Goal: Task Accomplishment & Management: Use online tool/utility

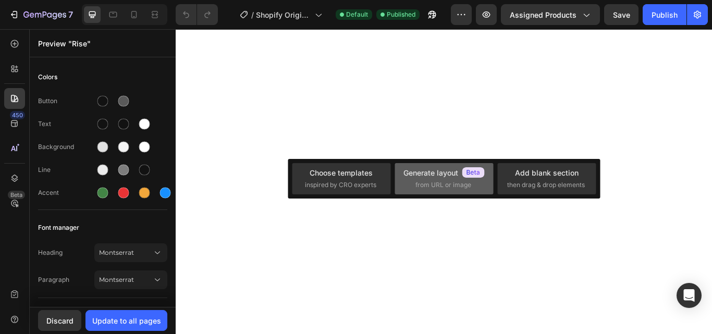
click at [434, 186] on span "from URL or image" at bounding box center [443, 184] width 56 height 9
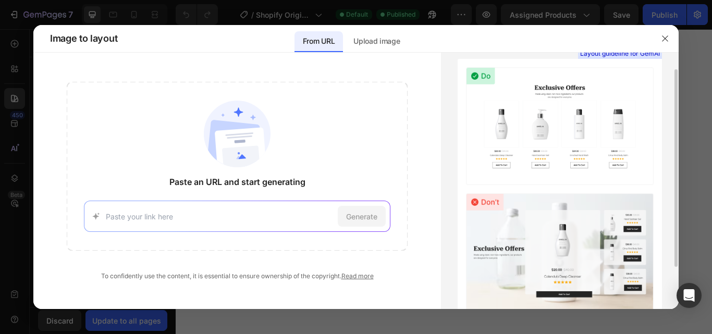
scroll to position [20, 0]
click at [536, 144] on img at bounding box center [560, 127] width 188 height 118
click at [375, 44] on p "Upload image" at bounding box center [376, 41] width 46 height 13
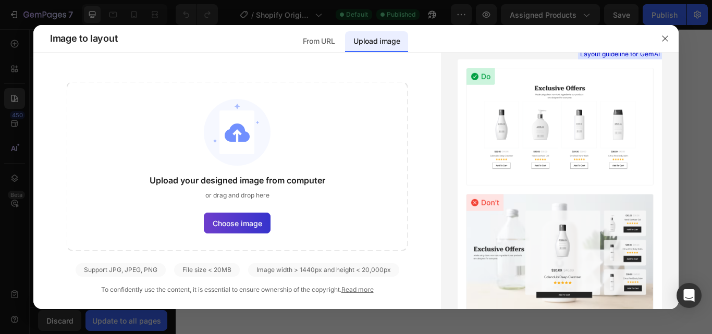
click at [247, 228] on span "Choose image" at bounding box center [237, 223] width 49 height 11
click at [0, 0] on input "Choose image" at bounding box center [0, 0] width 0 height 0
click at [246, 220] on span "Choose image" at bounding box center [237, 223] width 49 height 11
click at [0, 0] on input "Choose image" at bounding box center [0, 0] width 0 height 0
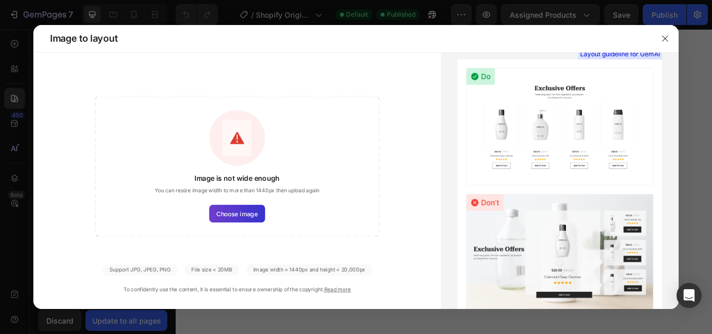
click at [241, 218] on label "Choose image" at bounding box center [237, 213] width 56 height 17
click at [0, 0] on input "Choose image" at bounding box center [0, 0] width 0 height 0
click at [664, 41] on icon "button" at bounding box center [665, 38] width 8 height 8
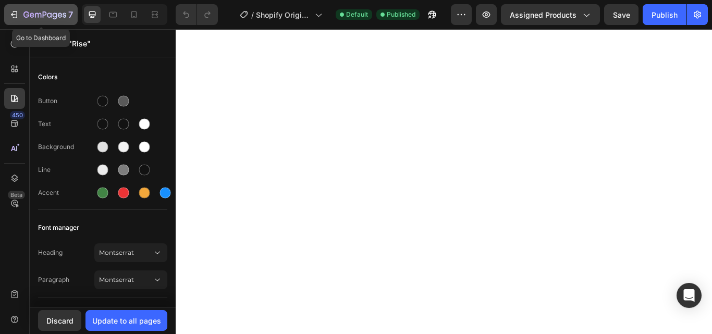
click at [16, 13] on icon "button" at bounding box center [14, 14] width 10 height 10
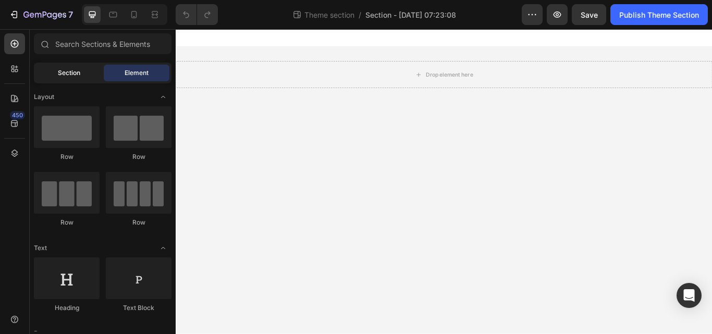
click at [71, 69] on span "Section" at bounding box center [69, 72] width 22 height 9
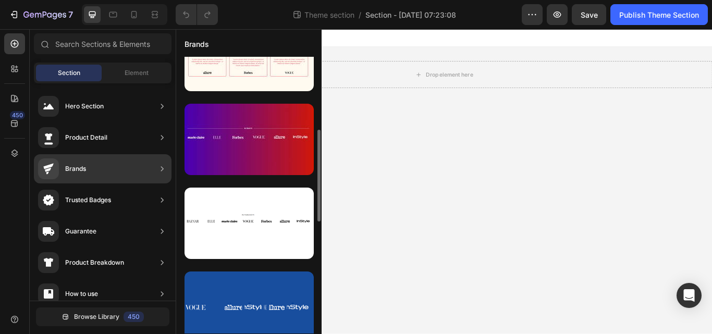
scroll to position [212, 0]
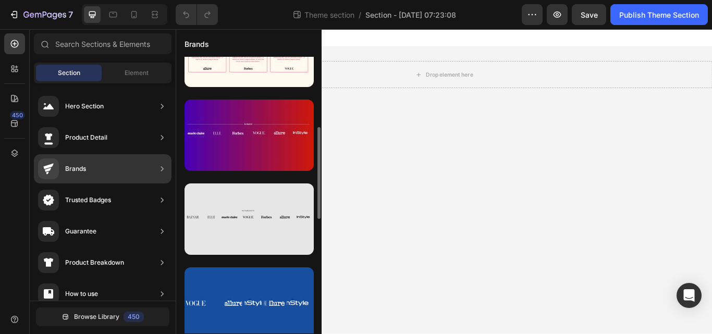
click at [267, 224] on div at bounding box center [248, 218] width 129 height 71
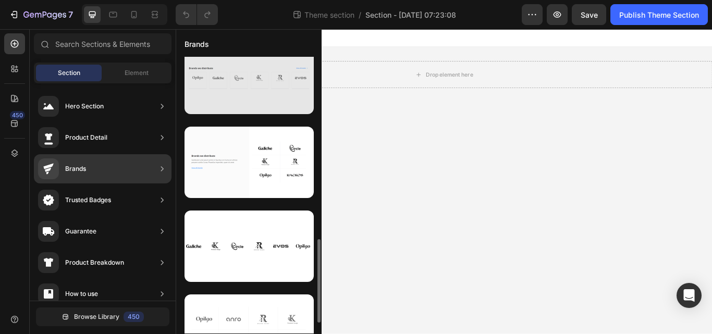
scroll to position [640, 0]
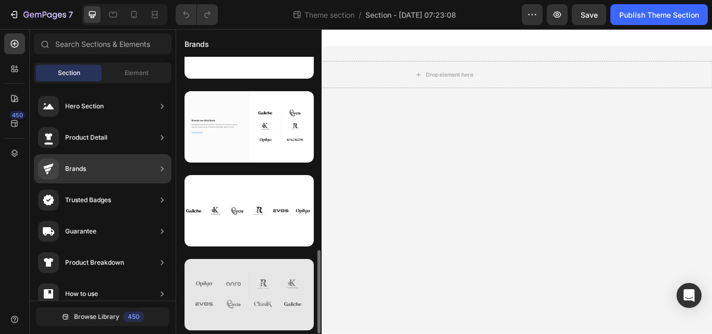
click at [237, 318] on div at bounding box center [248, 294] width 129 height 71
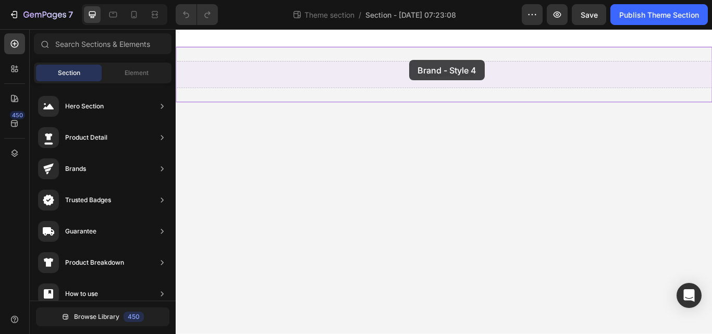
drag, startPoint x: 412, startPoint y: 347, endPoint x: 448, endPoint y: 49, distance: 300.2
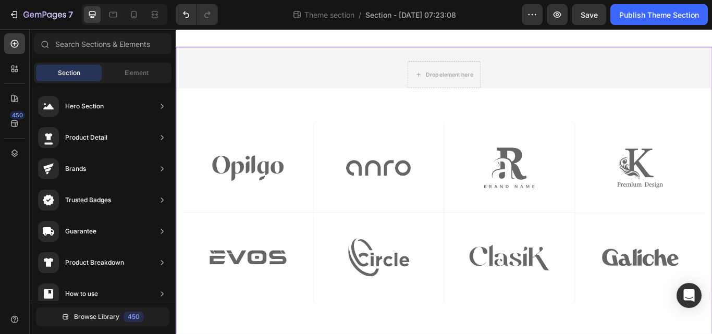
scroll to position [19, 0]
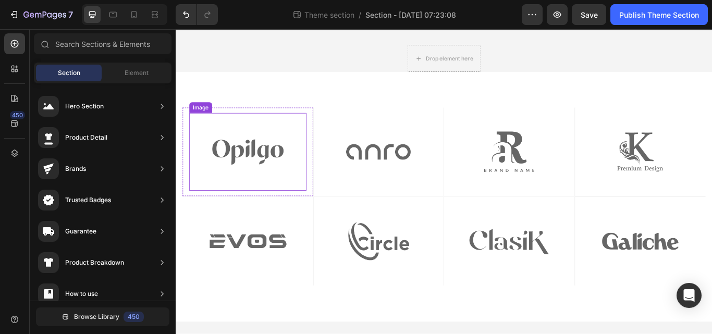
click at [287, 208] on img at bounding box center [259, 172] width 137 height 91
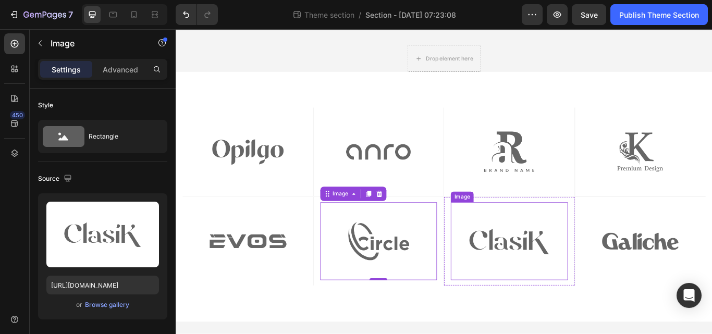
click at [602, 294] on img at bounding box center [564, 276] width 137 height 91
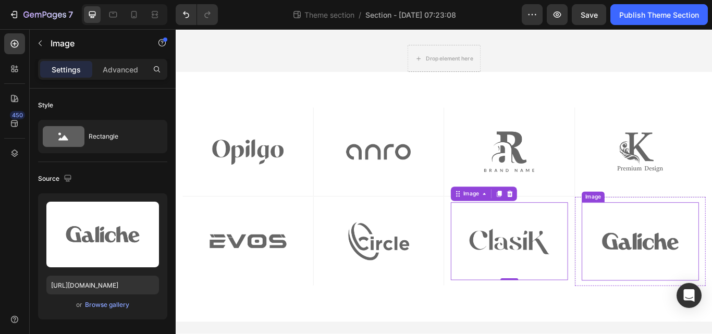
click at [711, 284] on img at bounding box center [717, 276] width 137 height 91
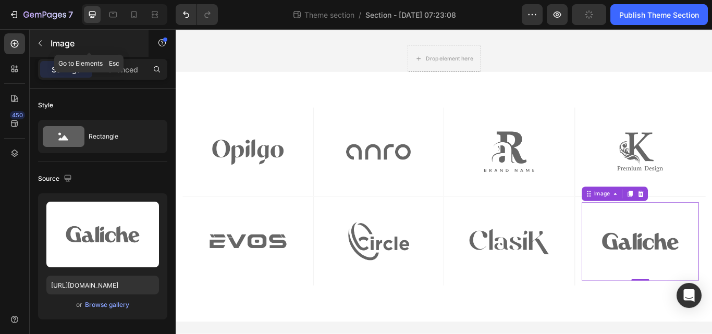
click at [39, 43] on icon "button" at bounding box center [40, 44] width 3 height 6
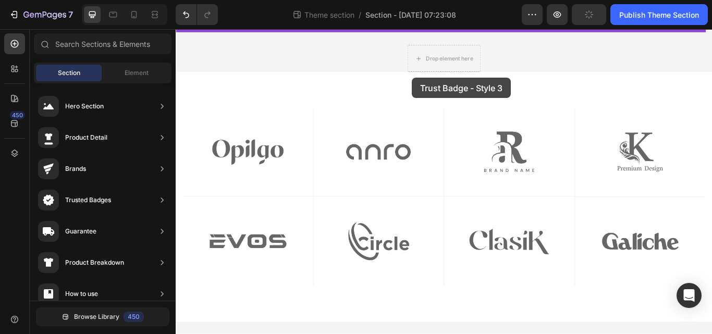
scroll to position [0, 0]
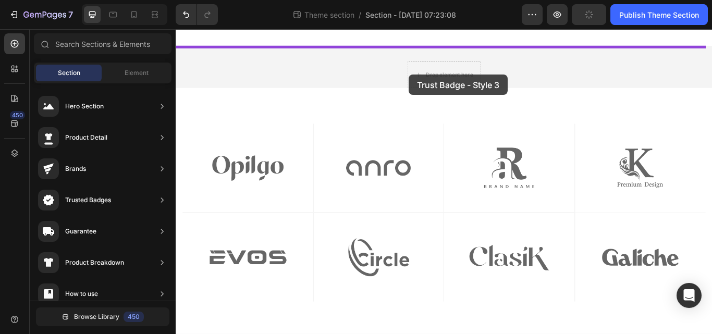
drag, startPoint x: 432, startPoint y: 253, endPoint x: 447, endPoint y: 82, distance: 172.0
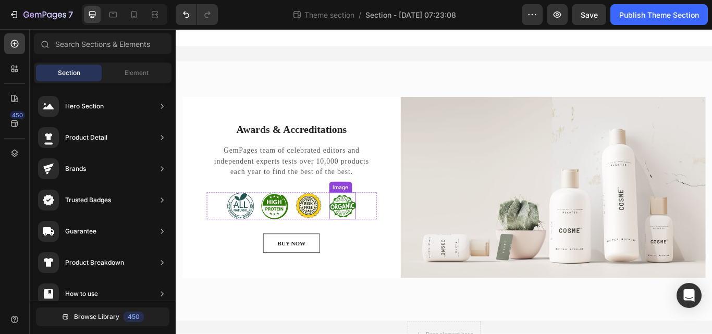
click at [374, 239] on img at bounding box center [369, 235] width 31 height 31
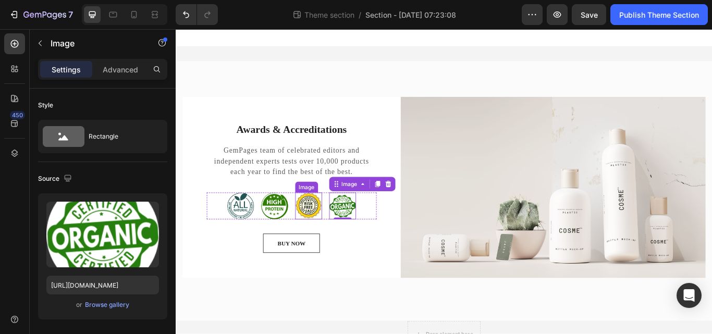
click at [320, 231] on img at bounding box center [330, 235] width 31 height 31
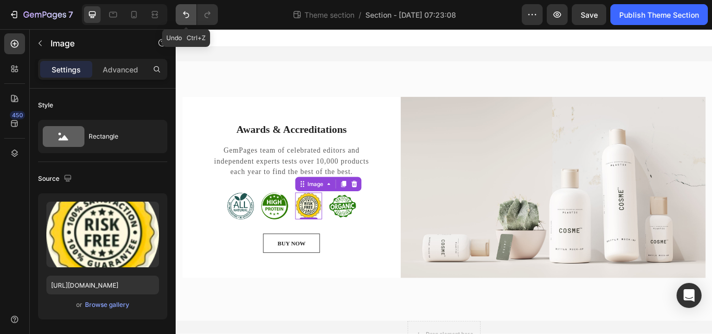
click at [187, 17] on icon "Undo/Redo" at bounding box center [186, 14] width 10 height 10
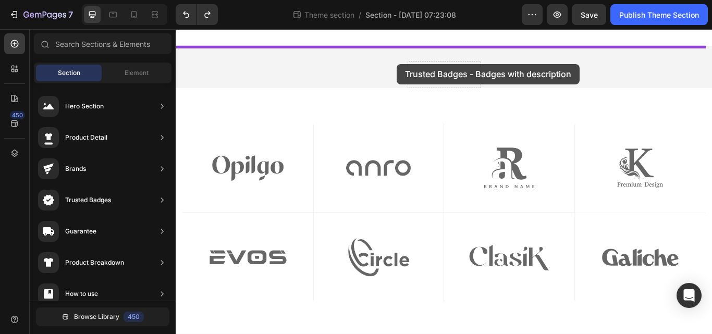
drag, startPoint x: 426, startPoint y: 225, endPoint x: 433, endPoint y: 68, distance: 157.0
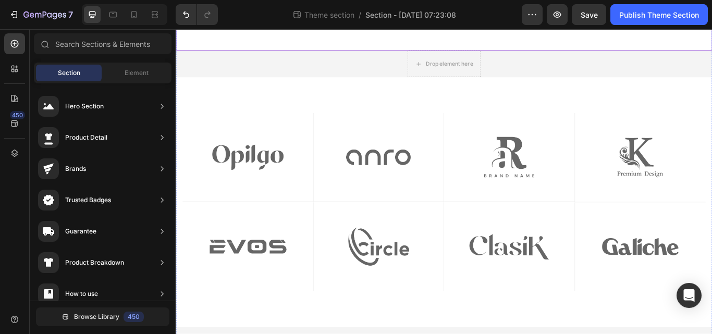
scroll to position [309, 0]
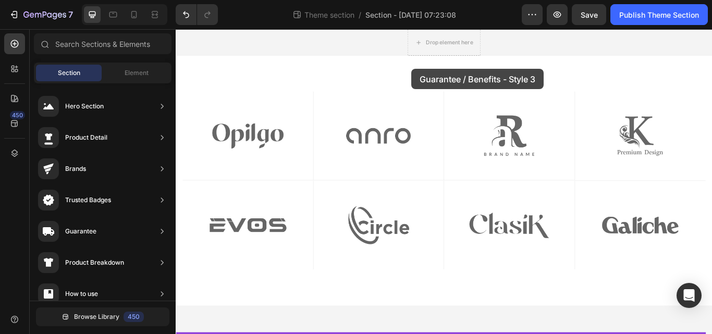
drag, startPoint x: 429, startPoint y: 227, endPoint x: 450, endPoint y: 75, distance: 153.0
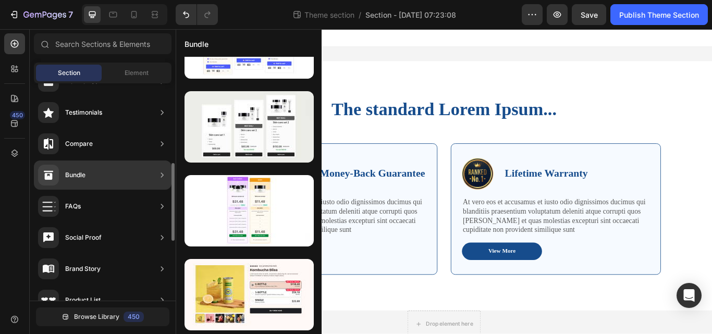
scroll to position [216, 0]
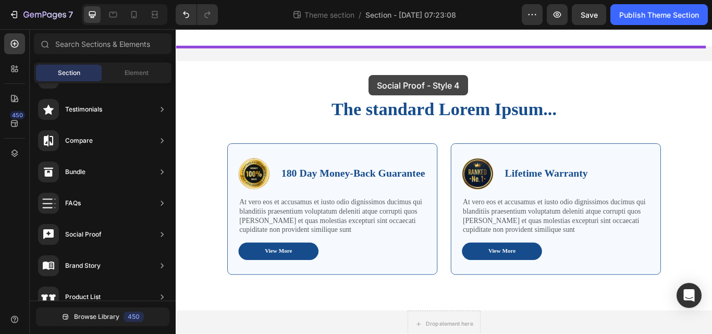
drag, startPoint x: 428, startPoint y: 330, endPoint x: 400, endPoint y: 61, distance: 270.8
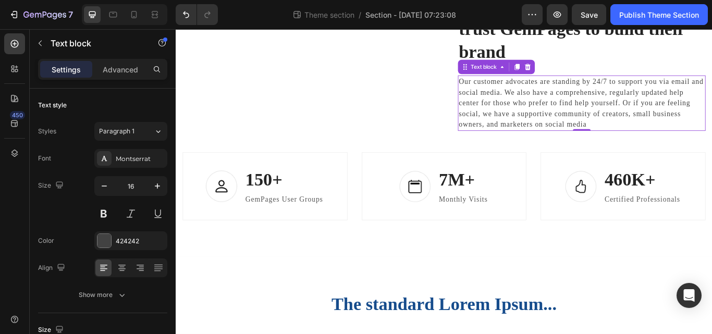
scroll to position [0, 0]
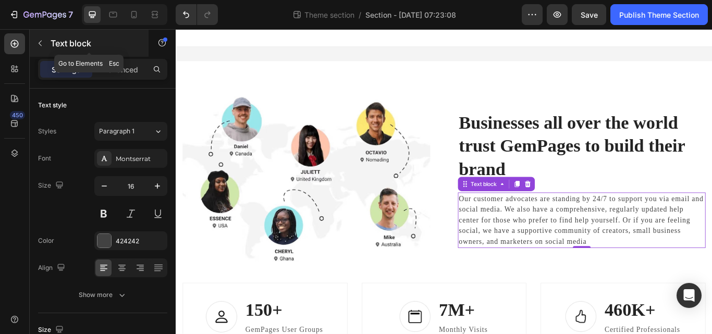
click at [44, 44] on icon "button" at bounding box center [40, 43] width 8 height 8
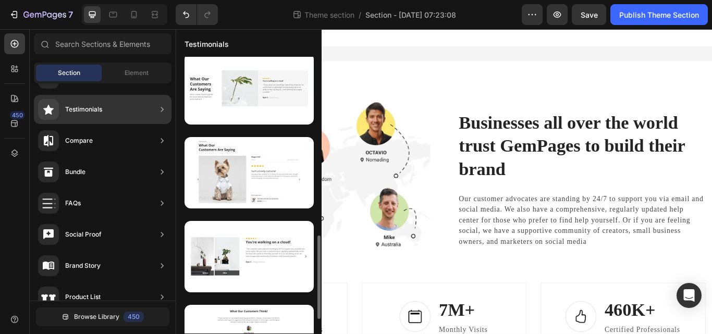
scroll to position [593, 0]
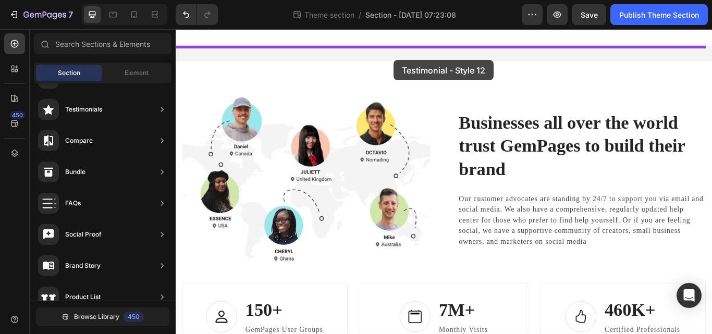
drag, startPoint x: 433, startPoint y: 232, endPoint x: 429, endPoint y: 64, distance: 168.3
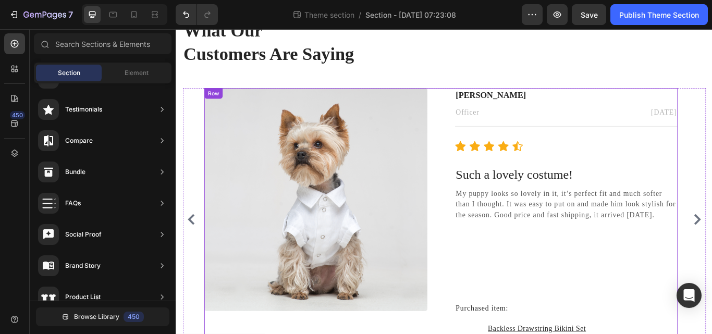
scroll to position [110, 0]
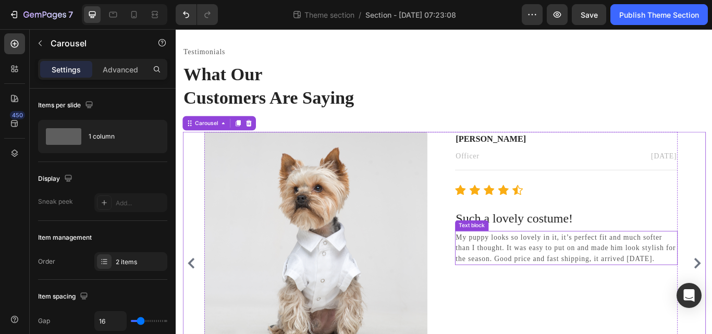
scroll to position [0, 0]
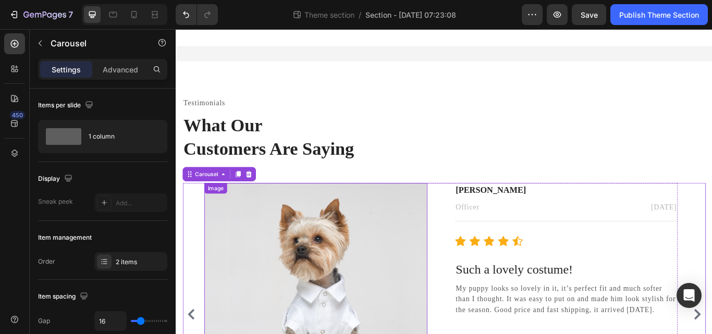
click at [350, 298] on img at bounding box center [338, 338] width 260 height 260
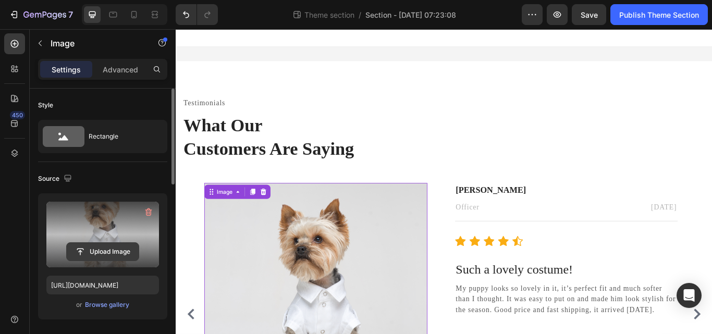
click at [103, 254] on input "file" at bounding box center [103, 252] width 72 height 18
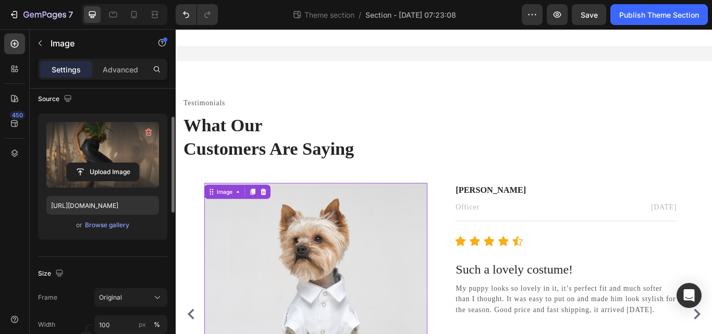
type input "[URL][DOMAIN_NAME]"
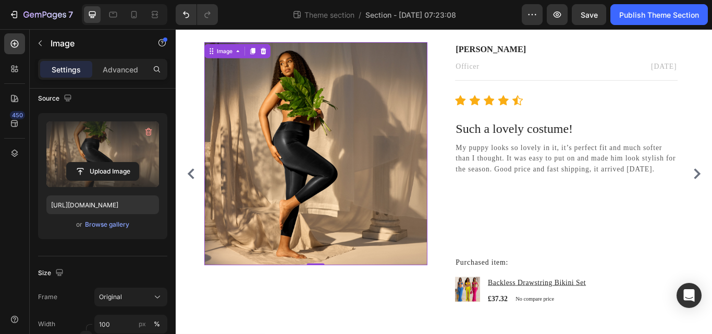
scroll to position [166, 0]
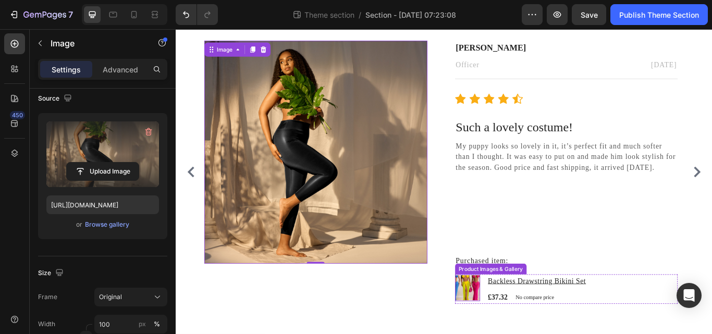
click at [520, 333] on img at bounding box center [515, 330] width 29 height 29
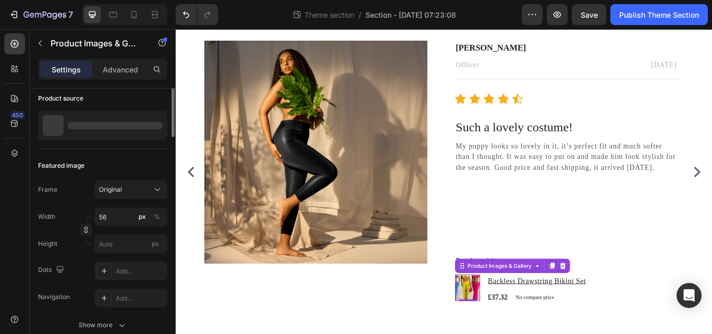
scroll to position [0, 0]
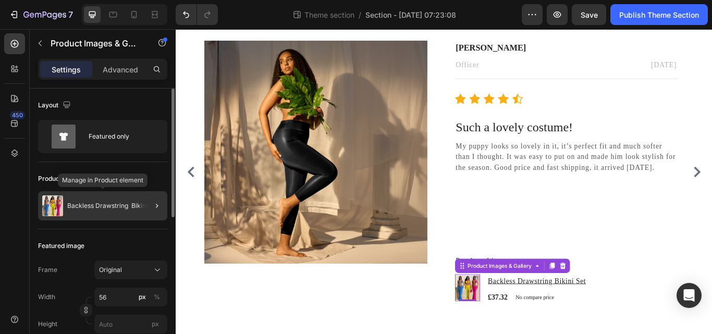
click at [49, 219] on div "Backless Drawstring Bikini Set" at bounding box center [102, 205] width 129 height 29
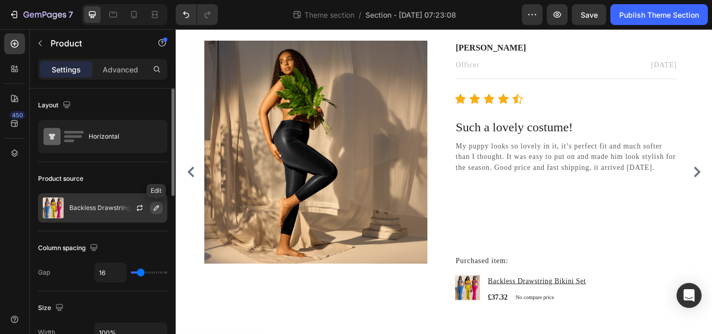
click at [156, 207] on icon "button" at bounding box center [156, 207] width 5 height 5
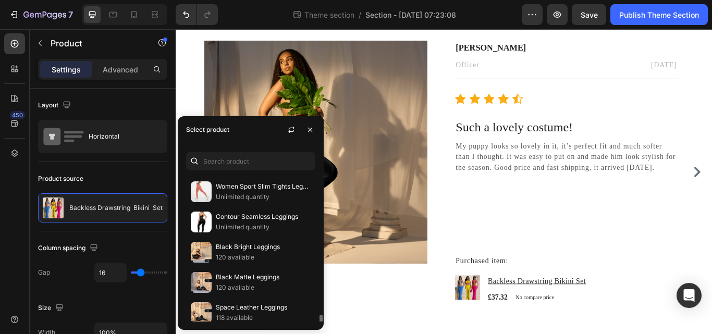
scroll to position [1485, 0]
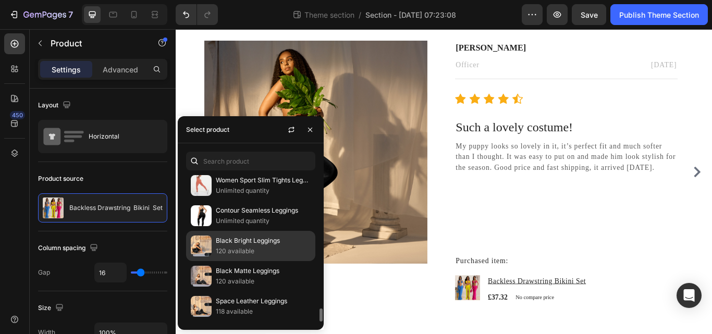
click at [245, 251] on p "120 available" at bounding box center [263, 251] width 95 height 10
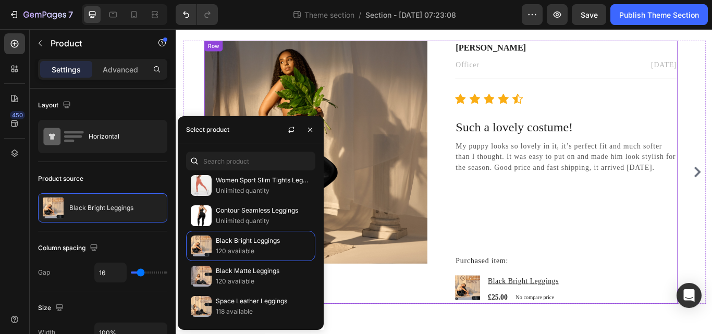
click at [605, 225] on div "Megan Hall Text block Officer Text block February 22, 2022 Text block Row Title…" at bounding box center [631, 196] width 260 height 307
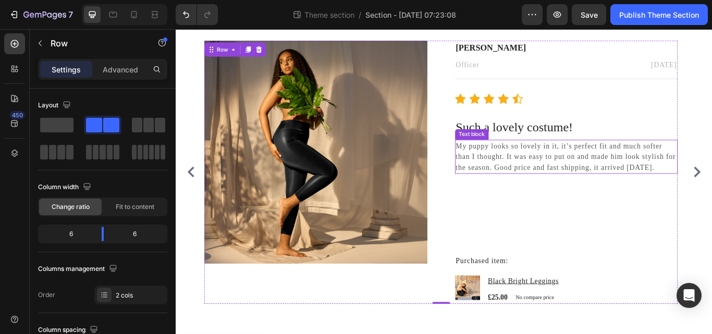
click at [516, 174] on p "My puppy looks so lovely in it, it’s perfect fit and much softer than I thought…" at bounding box center [631, 178] width 258 height 38
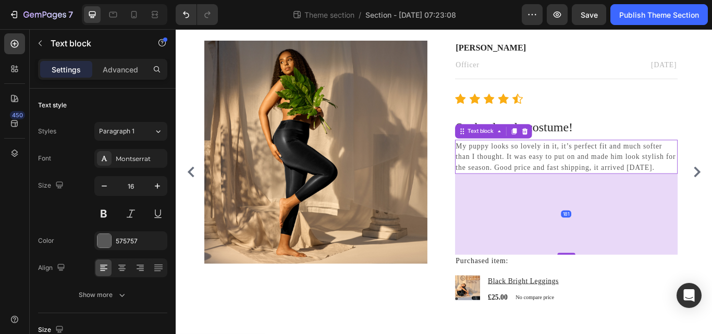
click at [516, 174] on p "My puppy looks so lovely in it, it’s perfect fit and much softer than I thought…" at bounding box center [631, 178] width 258 height 38
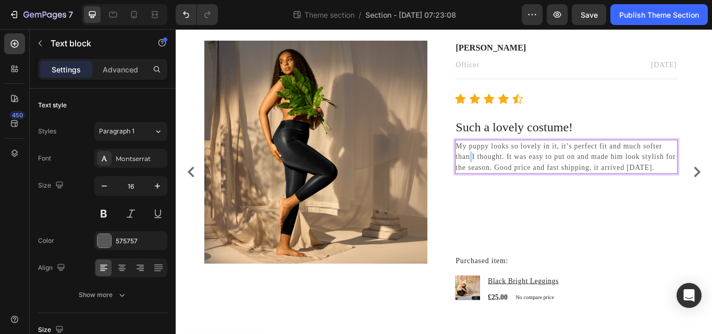
click at [516, 174] on p "My puppy looks so lovely in it, it’s perfect fit and much softer than I thought…" at bounding box center [631, 178] width 258 height 38
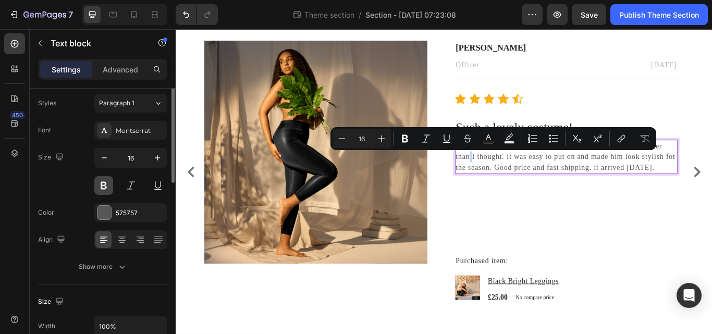
scroll to position [0, 0]
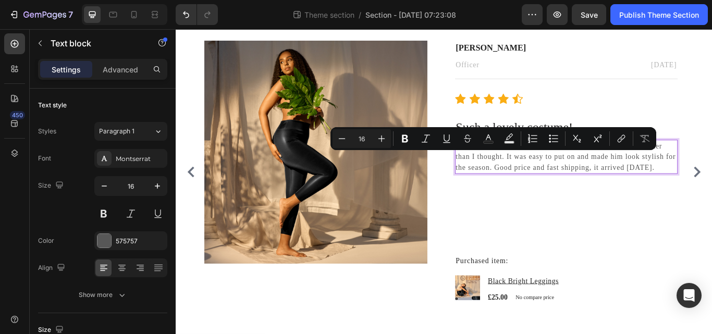
click at [520, 197] on p "My puppy looks so lovely in it, it’s perfect fit and much softer than I thought…" at bounding box center [631, 178] width 258 height 38
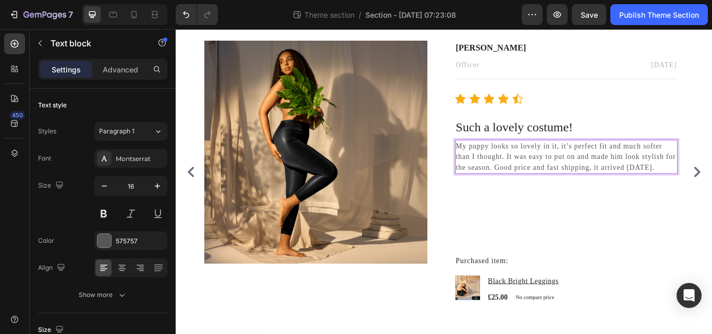
click at [520, 197] on p "My puppy looks so lovely in it, it’s perfect fit and much softer than I thought…" at bounding box center [631, 178] width 258 height 38
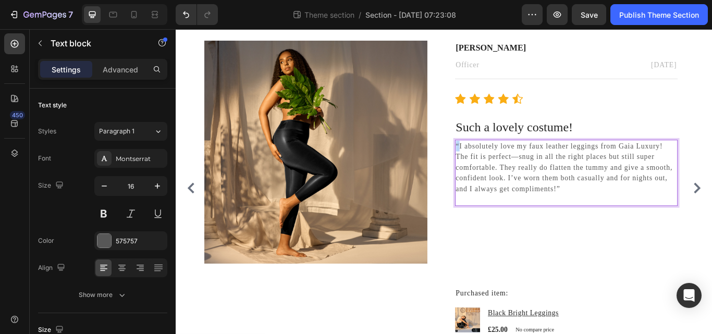
drag, startPoint x: 500, startPoint y: 160, endPoint x: 505, endPoint y: 162, distance: 5.9
click at [505, 162] on div "“I absolutely love my faux leather leggings from Gaia Luxury! The fit is perfec…" at bounding box center [631, 196] width 260 height 77
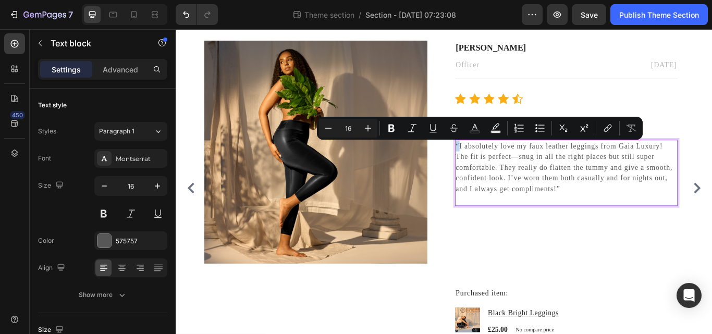
click at [505, 162] on p "“I absolutely love my faux leather leggings from Gaia Luxury! The fit is perfec…" at bounding box center [631, 196] width 258 height 75
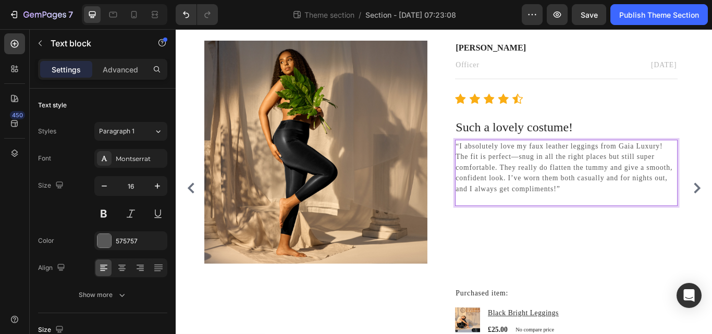
click at [509, 162] on p "“I absolutely love my faux leather leggings from Gaia Luxury! The fit is perfec…" at bounding box center [631, 196] width 258 height 75
click at [625, 213] on p "I absolutely love my faux leather leggings from Gaia Luxury! The fit is perfect…" at bounding box center [631, 196] width 258 height 75
click at [636, 144] on p "Such a lovely costume!" at bounding box center [631, 143] width 258 height 19
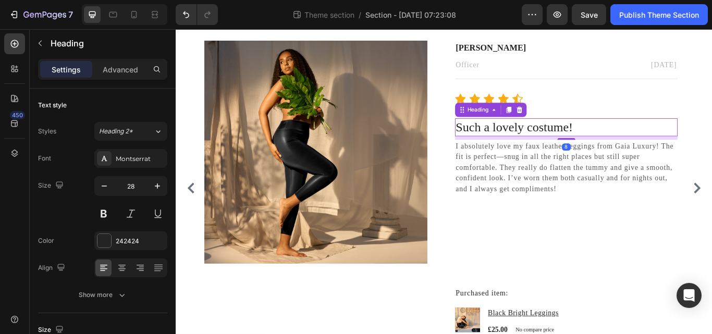
click at [630, 140] on p "Such a lovely costume!" at bounding box center [631, 143] width 258 height 19
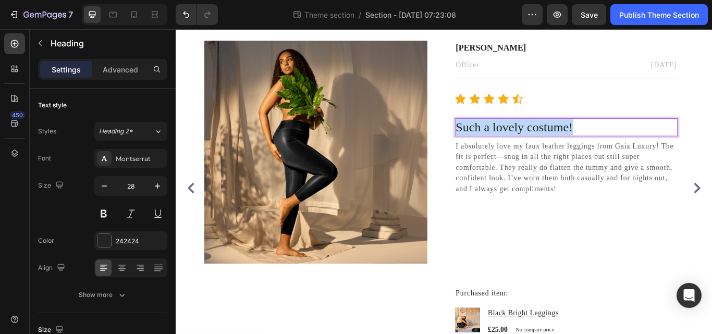
click at [630, 140] on p "Such a lovely costume!" at bounding box center [631, 143] width 258 height 19
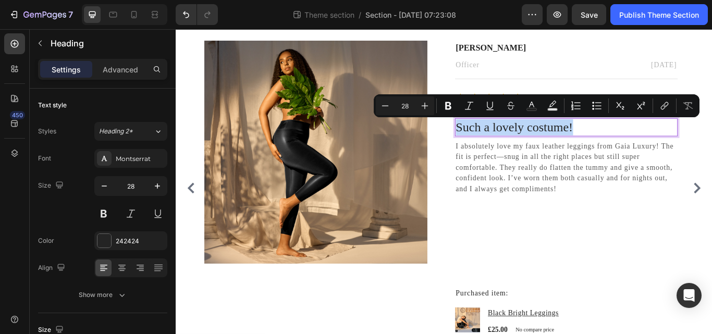
click at [630, 140] on p "Such a lovely costume!" at bounding box center [631, 143] width 258 height 19
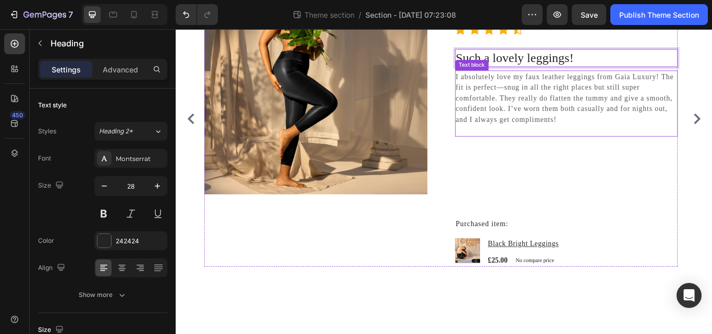
scroll to position [185, 0]
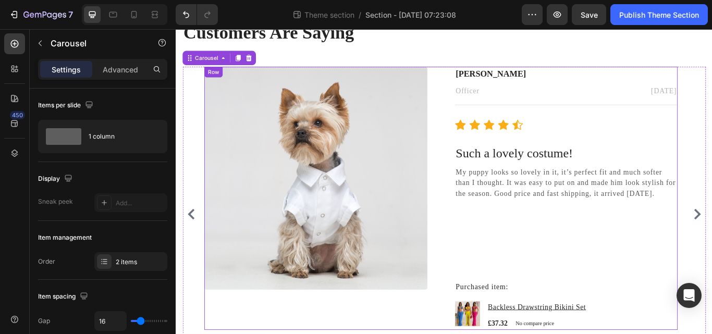
scroll to position [160, 0]
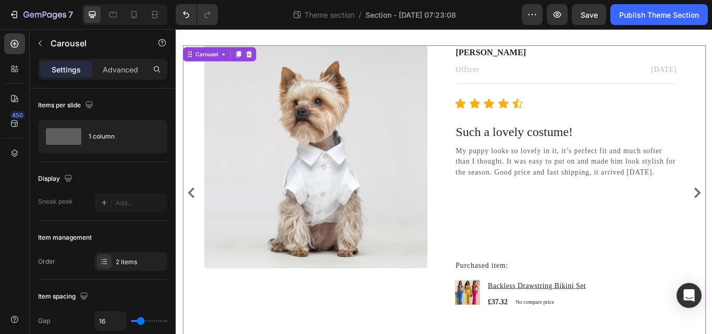
click at [191, 218] on icon "Carousel Back Arrow" at bounding box center [193, 220] width 13 height 13
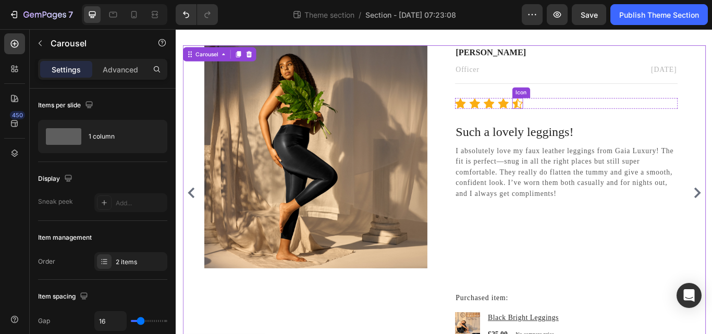
click at [576, 116] on icon at bounding box center [573, 116] width 13 height 12
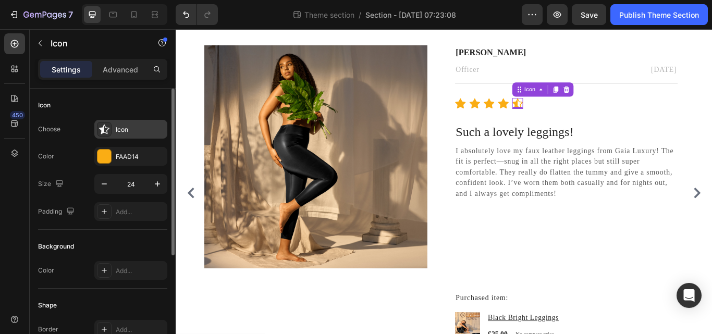
click at [126, 130] on div "Icon" at bounding box center [140, 129] width 49 height 9
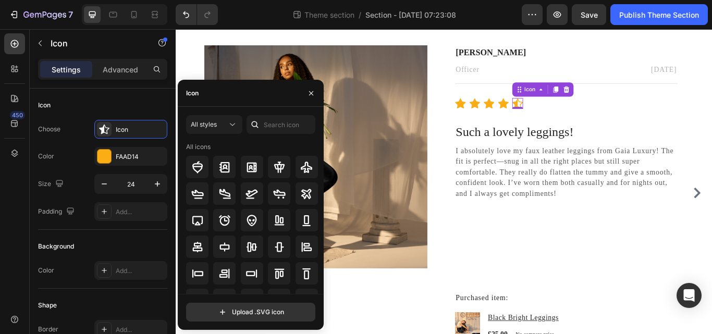
scroll to position [119, 0]
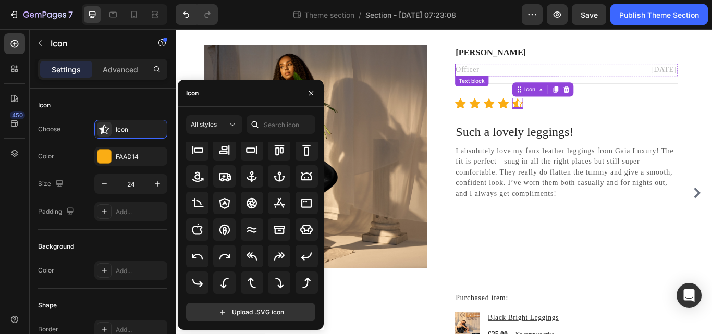
click at [536, 72] on p "Officer" at bounding box center [561, 77] width 119 height 13
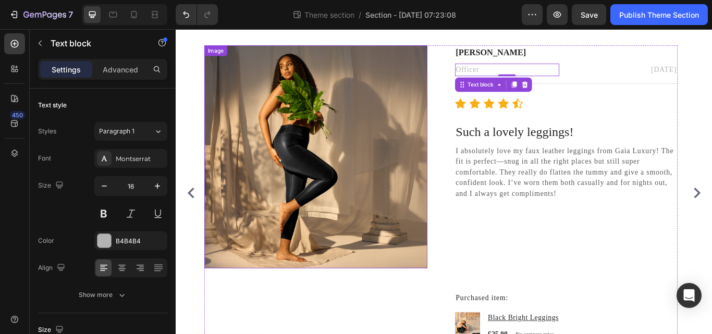
click at [380, 144] on img at bounding box center [338, 178] width 260 height 260
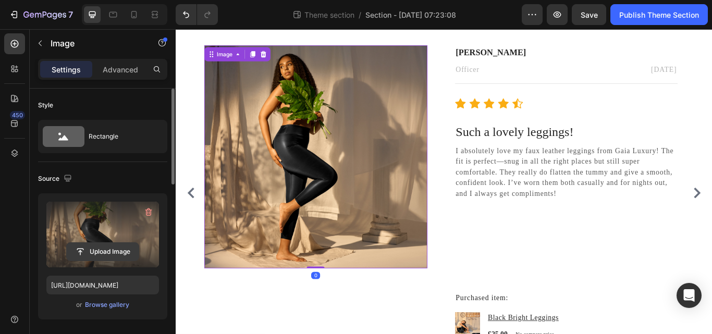
click at [98, 247] on input "file" at bounding box center [103, 252] width 72 height 18
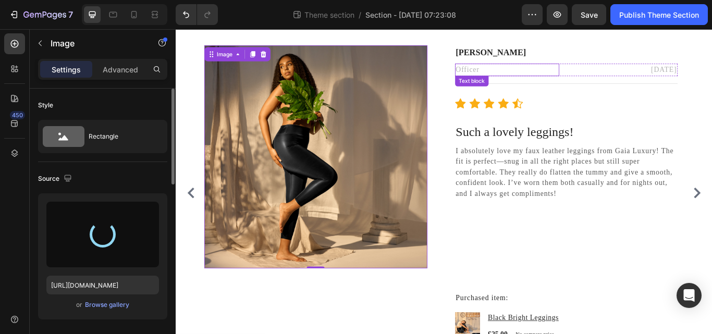
click at [522, 78] on p "Officer" at bounding box center [561, 77] width 119 height 13
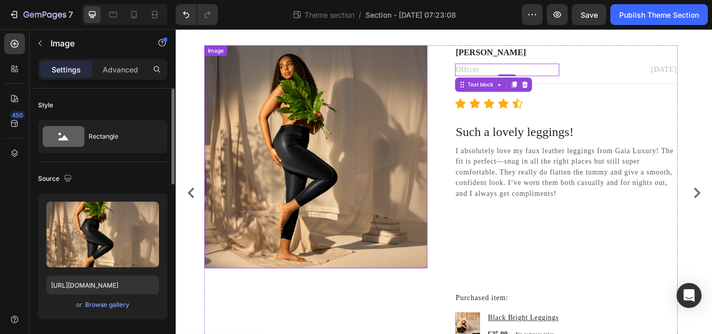
click at [317, 169] on img at bounding box center [338, 178] width 260 height 260
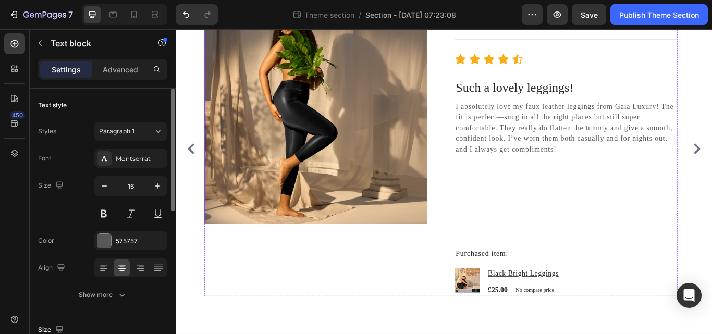
scroll to position [215, 0]
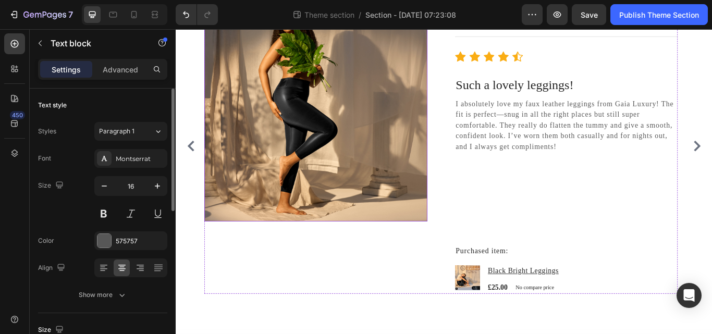
click at [310, 158] on img at bounding box center [338, 124] width 260 height 260
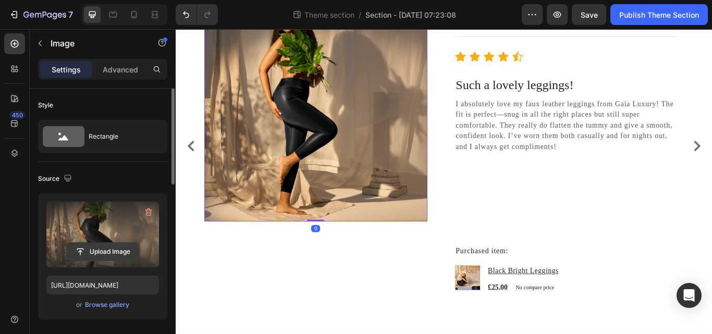
click at [108, 250] on input "file" at bounding box center [103, 252] width 72 height 18
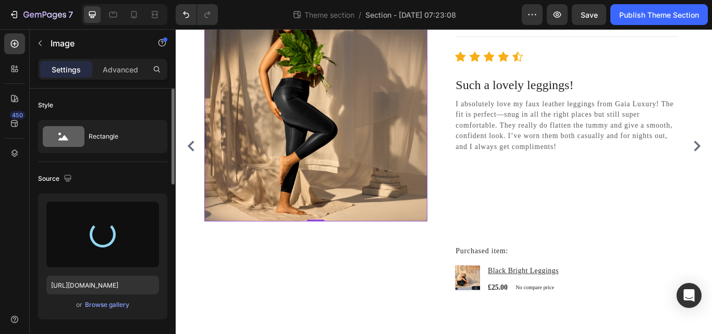
type input "https://cdn.shopify.com/s/files/1/0840/9327/2407/files/gempages_579489945056445…"
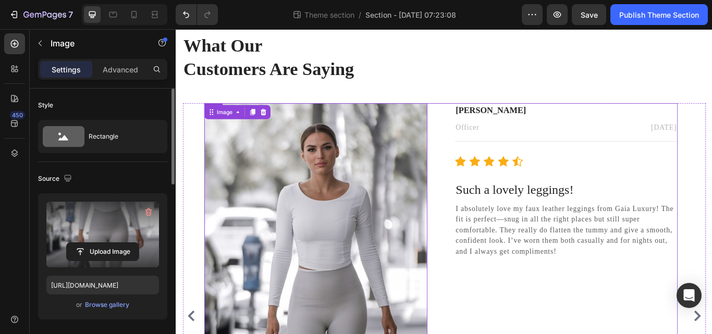
scroll to position [92, 0]
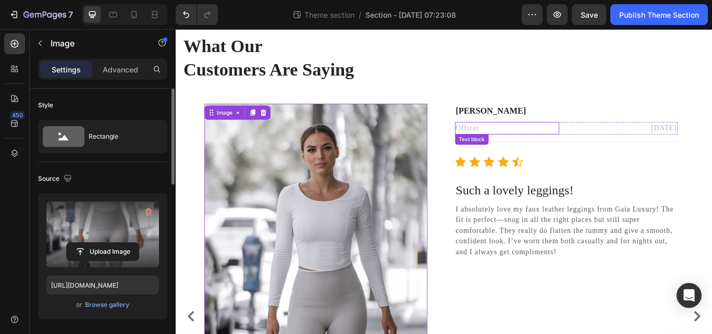
click at [528, 151] on p "Officer" at bounding box center [561, 145] width 119 height 13
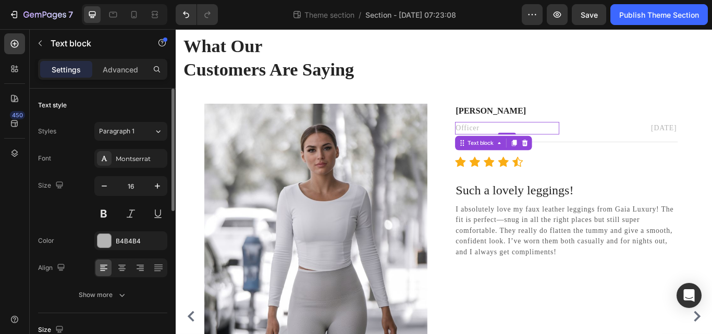
click at [519, 144] on p "Officer" at bounding box center [561, 145] width 119 height 13
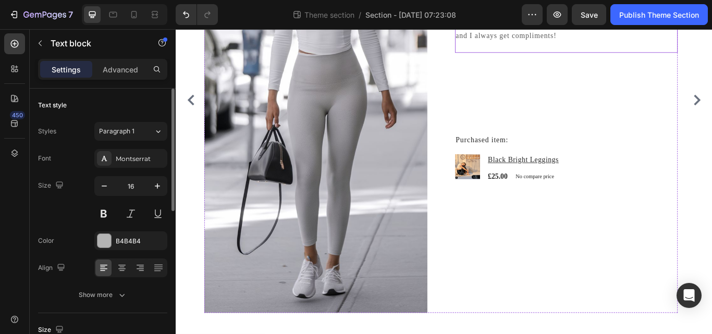
scroll to position [345, 0]
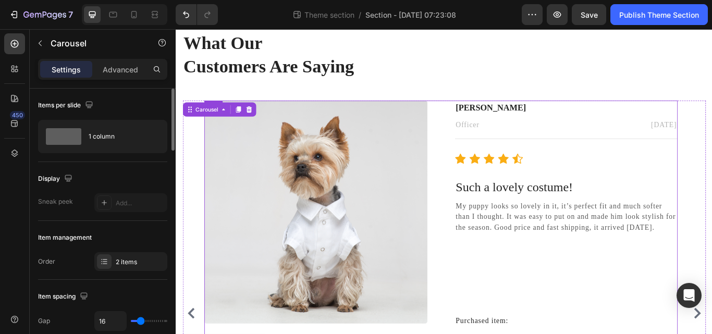
scroll to position [95, 0]
click at [353, 194] on img at bounding box center [338, 243] width 260 height 260
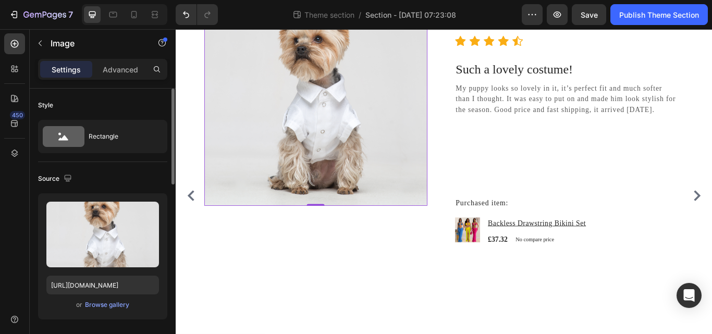
scroll to position [232, 0]
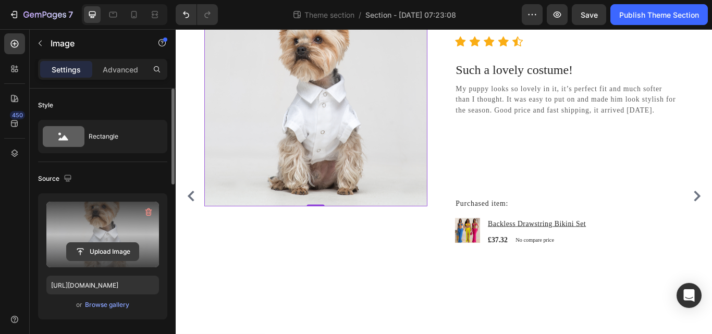
click at [101, 249] on input "file" at bounding box center [103, 252] width 72 height 18
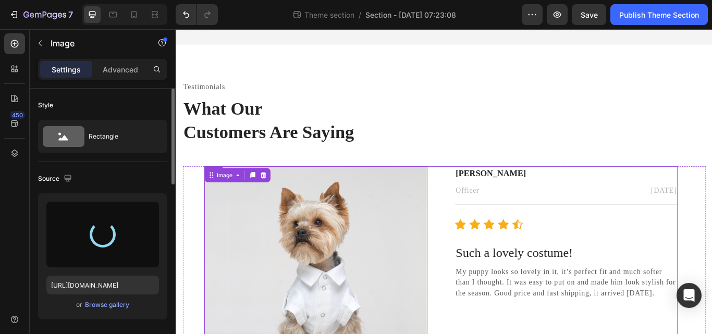
scroll to position [19, 0]
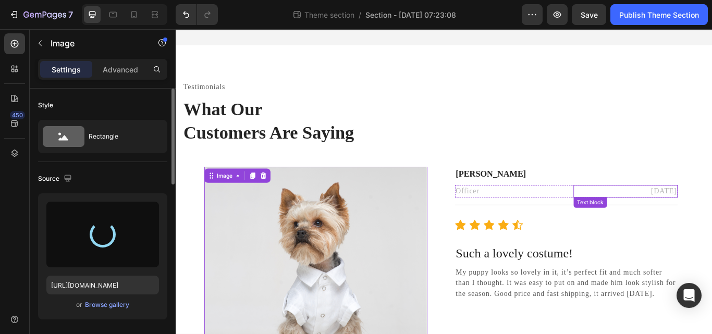
click at [711, 215] on p "February 22, 2022" at bounding box center [699, 218] width 119 height 13
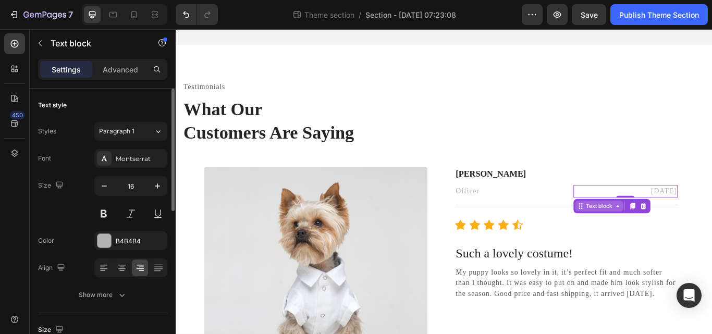
click at [711, 220] on p "February 22, 2022" at bounding box center [699, 218] width 119 height 13
click at [711, 219] on p "February 22, 2022" at bounding box center [699, 218] width 119 height 13
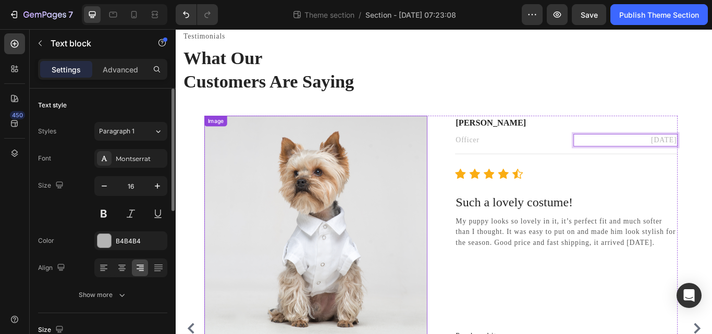
scroll to position [84, 0]
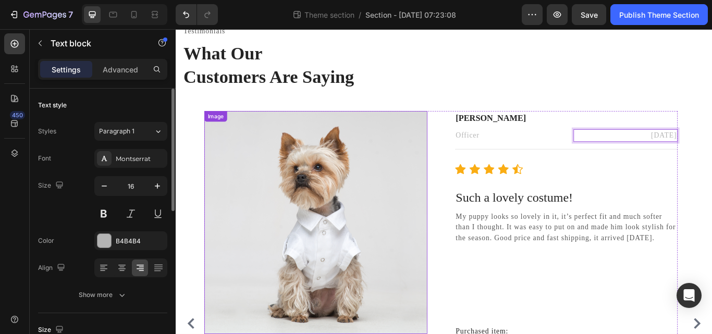
click at [345, 295] on img at bounding box center [338, 255] width 260 height 260
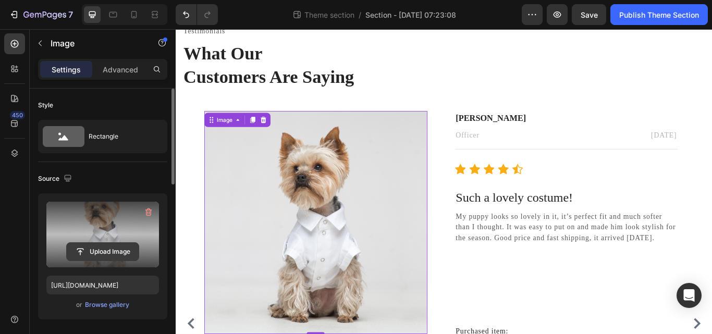
click at [96, 249] on input "file" at bounding box center [103, 252] width 72 height 18
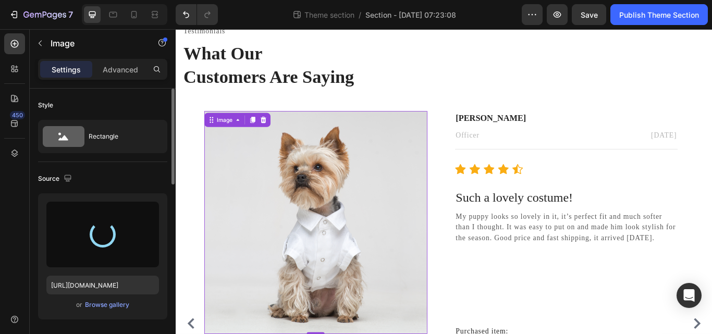
type input "https://cdn.shopify.com/s/files/1/0840/9327/2407/files/gempages_579489945056445…"
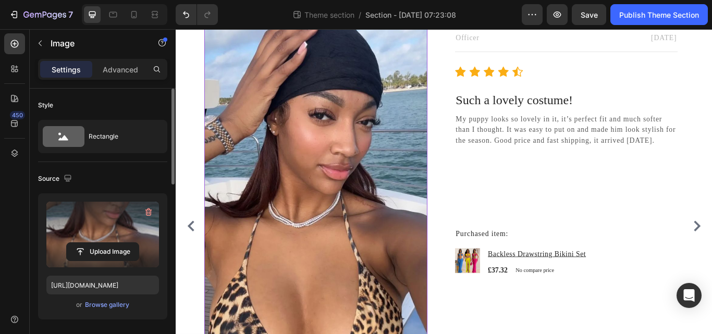
scroll to position [197, 0]
click at [596, 143] on p "My puppy looks so lovely in it, it’s perfect fit and much softer than I thought…" at bounding box center [631, 147] width 258 height 38
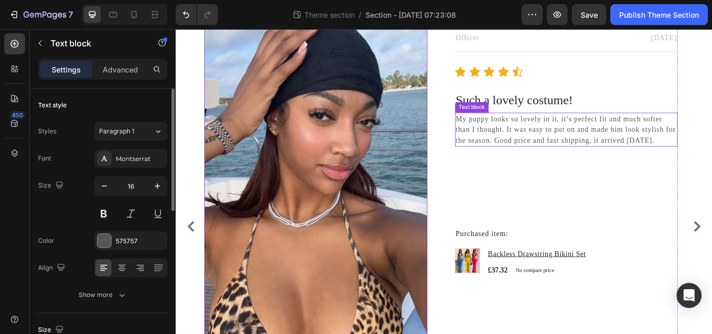
click at [596, 143] on p "My puppy looks so lovely in it, it’s perfect fit and much softer than I thought…" at bounding box center [631, 147] width 258 height 38
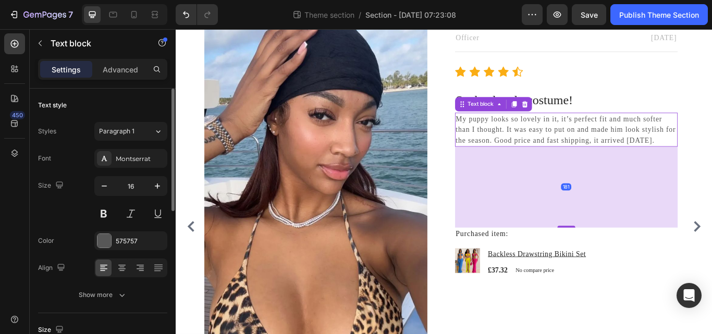
click at [596, 143] on p "My puppy looks so lovely in it, it’s perfect fit and much softer than I thought…" at bounding box center [631, 147] width 258 height 38
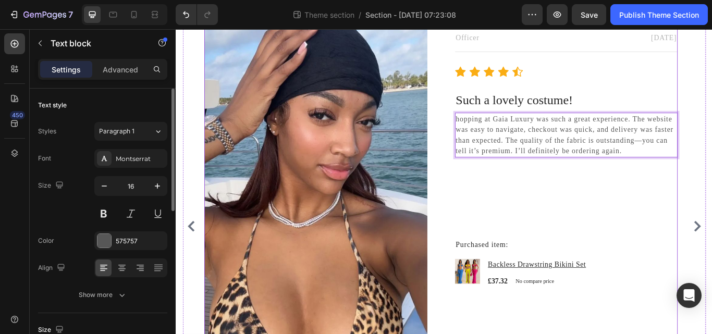
click at [687, 216] on div "Megan Hall Text block Officer Text block February 22, 2025 Text block Row Title…" at bounding box center [631, 242] width 260 height 462
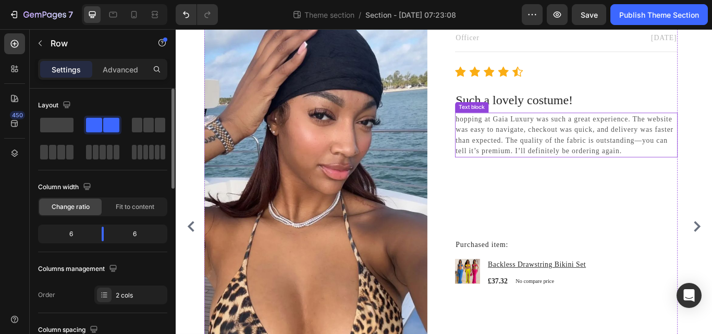
click at [503, 133] on p "hopping at Gaia Luxury was such a great experience. The website was easy to nav…" at bounding box center [631, 153] width 258 height 50
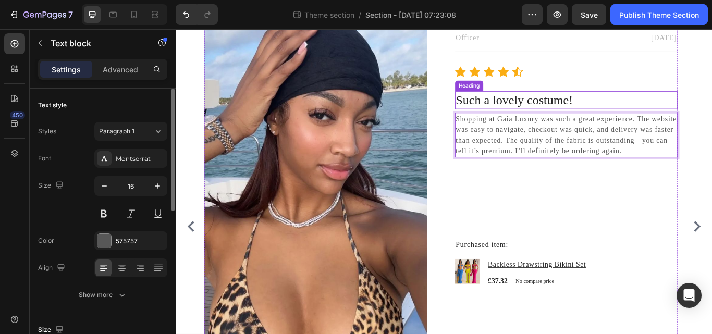
click at [562, 108] on p "Such a lovely costume!" at bounding box center [631, 112] width 258 height 19
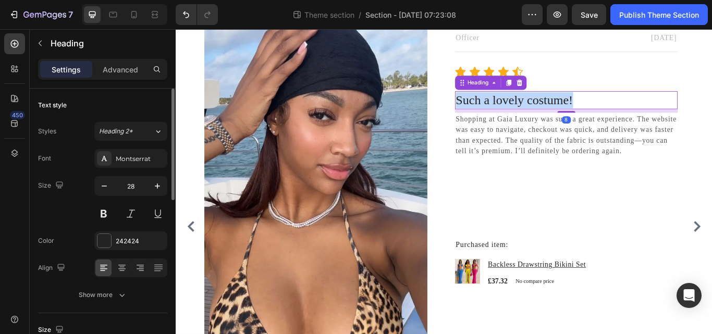
click at [562, 108] on p "Such a lovely costume!" at bounding box center [631, 112] width 258 height 19
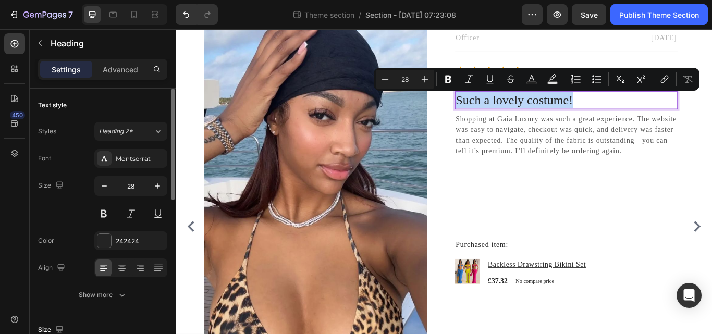
click at [562, 108] on p "Such a lovely costume!" at bounding box center [631, 112] width 258 height 19
click at [596, 110] on p "Such a lovely costume!" at bounding box center [631, 112] width 258 height 19
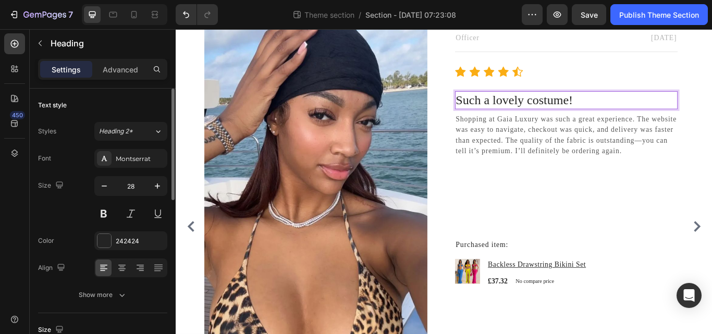
click at [630, 108] on p "Such a lovely costume!" at bounding box center [631, 112] width 258 height 19
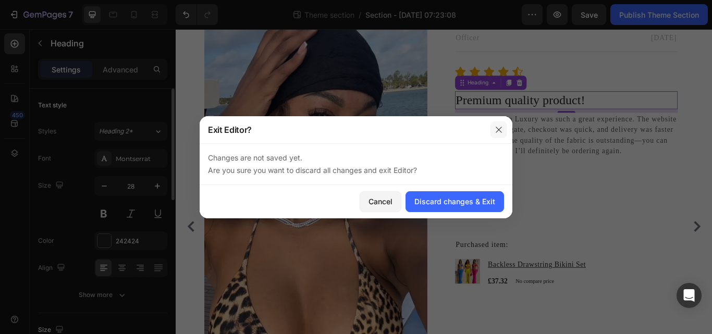
click at [499, 128] on icon "button" at bounding box center [498, 130] width 8 height 8
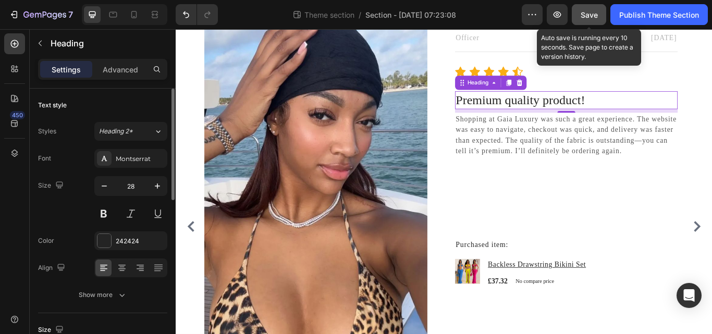
click at [589, 14] on span "Save" at bounding box center [588, 14] width 17 height 9
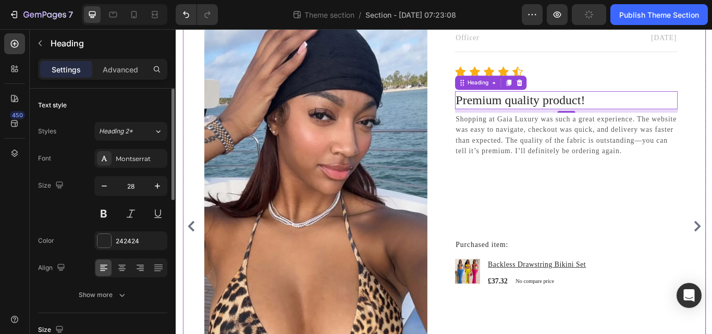
click at [196, 261] on icon "Carousel Back Arrow" at bounding box center [193, 259] width 13 height 13
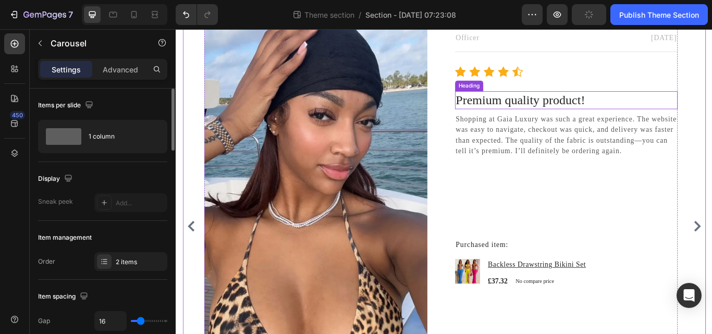
click at [571, 107] on p "Premium quality product!" at bounding box center [631, 112] width 258 height 19
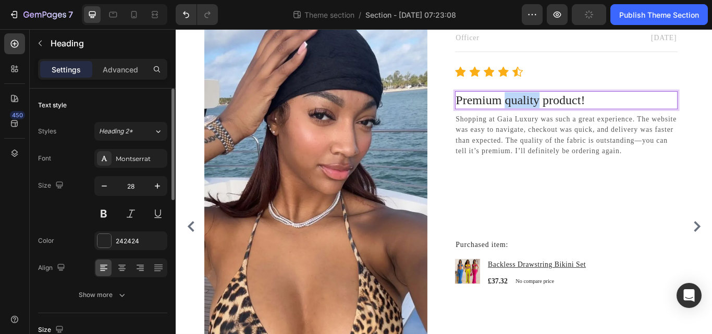
click at [571, 107] on p "Premium quality product!" at bounding box center [631, 112] width 258 height 19
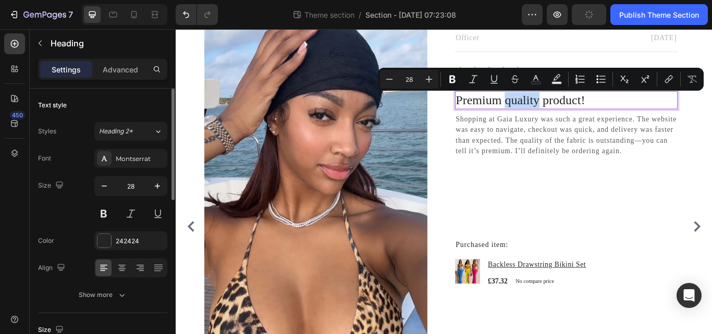
click at [571, 110] on p "Premium quality product!" at bounding box center [631, 112] width 258 height 19
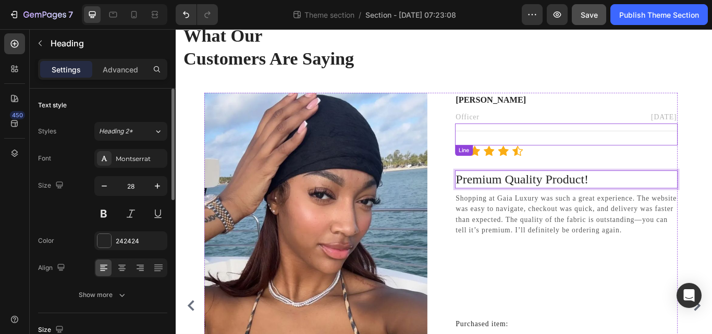
scroll to position [104, 0]
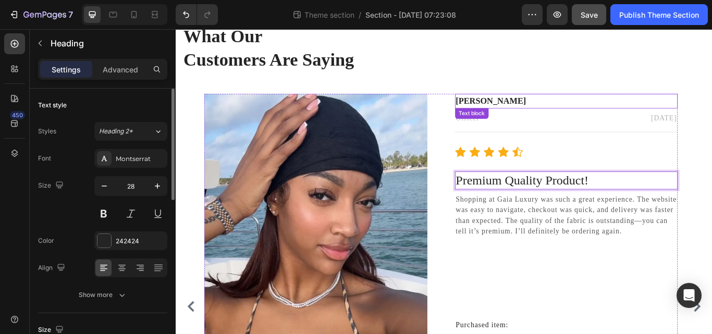
click at [553, 111] on p "[PERSON_NAME]" at bounding box center [631, 113] width 258 height 15
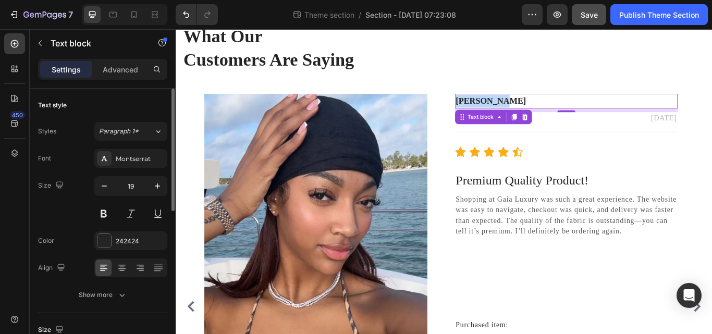
click at [553, 111] on p "[PERSON_NAME]" at bounding box center [631, 113] width 258 height 15
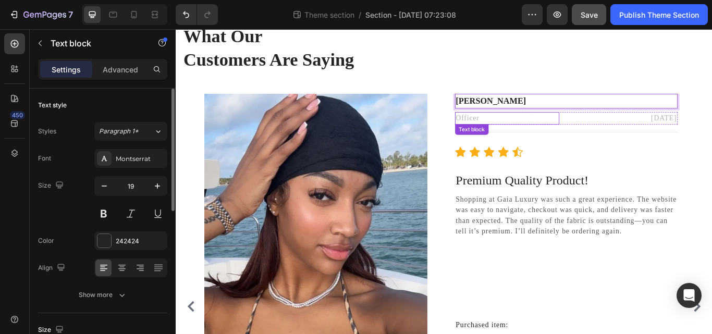
click at [554, 133] on p "Officer" at bounding box center [561, 133] width 119 height 13
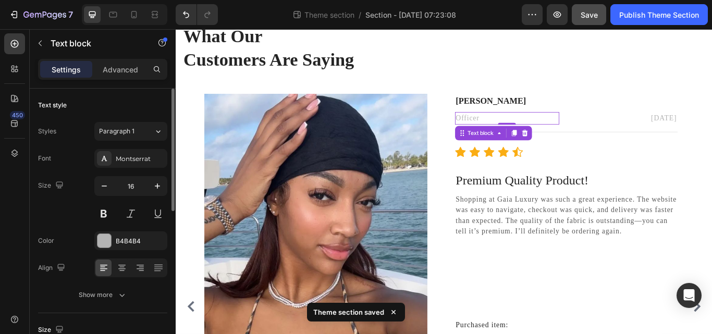
click at [533, 133] on p "Officer" at bounding box center [561, 133] width 119 height 13
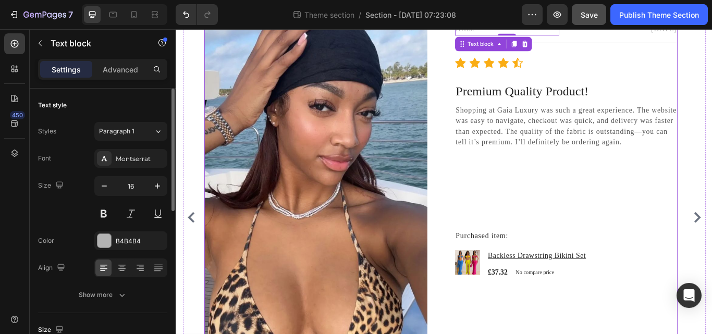
scroll to position [208, 0]
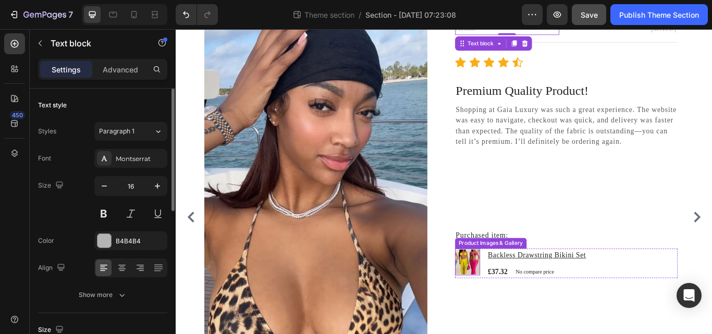
click at [525, 299] on img at bounding box center [515, 301] width 29 height 29
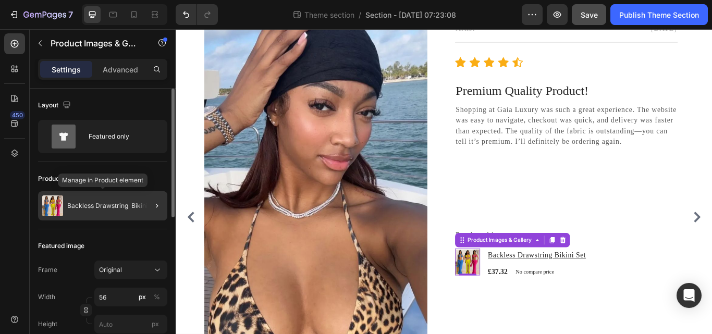
click at [114, 211] on div "Backless Drawstring Bikini Set" at bounding box center [102, 205] width 129 height 29
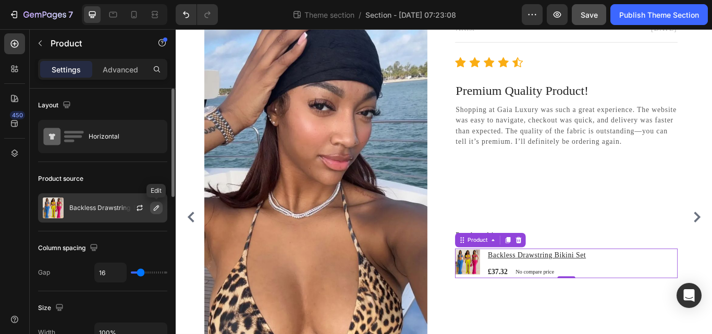
click at [155, 208] on icon "button" at bounding box center [156, 207] width 5 height 5
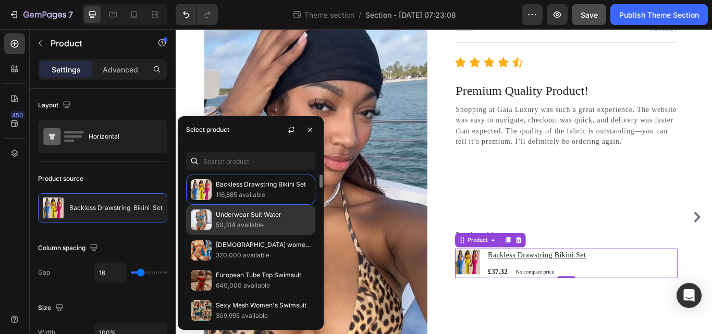
click at [224, 235] on div "Underwear Suit Water 50,314 available" at bounding box center [250, 250] width 129 height 30
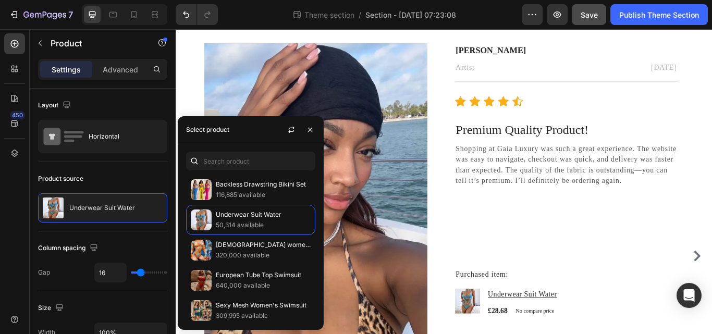
scroll to position [131, 0]
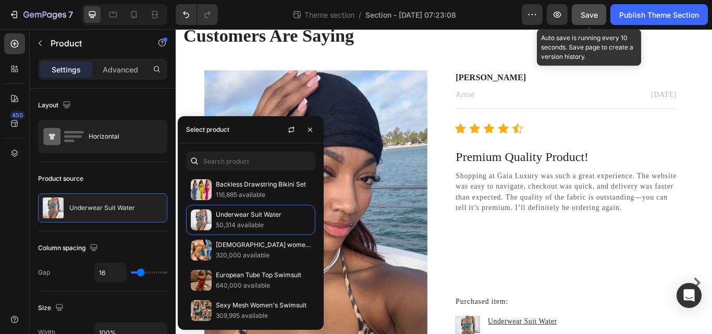
click at [583, 19] on div "Save" at bounding box center [588, 14] width 17 height 11
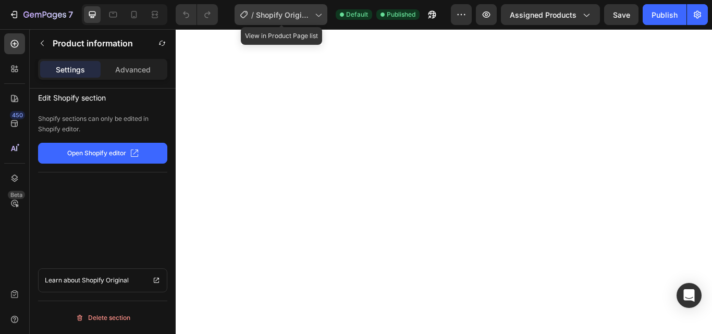
click at [320, 17] on icon at bounding box center [318, 14] width 10 height 10
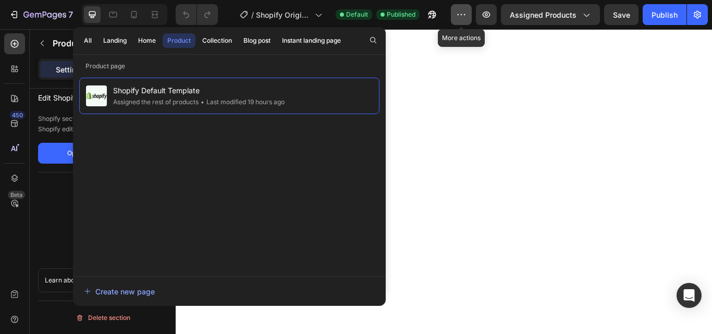
click at [465, 10] on icon "button" at bounding box center [461, 14] width 10 height 10
click at [98, 39] on button "All" at bounding box center [114, 40] width 33 height 15
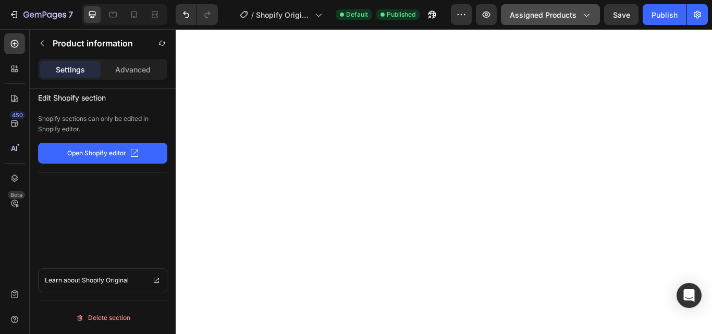
click at [546, 17] on span "Assigned Products" at bounding box center [543, 14] width 67 height 11
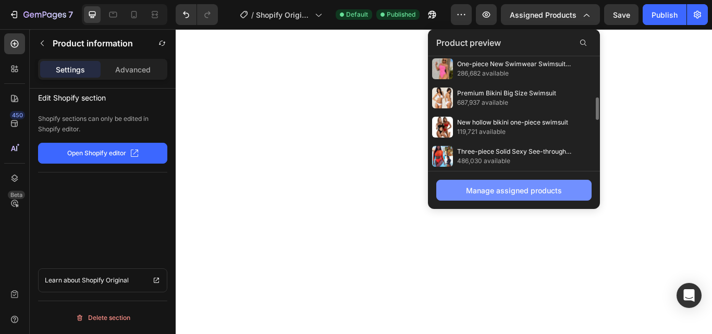
scroll to position [207, 0]
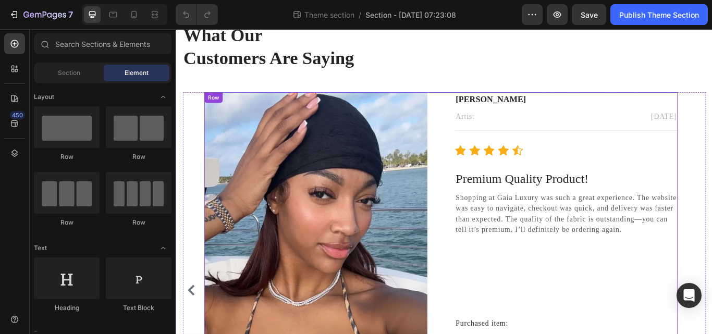
scroll to position [106, 0]
click at [194, 333] on icon "Carousel Back Arrow" at bounding box center [193, 333] width 13 height 13
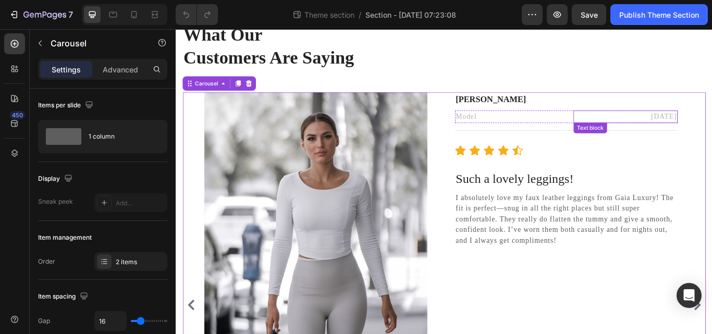
click at [711, 132] on p "February 22, 2022" at bounding box center [699, 131] width 119 height 13
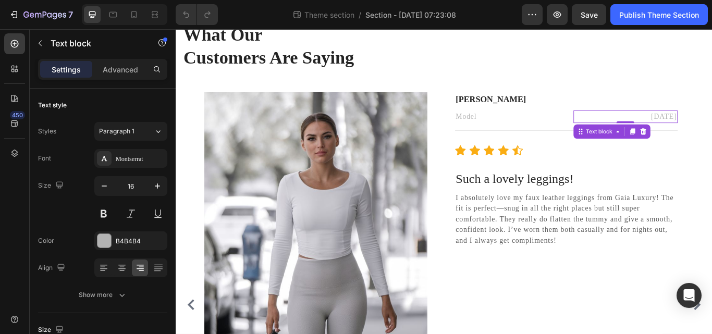
click at [711, 128] on p "February 22, 2022" at bounding box center [699, 131] width 119 height 13
click at [711, 127] on p "April 22, 2022" at bounding box center [699, 131] width 119 height 13
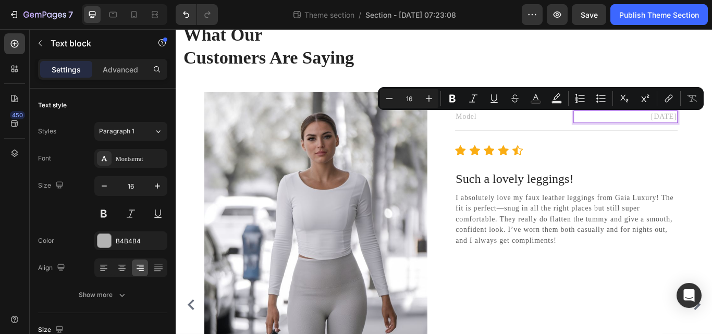
click at [711, 127] on p "April 22, 2022" at bounding box center [699, 131] width 119 height 13
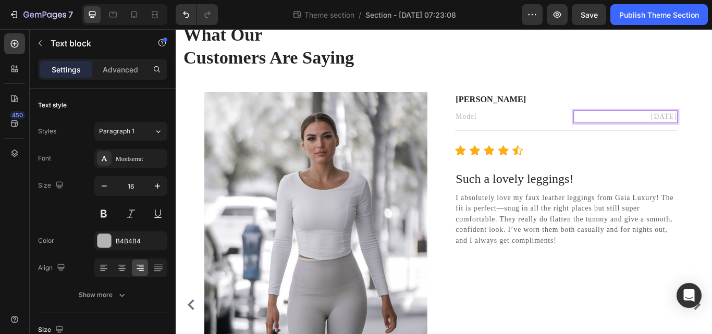
click at [711, 127] on p "April 22, 2022" at bounding box center [699, 131] width 119 height 13
click at [711, 129] on p "April 22, 2025" at bounding box center [699, 131] width 119 height 13
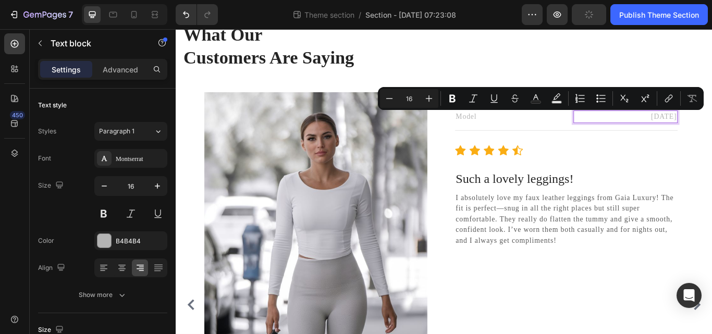
click at [711, 129] on p "April 22, 2025" at bounding box center [699, 131] width 119 height 13
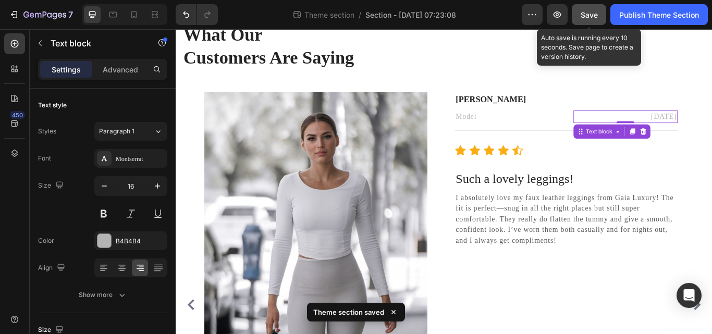
click at [589, 18] on span "Save" at bounding box center [588, 14] width 17 height 9
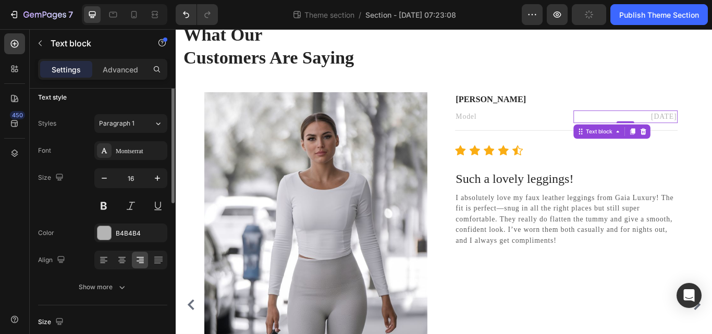
scroll to position [0, 0]
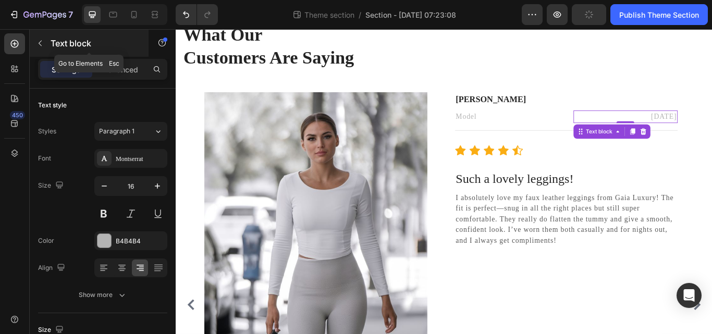
click at [44, 49] on button "button" at bounding box center [40, 43] width 17 height 17
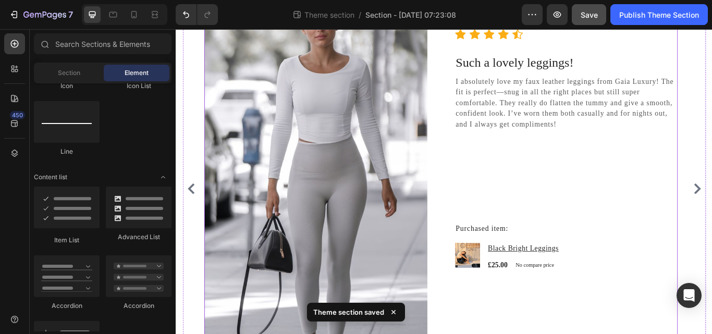
scroll to position [234, 0]
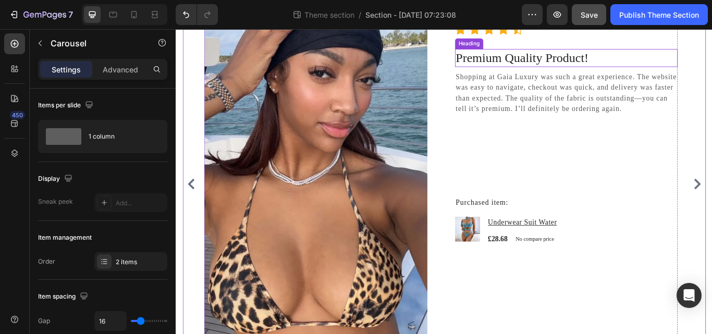
scroll to position [258, 0]
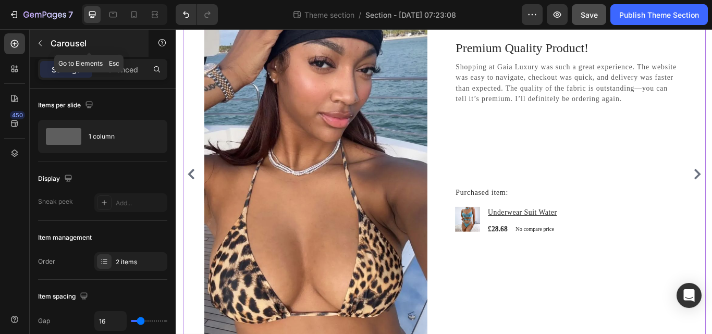
click at [43, 46] on icon "button" at bounding box center [40, 43] width 8 height 8
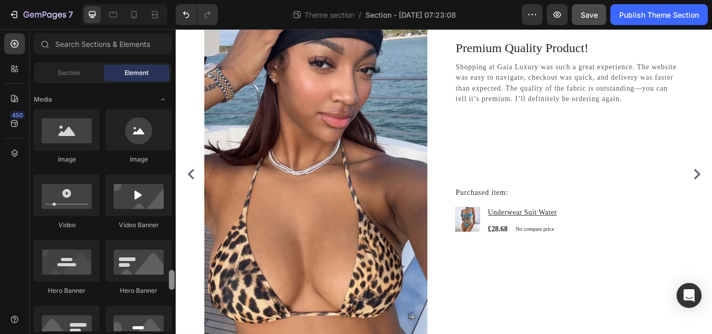
scroll to position [74, 0]
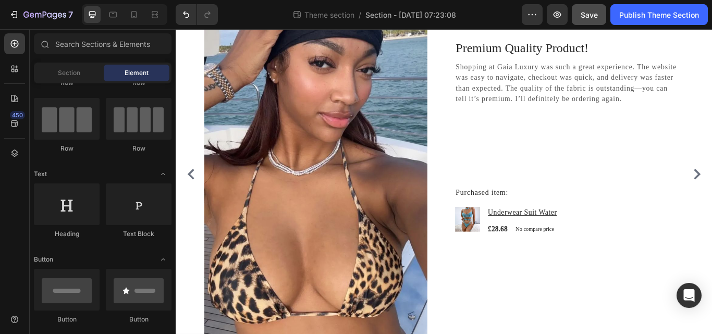
drag, startPoint x: 171, startPoint y: 181, endPoint x: 168, endPoint y: 92, distance: 89.7
click at [168, 92] on div at bounding box center [172, 162] width 8 height 248
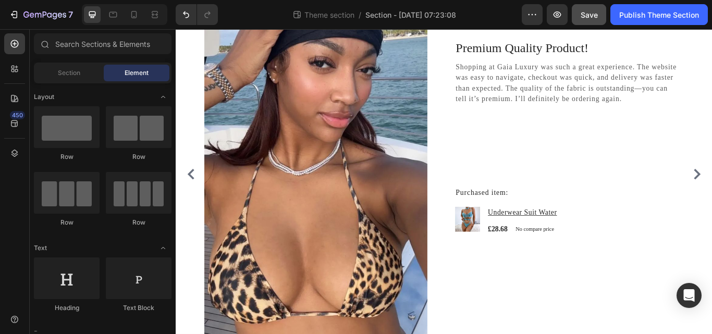
click at [137, 71] on span "Element" at bounding box center [137, 72] width 24 height 9
click at [13, 41] on icon at bounding box center [15, 44] width 8 height 8
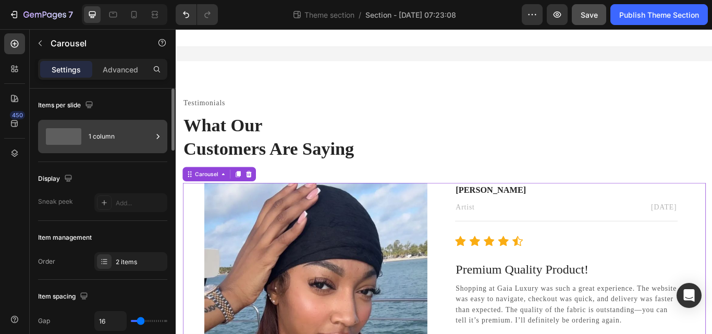
click at [158, 138] on icon at bounding box center [158, 136] width 10 height 10
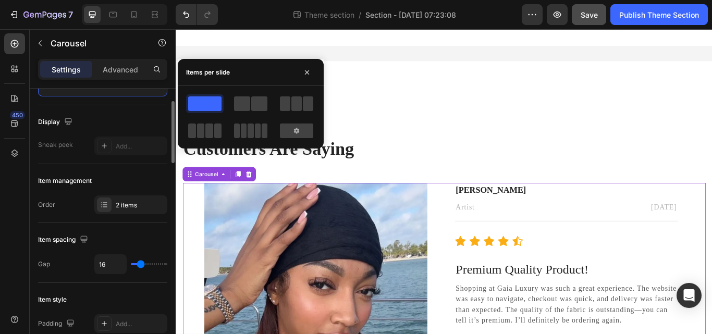
scroll to position [57, 0]
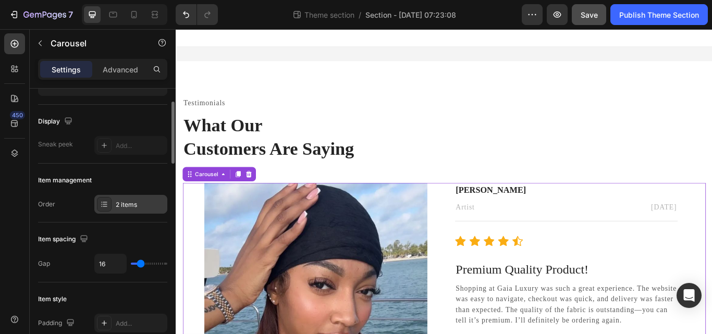
click at [117, 206] on div "2 items" at bounding box center [140, 204] width 49 height 9
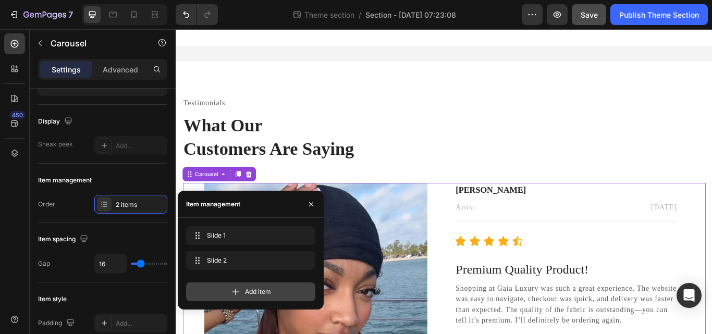
click at [234, 293] on icon at bounding box center [235, 292] width 10 height 10
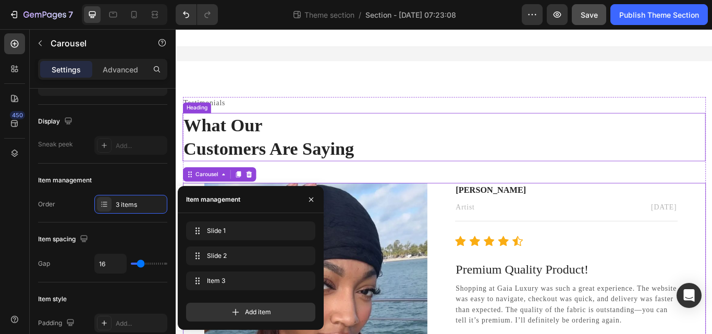
click at [621, 172] on p "What Our Customers Are Saying" at bounding box center [488, 155] width 608 height 54
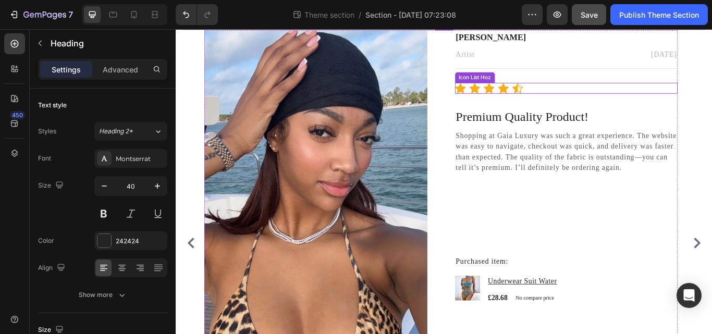
scroll to position [179, 0]
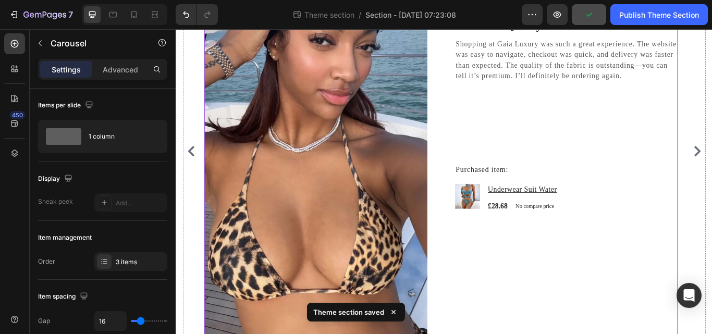
scroll to position [284, 0]
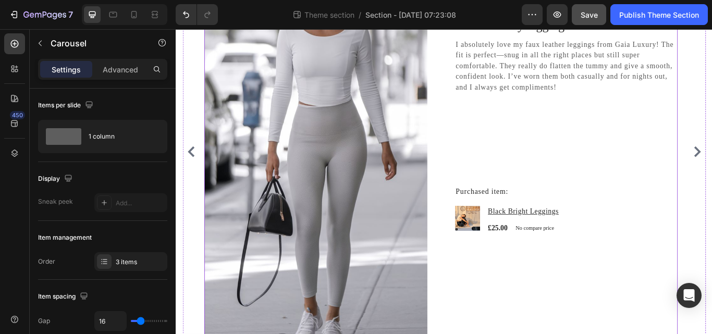
scroll to position [245, 0]
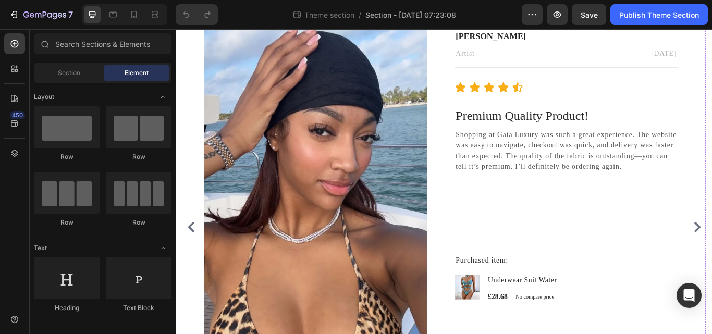
scroll to position [180, 0]
click at [197, 214] on div "Image [PERSON_NAME] Text block Artist Text block [DATE] Text block Row Title Li…" at bounding box center [488, 260] width 610 height 462
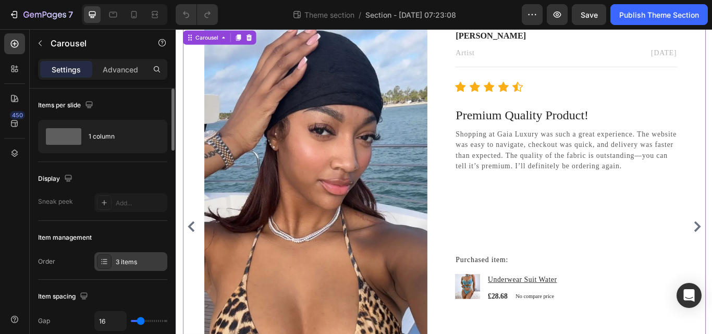
click at [129, 263] on div "3 items" at bounding box center [140, 261] width 49 height 9
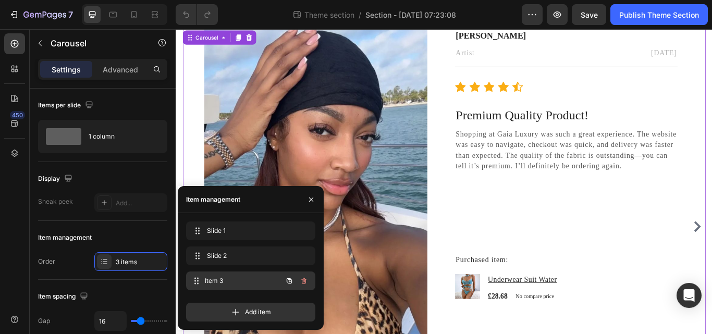
click at [221, 279] on span "Item 3" at bounding box center [243, 280] width 77 height 9
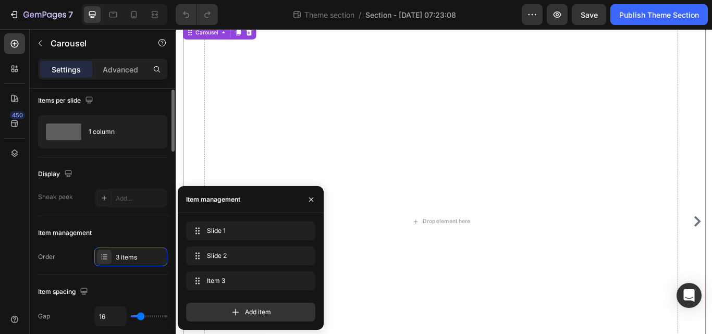
scroll to position [0, 0]
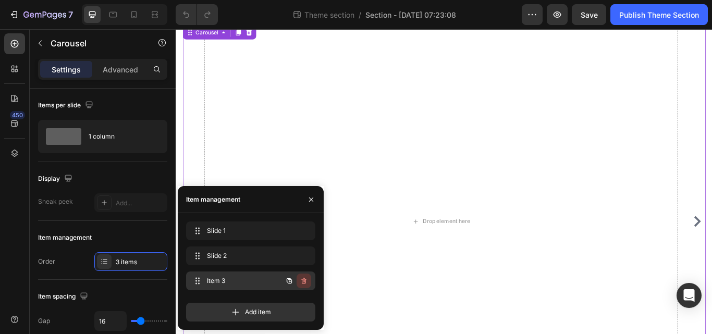
click at [304, 279] on icon "button" at bounding box center [303, 281] width 5 height 6
click at [299, 283] on div "Delete" at bounding box center [296, 280] width 19 height 9
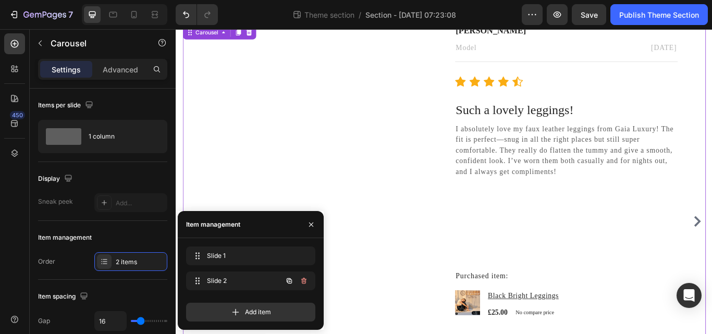
click at [299, 283] on button "button" at bounding box center [303, 281] width 15 height 15
click at [287, 255] on icon "button" at bounding box center [289, 255] width 5 height 5
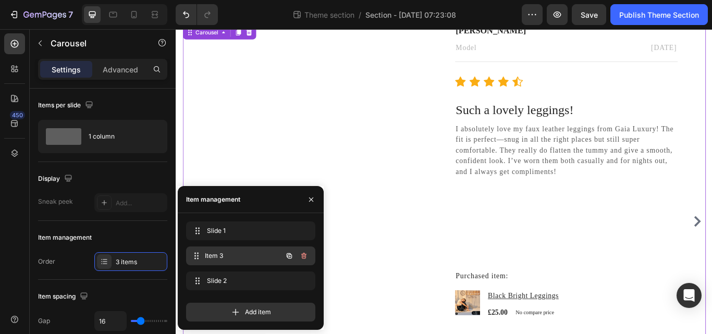
click at [259, 253] on span "Item 3" at bounding box center [243, 255] width 77 height 9
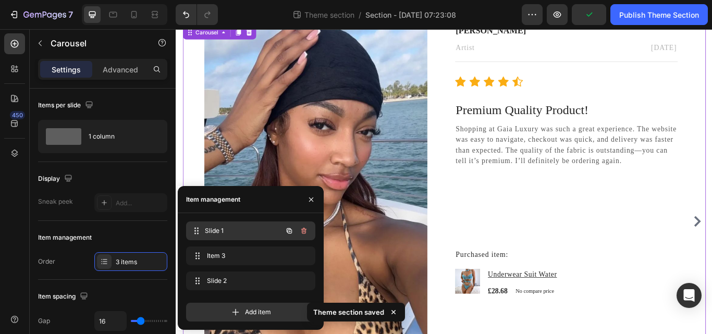
click at [253, 229] on span "Slide 1" at bounding box center [243, 230] width 77 height 9
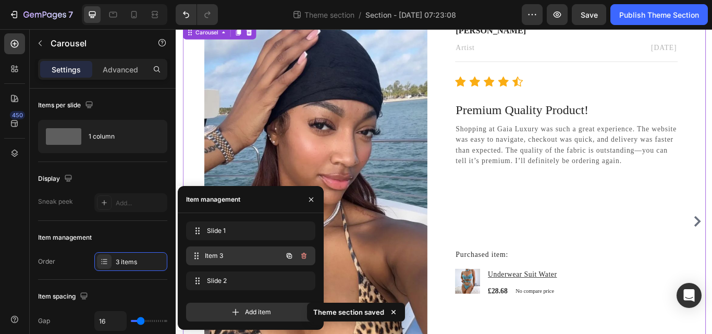
click at [250, 252] on span "Item 3" at bounding box center [243, 255] width 77 height 9
click at [397, 176] on img at bounding box center [338, 254] width 260 height 462
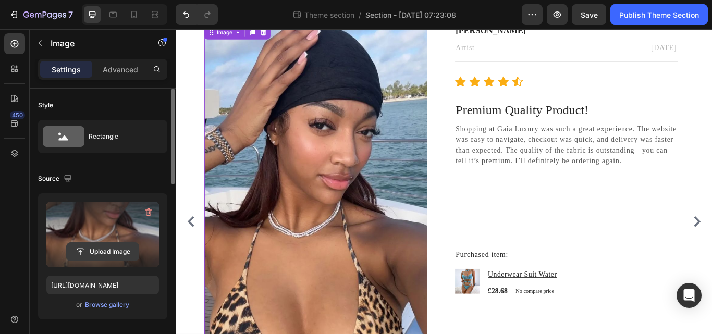
click at [97, 254] on input "file" at bounding box center [103, 252] width 72 height 18
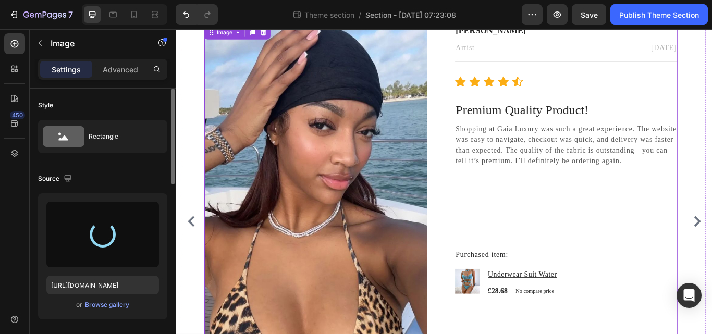
type input "[URL][DOMAIN_NAME]"
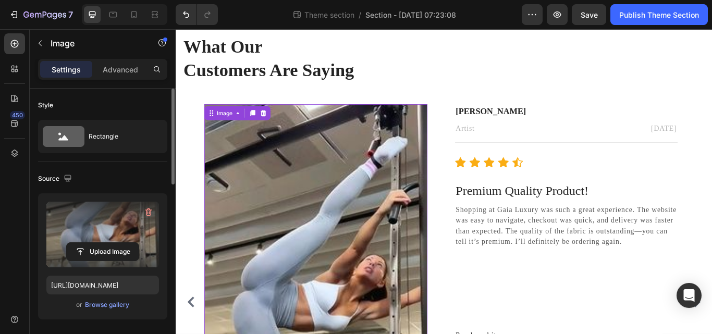
scroll to position [37, 0]
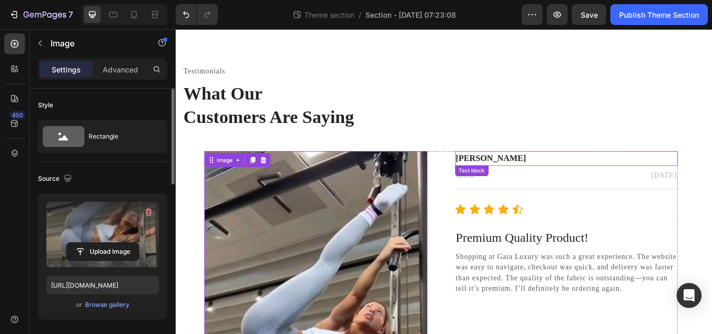
click at [532, 182] on p "[PERSON_NAME]" at bounding box center [631, 179] width 258 height 15
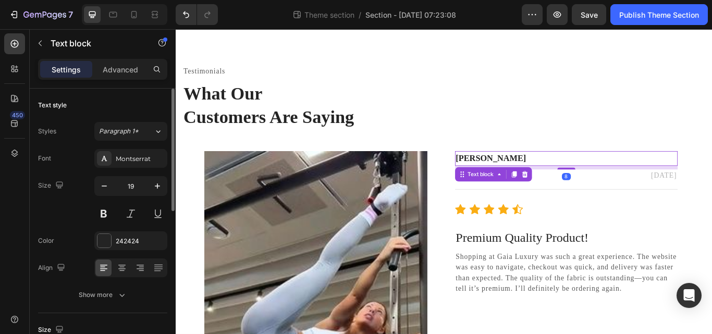
click at [532, 182] on p "[PERSON_NAME]" at bounding box center [631, 179] width 258 height 15
click at [532, 182] on p "Sarah Campbell" at bounding box center [631, 179] width 258 height 15
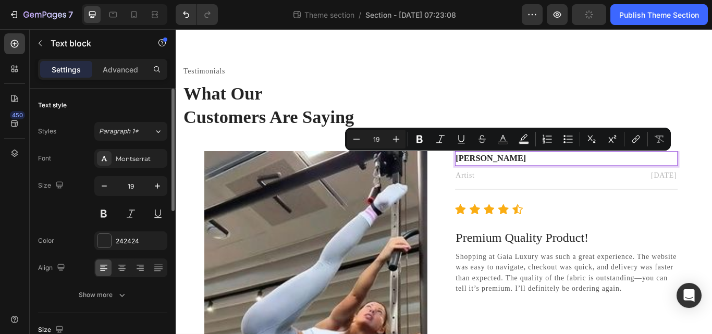
click at [532, 182] on p "[PERSON_NAME]" at bounding box center [631, 179] width 258 height 15
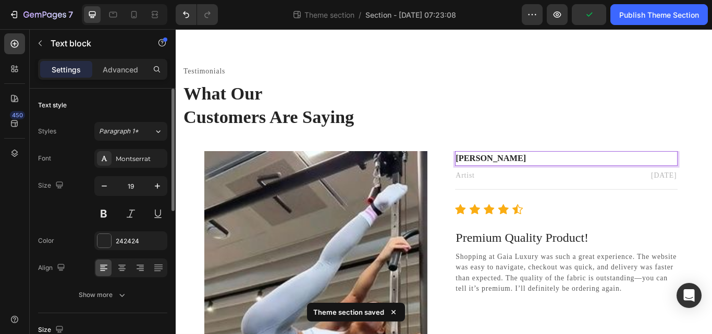
click at [524, 177] on p "[PERSON_NAME]" at bounding box center [631, 179] width 258 height 15
click at [601, 177] on p "Alessandra Campbell" at bounding box center [631, 179] width 258 height 15
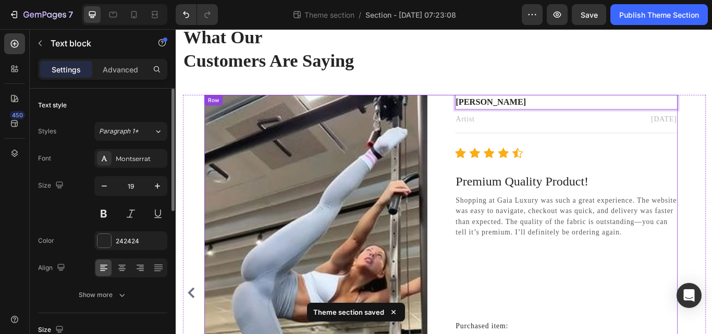
scroll to position [103, 0]
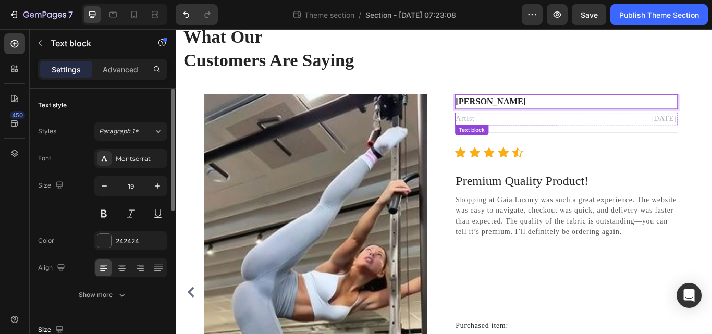
click at [531, 133] on p "Artist" at bounding box center [561, 134] width 119 height 13
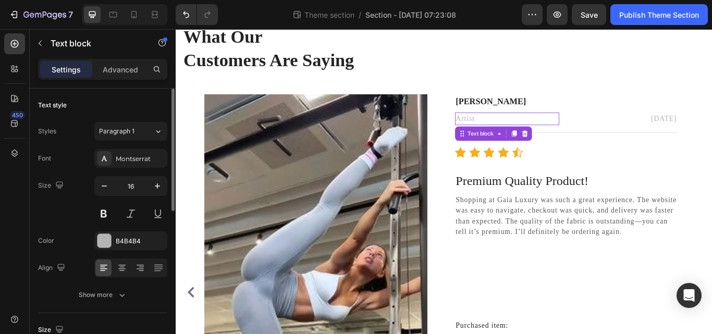
click at [531, 133] on p "Artist" at bounding box center [561, 134] width 119 height 13
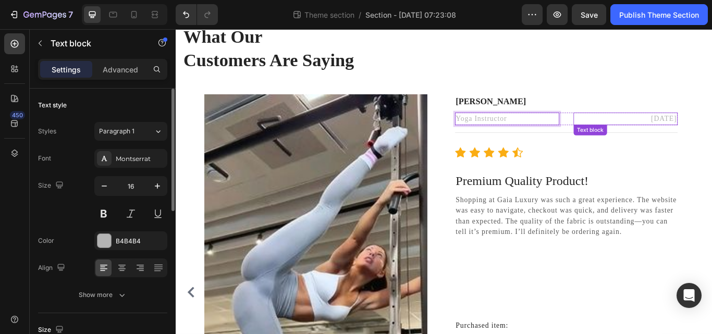
click at [711, 132] on p "[DATE]" at bounding box center [699, 134] width 119 height 13
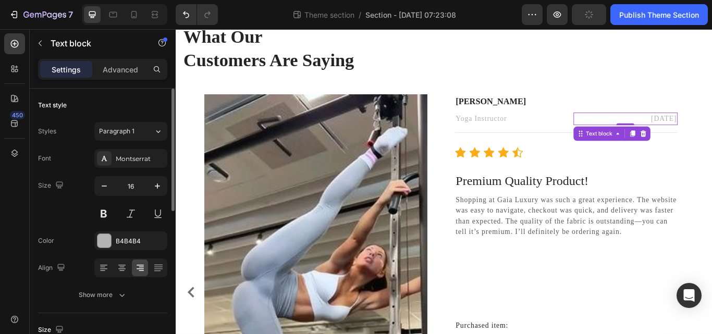
click at [711, 132] on p "[DATE]" at bounding box center [699, 134] width 119 height 13
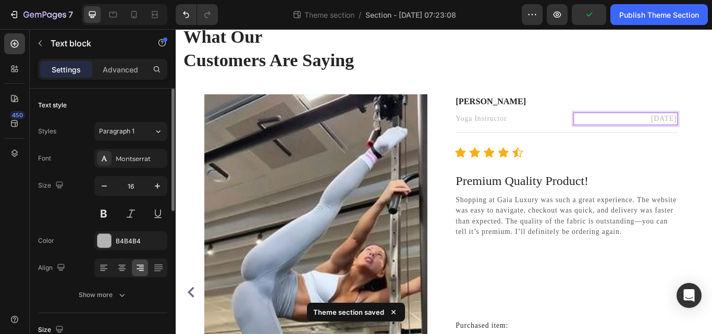
click at [711, 132] on p "[DATE]" at bounding box center [699, 134] width 119 height 13
click at [711, 129] on p "February 20, 2025" at bounding box center [699, 134] width 119 height 13
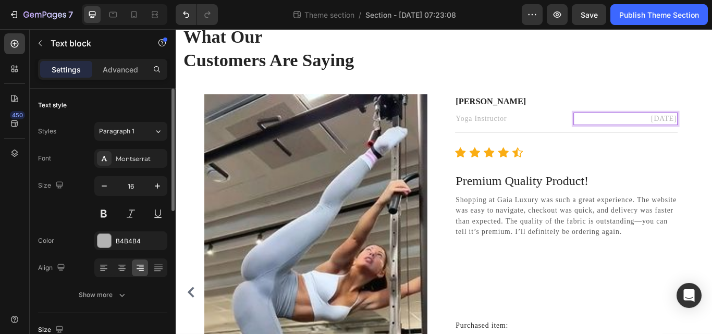
click at [711, 129] on p "February 20, 2025" at bounding box center [699, 134] width 119 height 13
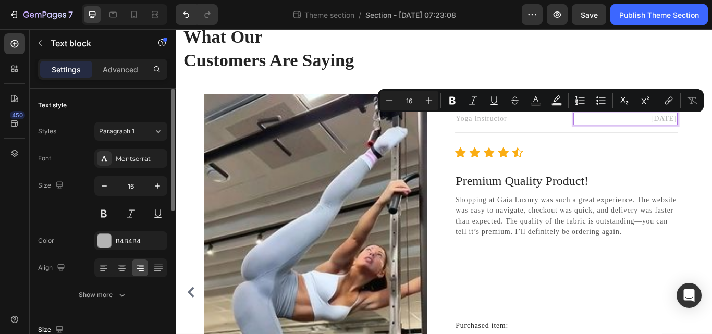
click at [707, 129] on p "February 20, 2025" at bounding box center [699, 134] width 119 height 13
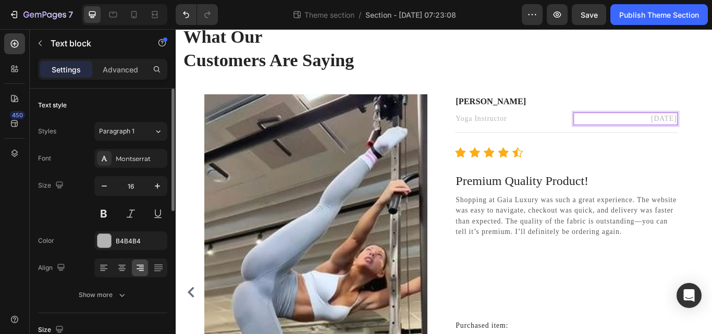
click at [711, 133] on p "February 20, 2025" at bounding box center [699, 134] width 119 height 13
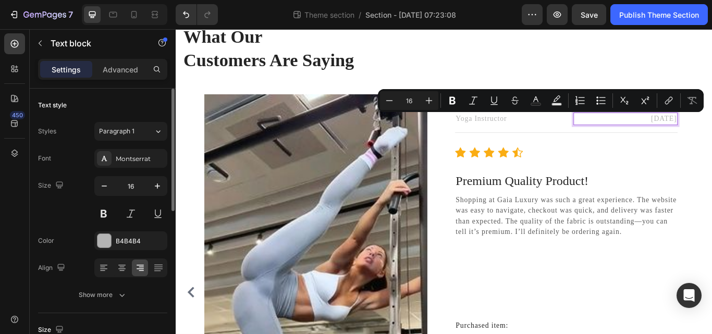
click at [711, 133] on p "February 20, 2025" at bounding box center [699, 134] width 119 height 13
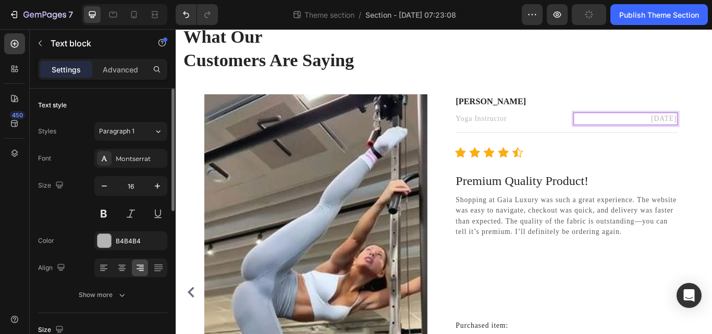
click at [711, 133] on p "February 20, 2025" at bounding box center [699, 134] width 119 height 13
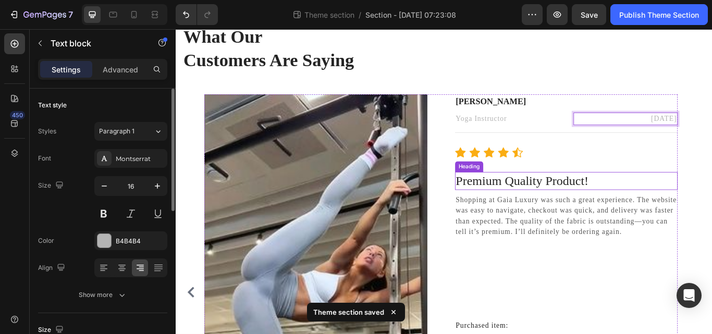
scroll to position [181, 0]
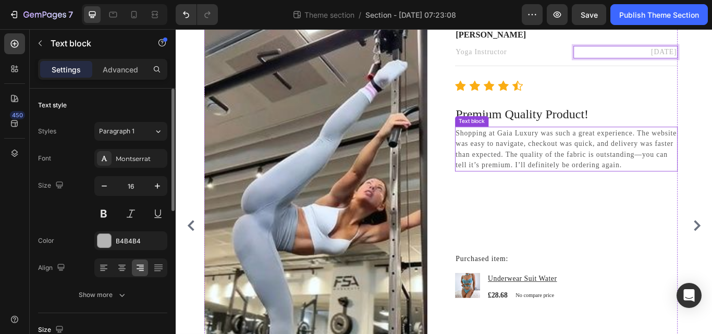
click at [529, 176] on p "Shopping at Gaia Luxury was such a great experience. The website was easy to na…" at bounding box center [631, 169] width 258 height 50
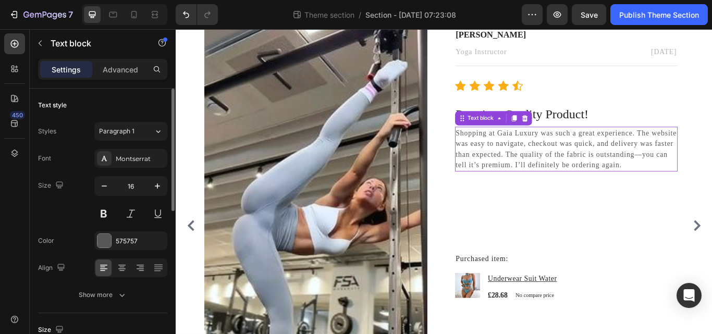
click at [529, 176] on p "Shopping at Gaia Luxury was such a great experience. The website was easy to na…" at bounding box center [631, 169] width 258 height 50
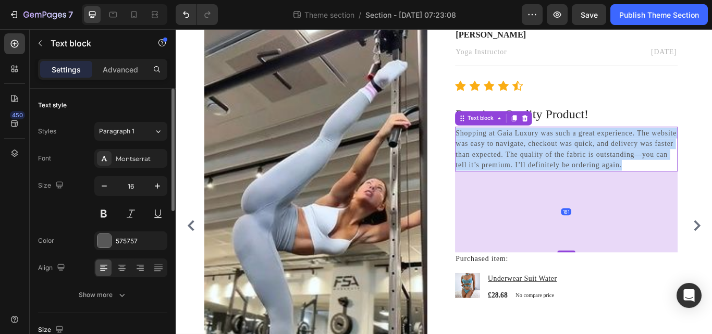
click at [529, 176] on p "Shopping at Gaia Luxury was such a great experience. The website was easy to na…" at bounding box center [631, 169] width 258 height 50
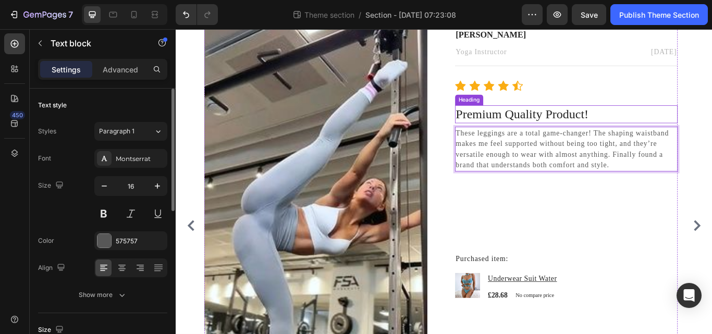
click at [554, 123] on h3 "Premium Quality Product!" at bounding box center [631, 128] width 260 height 21
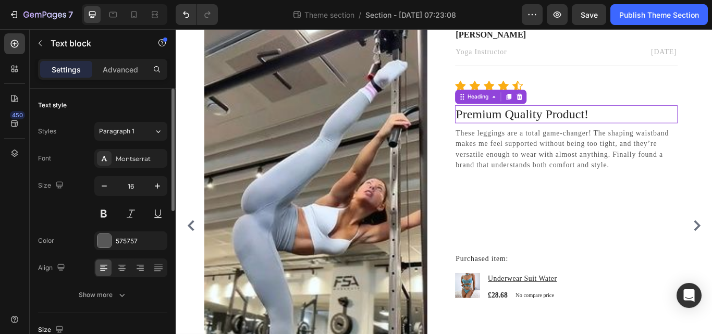
click at [554, 123] on h3 "Premium Quality Product!" at bounding box center [631, 128] width 260 height 21
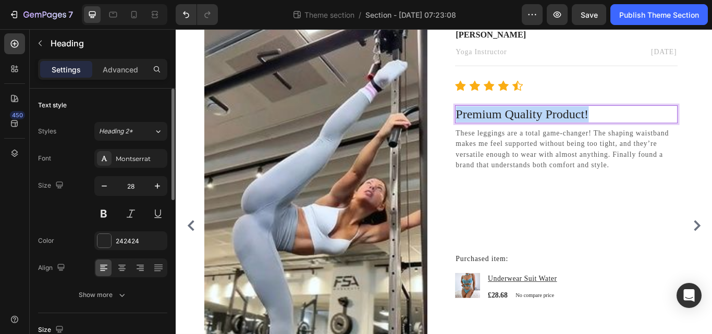
click at [554, 123] on p "Premium Quality Product!" at bounding box center [631, 128] width 258 height 19
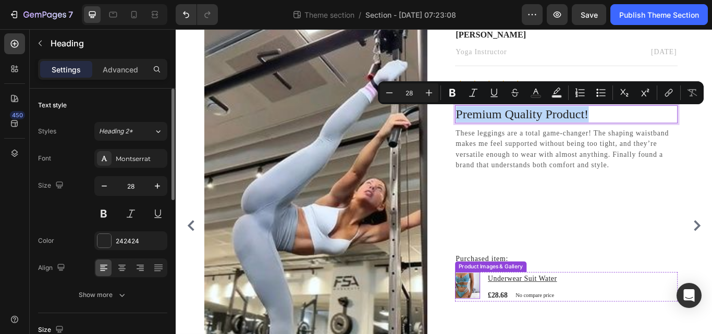
click at [527, 328] on img at bounding box center [515, 328] width 29 height 29
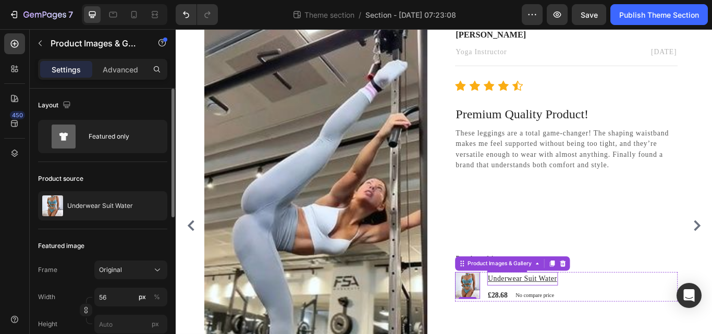
click at [568, 320] on h1 "Underwear Suit Water" at bounding box center [579, 321] width 82 height 16
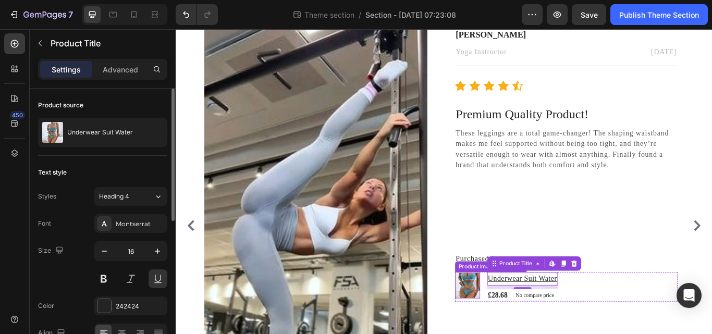
click at [513, 333] on img at bounding box center [515, 328] width 29 height 29
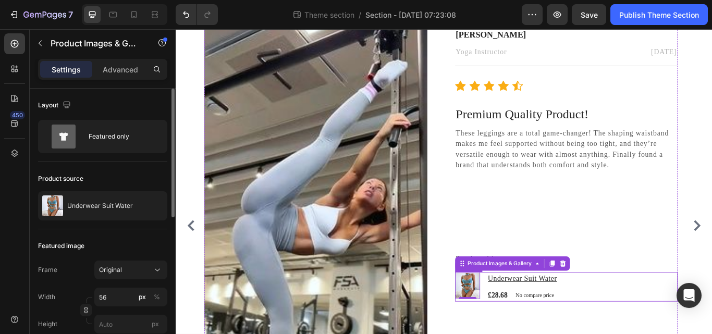
click at [529, 319] on div "Product Images & Gallery 0 Underwear Suit Water Product Title £28.68 Product Pr…" at bounding box center [631, 330] width 260 height 34
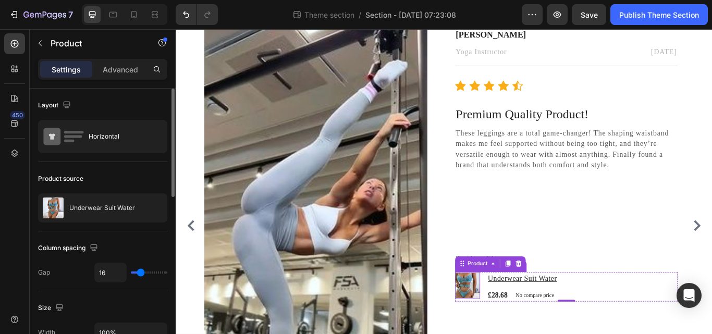
click at [521, 328] on img at bounding box center [515, 328] width 29 height 29
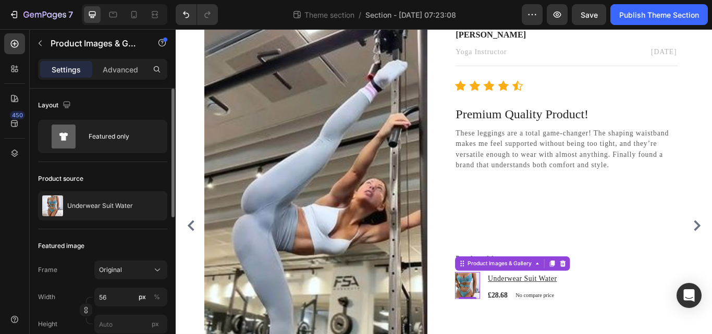
click at [521, 328] on img at bounding box center [515, 328] width 29 height 29
click at [598, 323] on h1 "Underwear Suit Water" at bounding box center [579, 321] width 82 height 16
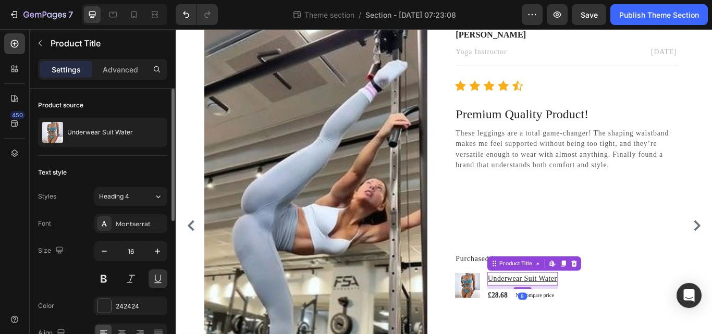
click at [598, 323] on h1 "Underwear Suit Water" at bounding box center [579, 321] width 82 height 16
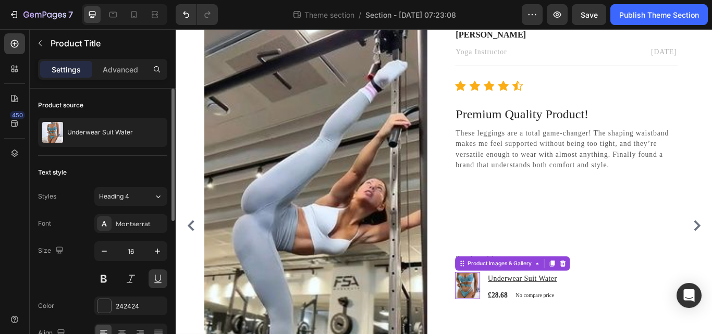
click at [518, 329] on img at bounding box center [515, 328] width 29 height 29
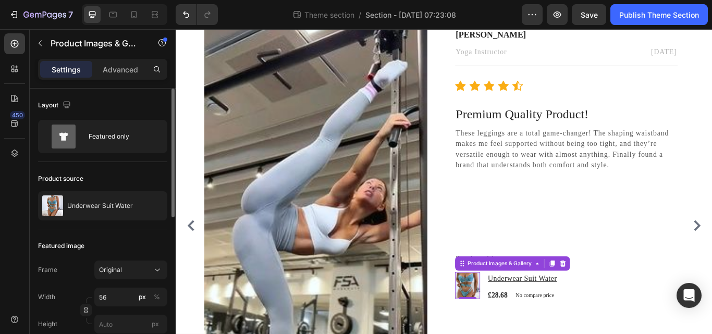
click at [518, 329] on img at bounding box center [515, 328] width 29 height 29
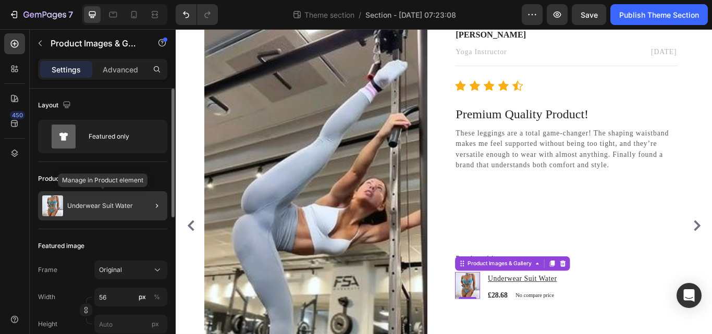
click at [104, 208] on p "Underwear Suit Water" at bounding box center [100, 205] width 66 height 7
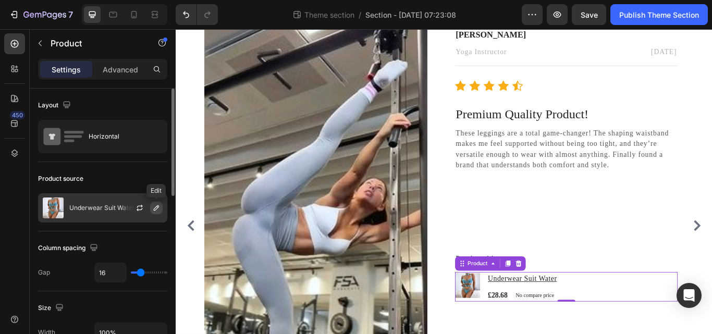
click at [152, 207] on icon "button" at bounding box center [156, 208] width 8 height 8
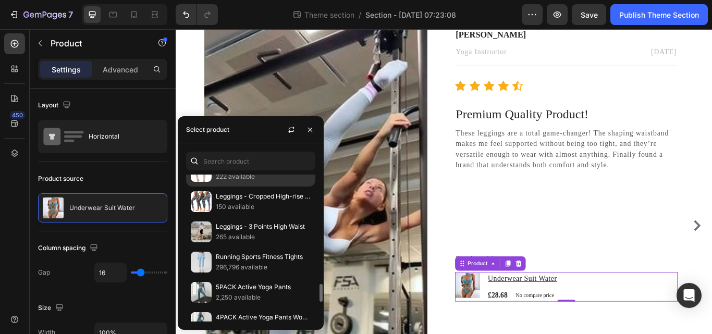
scroll to position [895, 0]
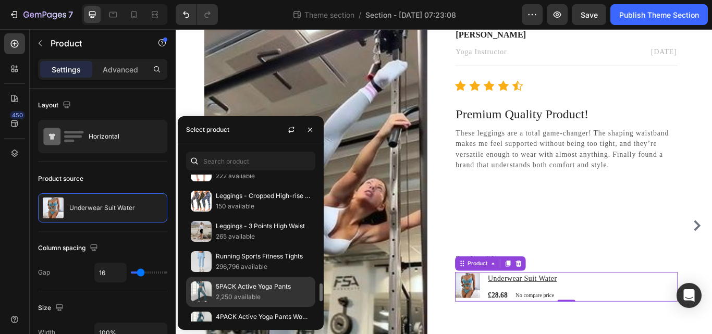
click at [229, 284] on p "5PACK Active Yoga Pants" at bounding box center [263, 286] width 95 height 10
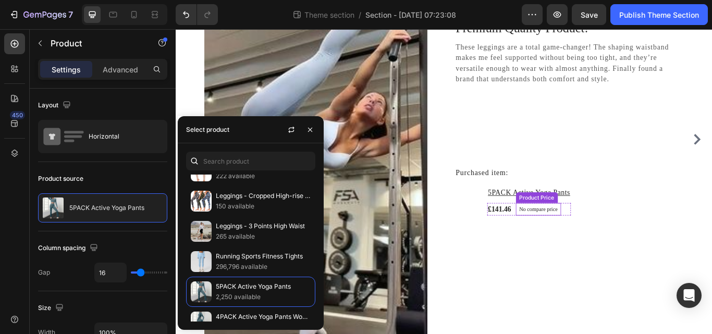
scroll to position [282, 0]
click at [311, 131] on icon "button" at bounding box center [310, 129] width 4 height 4
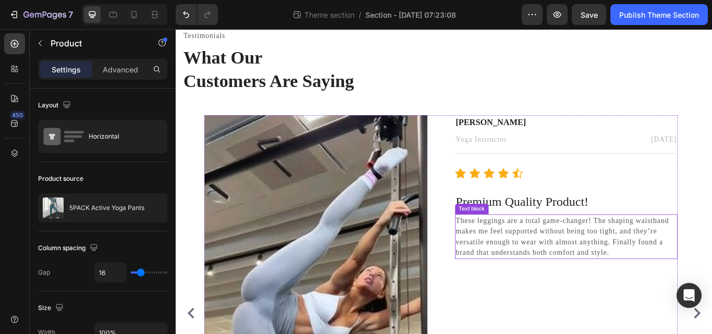
scroll to position [0, 0]
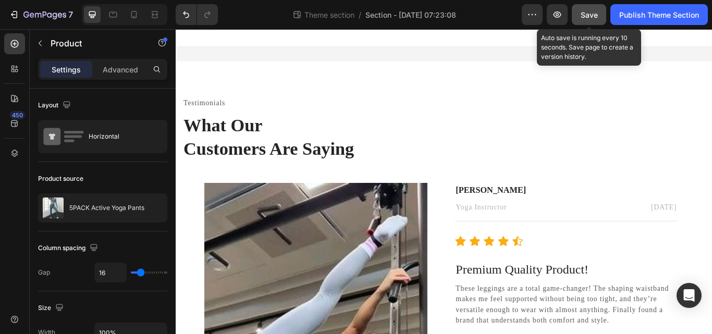
click at [585, 18] on span "Save" at bounding box center [588, 14] width 17 height 9
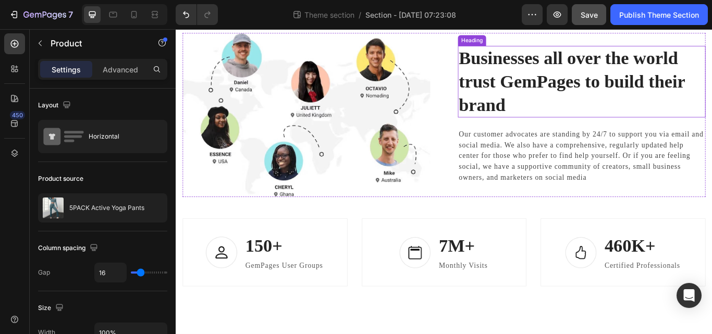
scroll to position [721, 0]
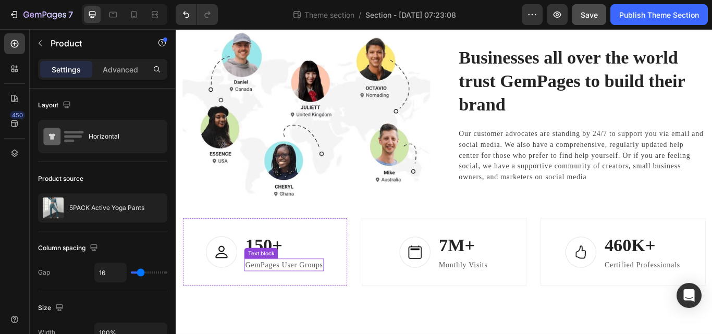
click at [313, 311] on p "GemPages User Groups" at bounding box center [301, 304] width 91 height 13
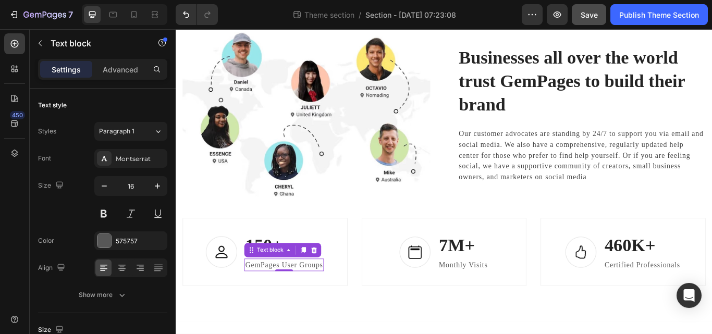
click at [276, 311] on p "GemPages User Groups" at bounding box center [301, 304] width 91 height 13
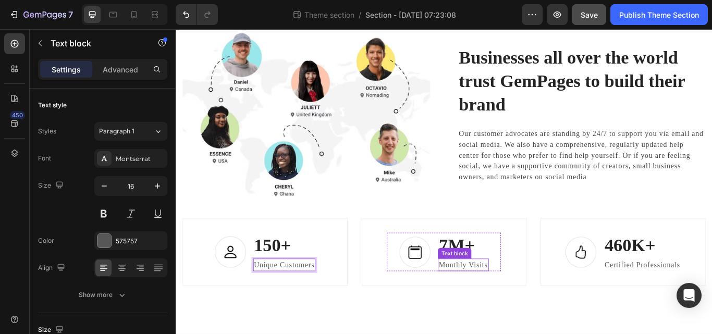
click at [531, 311] on p "Monthly Visits" at bounding box center [510, 304] width 57 height 13
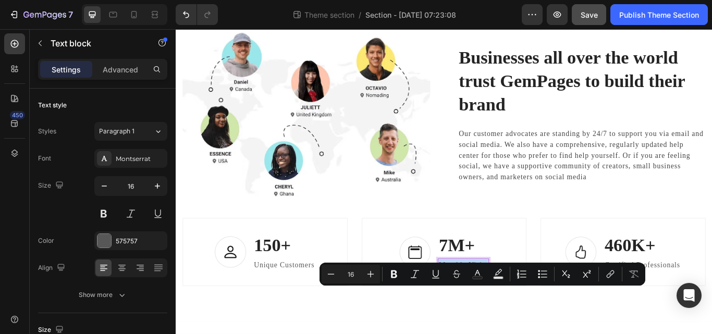
click at [531, 311] on p "Monthly Visits" at bounding box center [510, 304] width 57 height 13
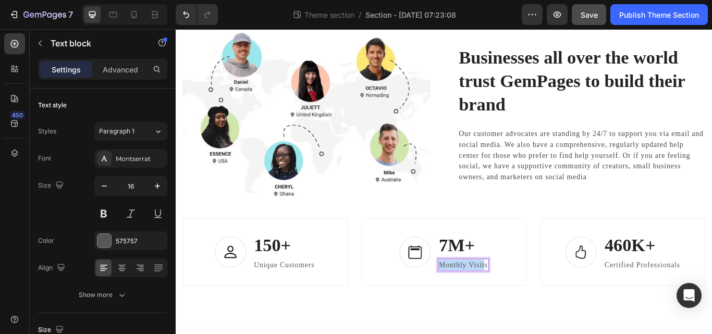
click at [531, 311] on p "Monthly Visits" at bounding box center [510, 304] width 57 height 13
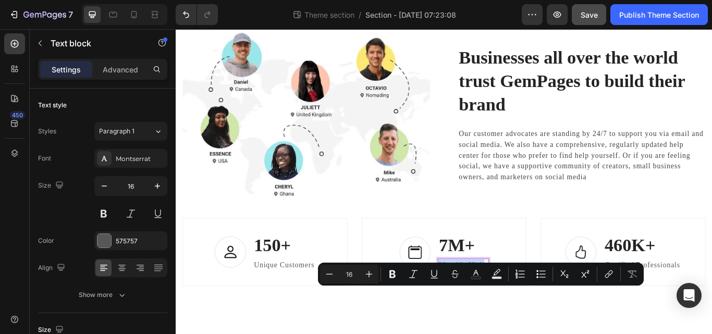
click at [531, 311] on p "Monthly Visits" at bounding box center [510, 304] width 57 height 13
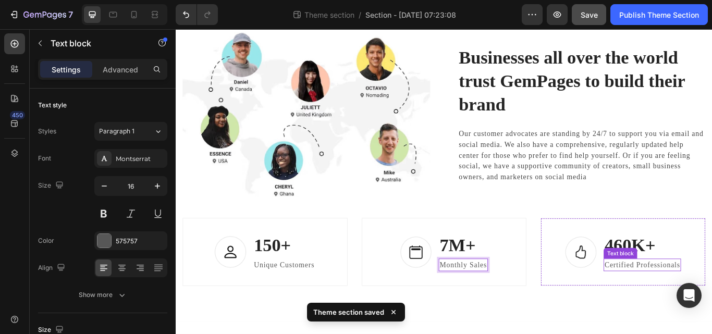
click at [699, 311] on p "Certified Professionals" at bounding box center [719, 304] width 88 height 13
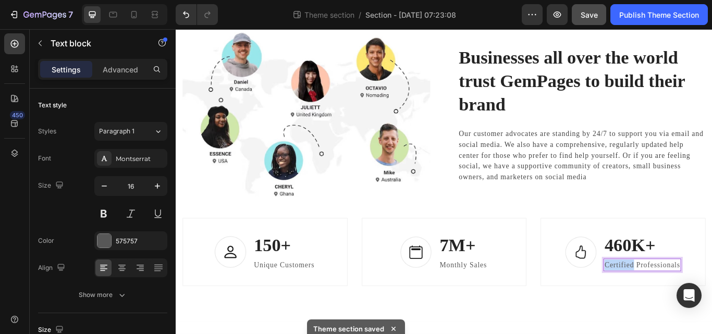
click at [699, 311] on p "Certified Professionals" at bounding box center [719, 304] width 88 height 13
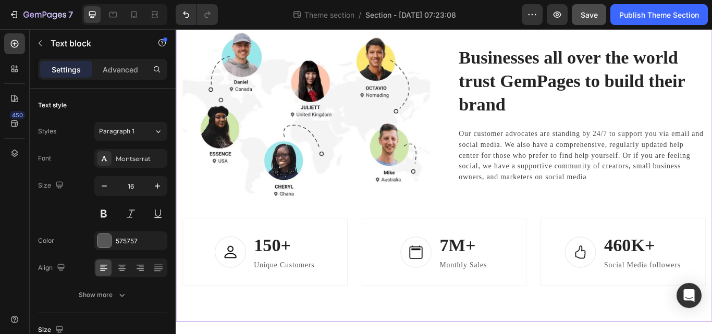
click at [711, 265] on div "Image Businesses all over the world trust GemPages to build their brand Heading…" at bounding box center [488, 181] width 610 height 296
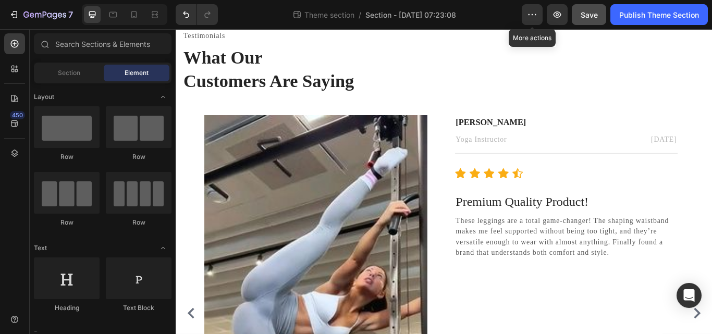
scroll to position [78, 0]
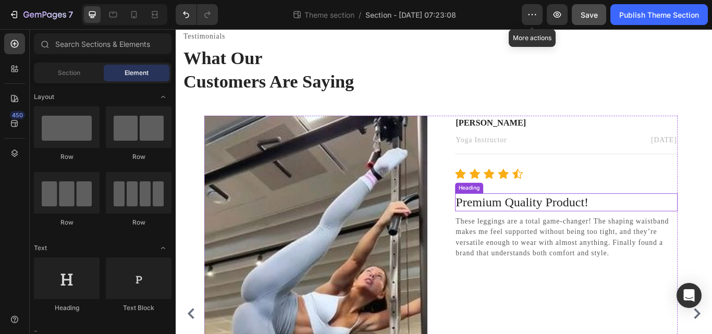
click at [649, 227] on p "Premium Quality Product!" at bounding box center [631, 231] width 258 height 19
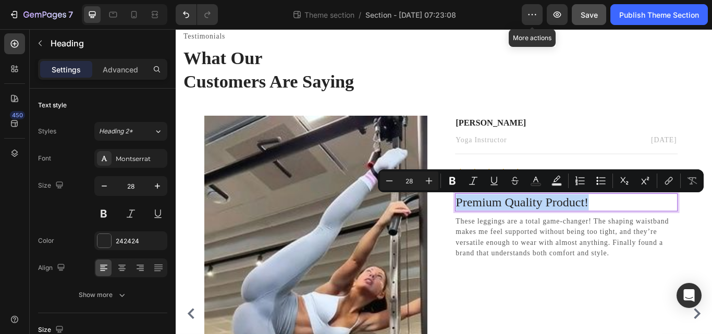
click at [649, 227] on p "Premium Quality Product!" at bounding box center [631, 231] width 258 height 19
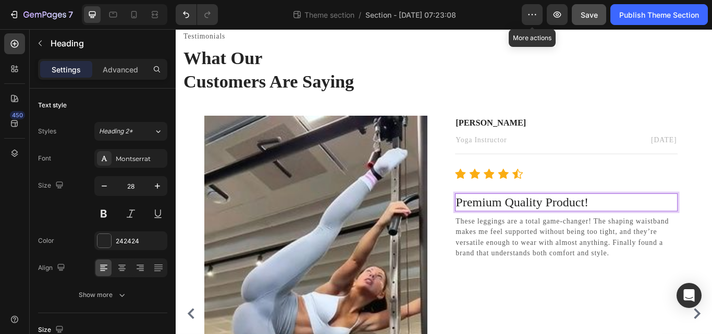
click at [649, 227] on p "Premium Quality Product!" at bounding box center [631, 231] width 258 height 19
drag, startPoint x: 649, startPoint y: 227, endPoint x: 589, endPoint y: 229, distance: 60.0
click at [589, 229] on p "Premium Quality Product!" at bounding box center [631, 231] width 258 height 19
drag, startPoint x: 685, startPoint y: 233, endPoint x: 652, endPoint y: 226, distance: 33.1
click at [652, 226] on p "Premium Quality Product!" at bounding box center [631, 231] width 258 height 19
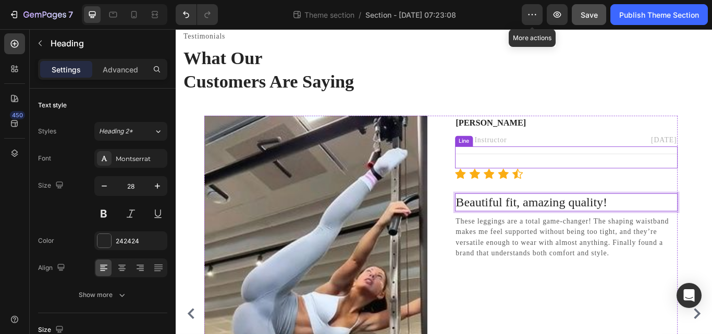
scroll to position [134, 0]
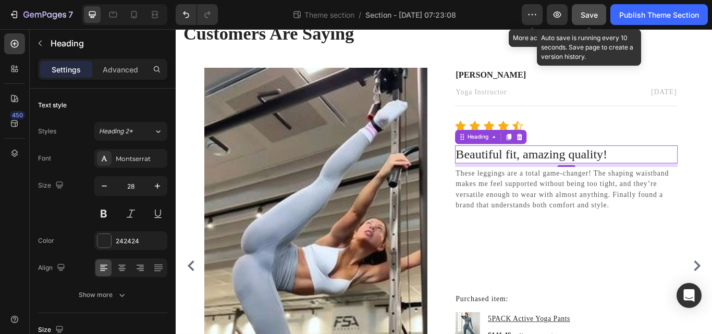
click at [588, 14] on span "Save" at bounding box center [588, 14] width 17 height 9
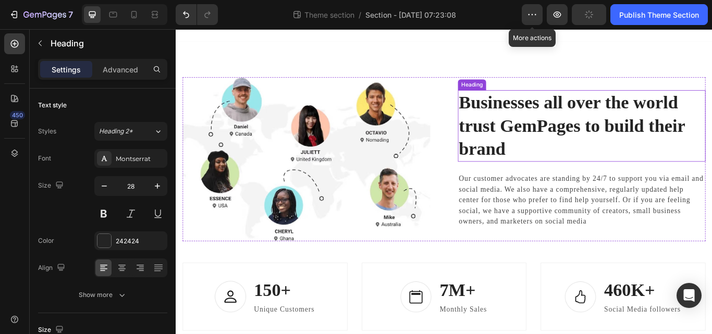
scroll to position [669, 0]
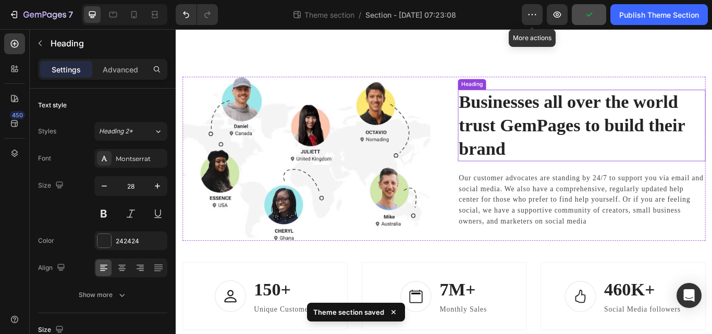
click at [586, 183] on h2 "Businesses all over the world trust GemPages to build their brand" at bounding box center [648, 141] width 289 height 83
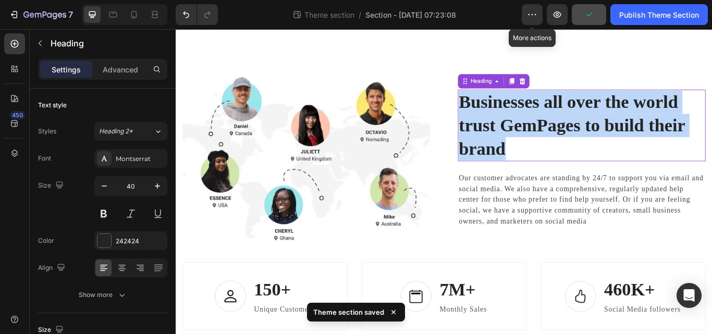
click at [586, 182] on p "Businesses all over the world trust GemPages to build their brand" at bounding box center [648, 141] width 287 height 81
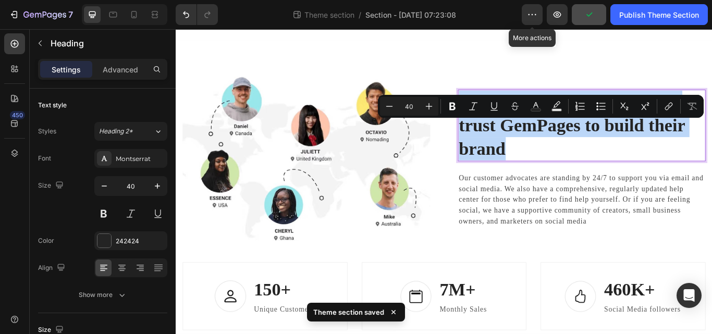
click at [586, 182] on p "Businesses all over the world trust GemPages to build their brand" at bounding box center [648, 141] width 287 height 81
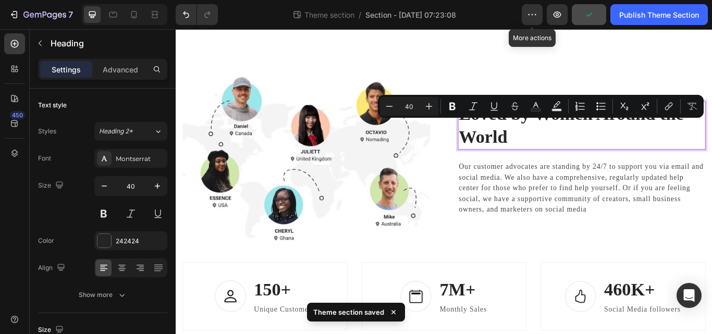
scroll to position [683, 0]
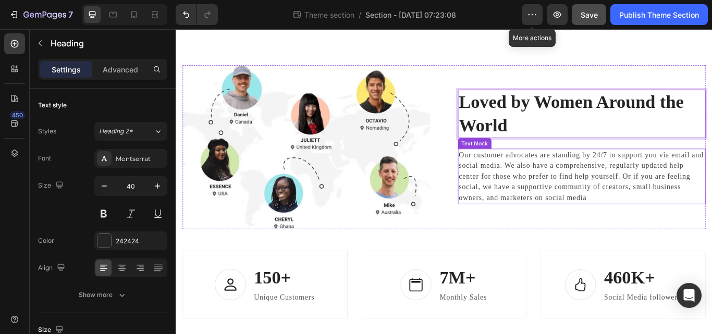
click at [525, 232] on p "Our customer advocates are standing by 24/7 to support you via email and social…" at bounding box center [648, 201] width 287 height 63
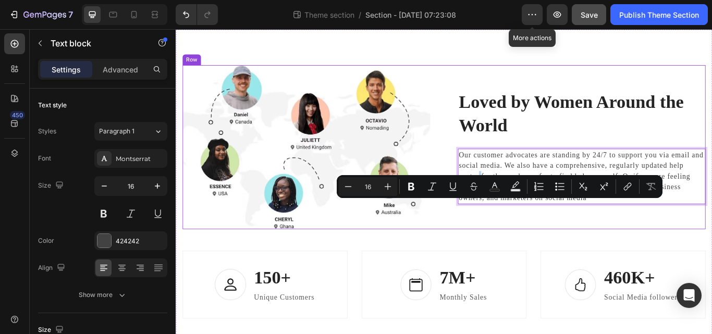
click at [483, 169] on div "Image Loved by Women Around the World Heading Our customer advocates are standi…" at bounding box center [488, 167] width 610 height 192
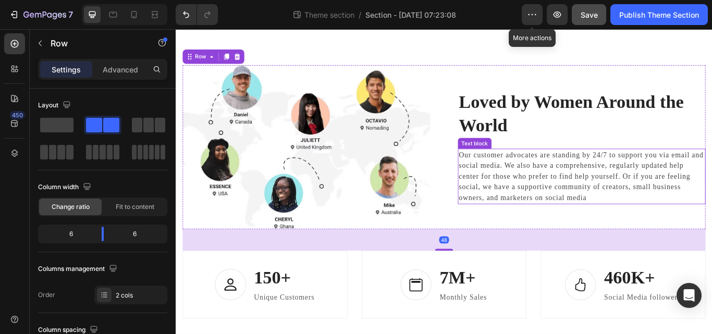
click at [505, 207] on p "Our customer advocates are standing by 24/7 to support you via email and social…" at bounding box center [648, 201] width 287 height 63
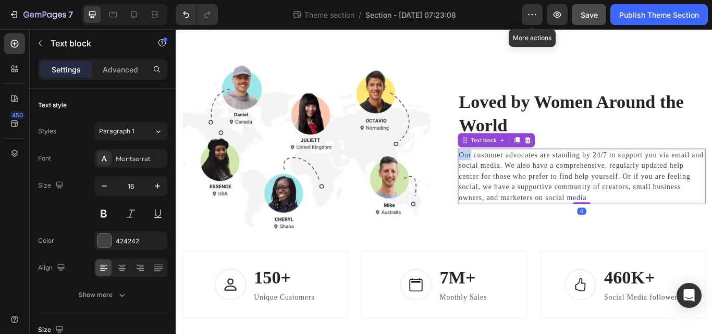
click at [505, 202] on p "Our customer advocates are standing by 24/7 to support you via email and social…" at bounding box center [648, 201] width 287 height 63
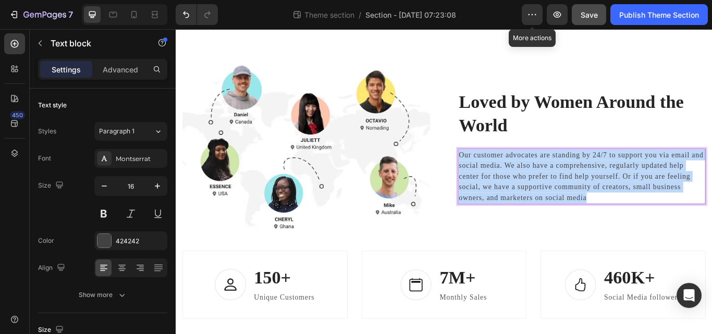
click at [505, 202] on p "Our customer advocates are standing by 24/7 to support you via email and social…" at bounding box center [648, 201] width 287 height 63
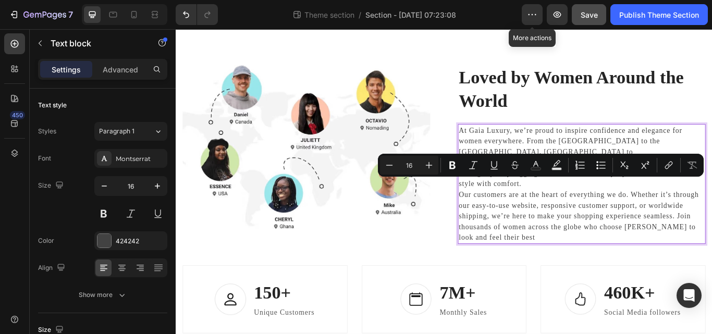
scroll to position [658, 0]
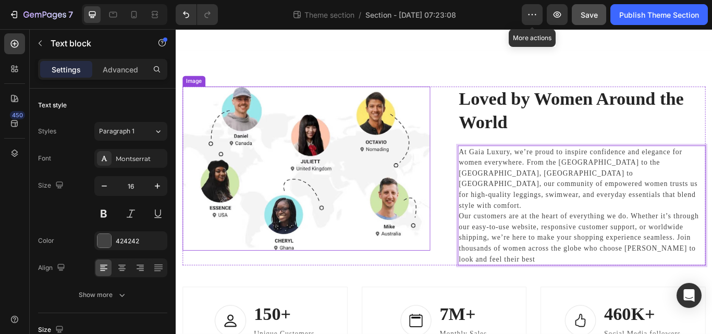
click at [418, 226] on img at bounding box center [327, 192] width 289 height 192
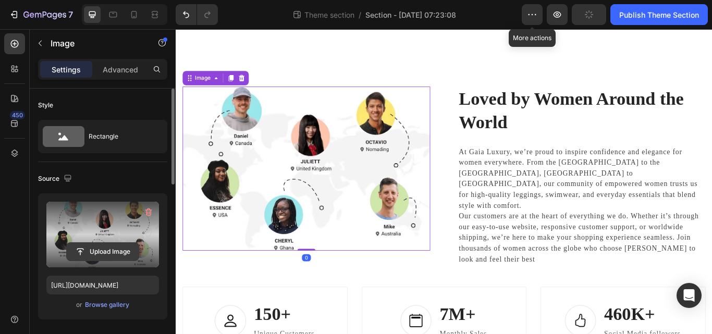
click at [101, 248] on input "file" at bounding box center [103, 252] width 72 height 18
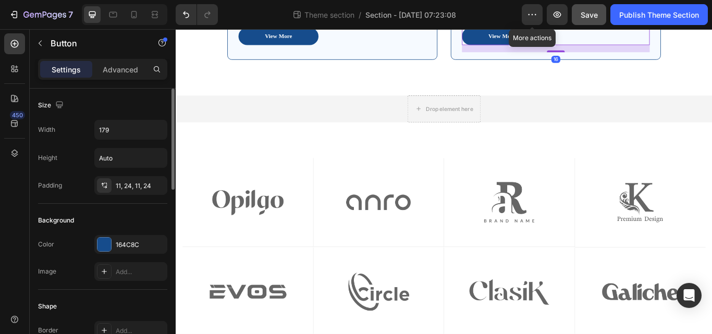
scroll to position [1294, 0]
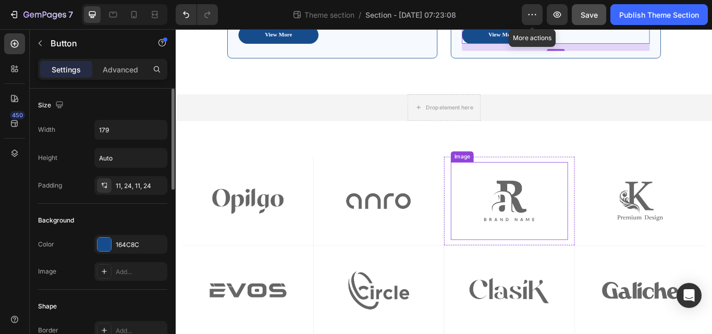
click at [536, 236] on img at bounding box center [564, 229] width 137 height 91
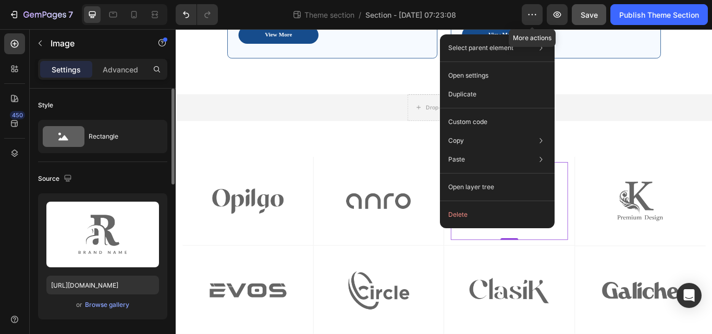
click at [711, 163] on div "Image Row Image Row Image 0 Row Image Row Row Image Row Image Row Image Row Ima…" at bounding box center [488, 282] width 625 height 291
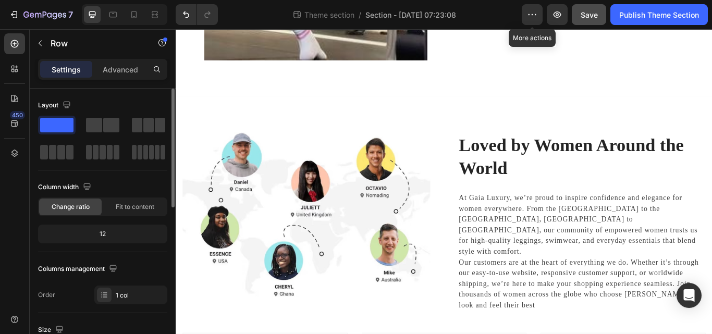
scroll to position [603, 0]
click at [354, 240] on img at bounding box center [327, 247] width 289 height 192
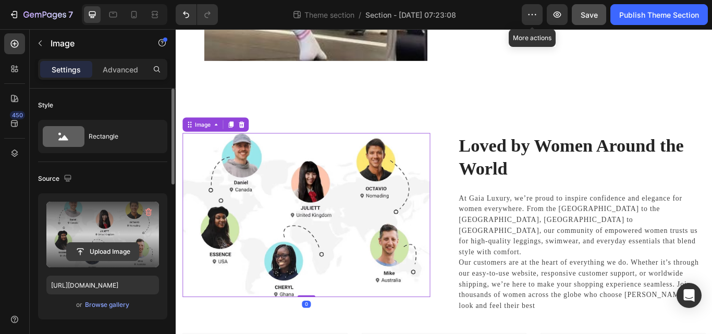
click at [113, 250] on input "file" at bounding box center [103, 252] width 72 height 18
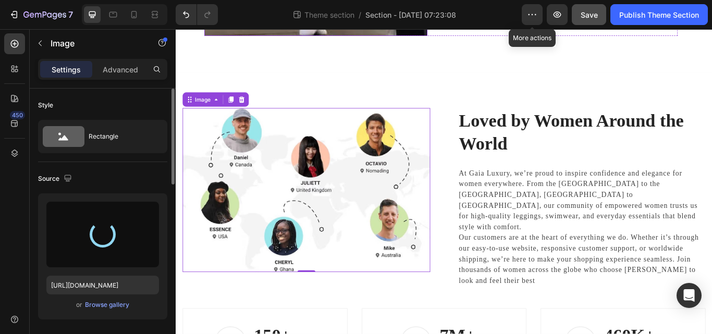
scroll to position [633, 0]
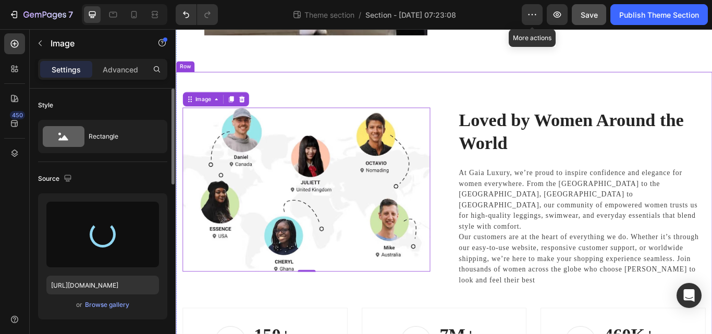
click at [415, 123] on div "Image 0 Loved by Women Around the World Heading At Gaia Luxury, we’re proud to …" at bounding box center [488, 277] width 625 height 396
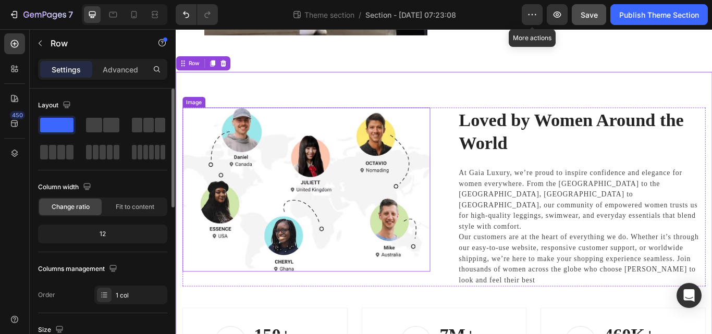
click at [294, 251] on img at bounding box center [327, 217] width 289 height 192
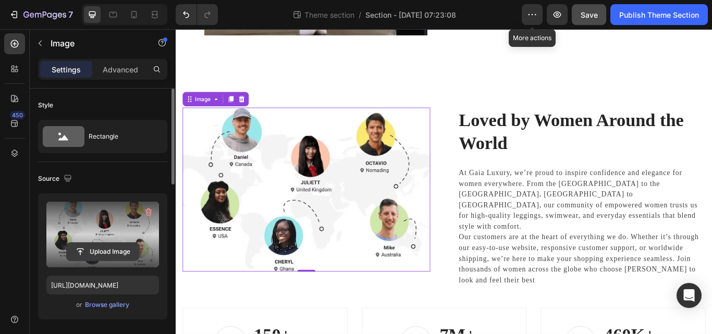
click at [101, 246] on input "file" at bounding box center [103, 252] width 72 height 18
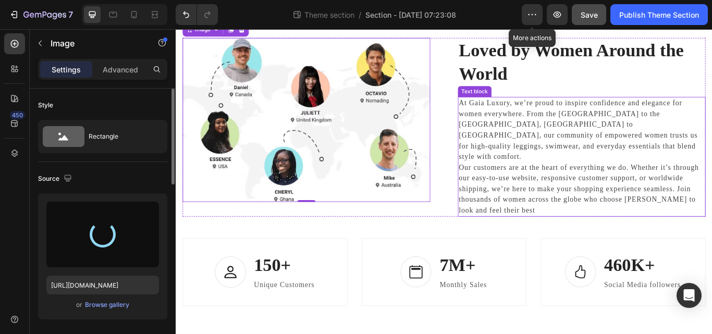
scroll to position [720, 0]
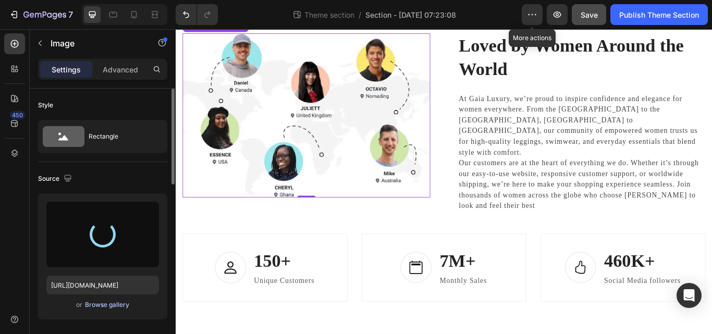
click at [118, 305] on div "Browse gallery" at bounding box center [107, 304] width 44 height 9
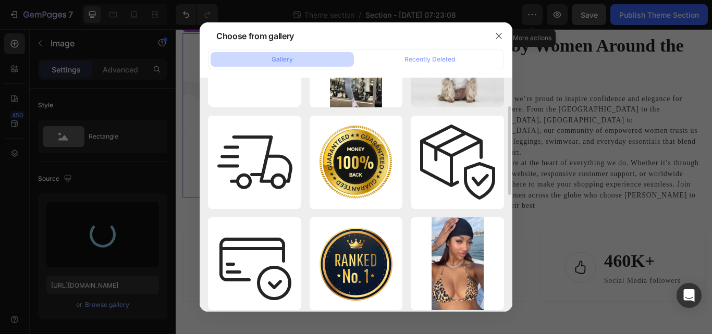
scroll to position [0, 0]
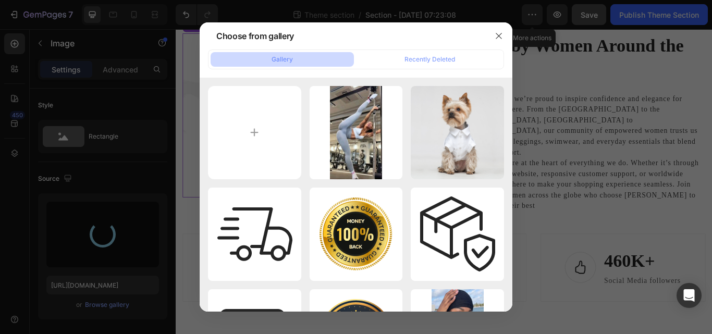
click at [297, 58] on button "Gallery" at bounding box center [281, 59] width 143 height 15
click at [254, 122] on input "file" at bounding box center [254, 132] width 93 height 93
type input "C:\fakepath\Beauty Island - Leggings - Ben - 4B.jpg"
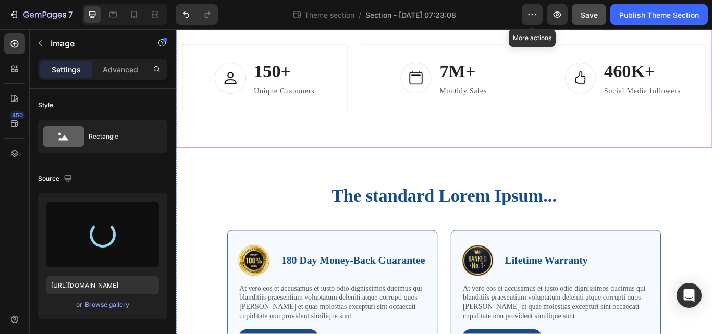
scroll to position [941, 0]
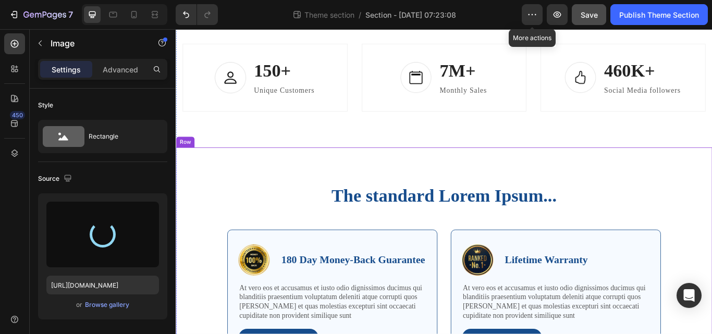
click at [711, 225] on div "The standard Lorem Ipsum... Heading Row Image 180 Day Money-Back Guarantee Text…" at bounding box center [488, 325] width 610 height 232
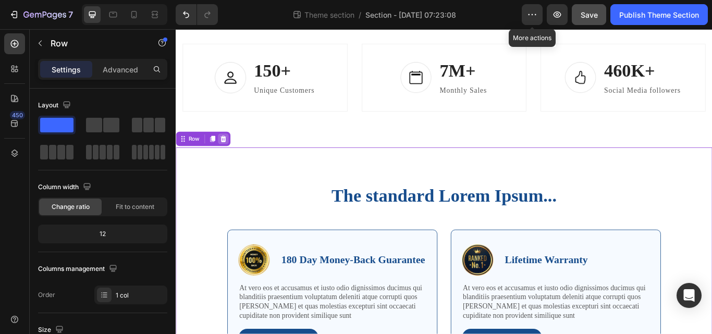
click at [232, 160] on icon at bounding box center [231, 156] width 7 height 7
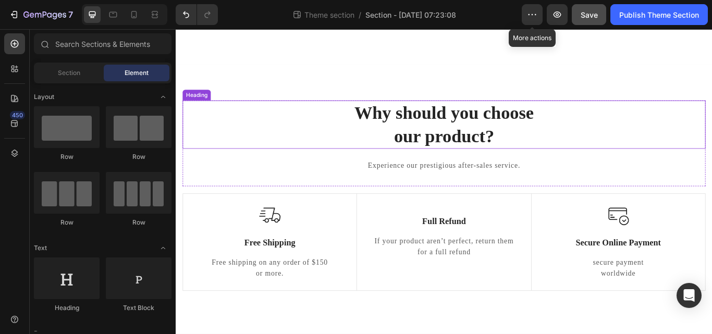
scroll to position [1389, 0]
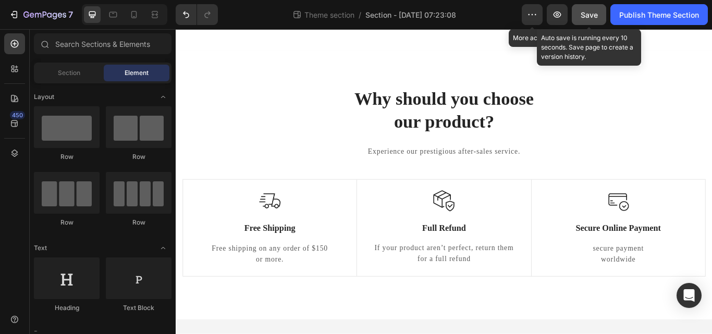
click at [587, 15] on span "Save" at bounding box center [588, 14] width 17 height 9
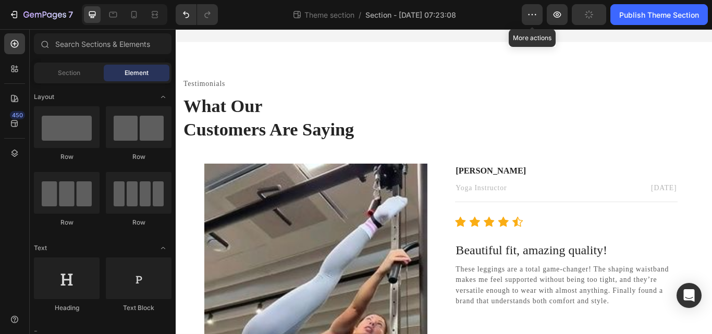
scroll to position [0, 0]
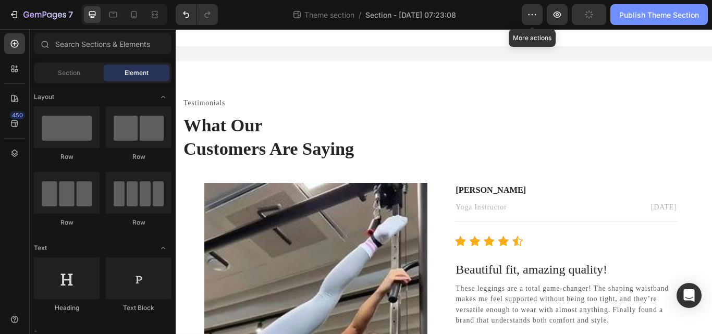
click at [643, 21] on button "Publish Theme Section" at bounding box center [658, 14] width 97 height 21
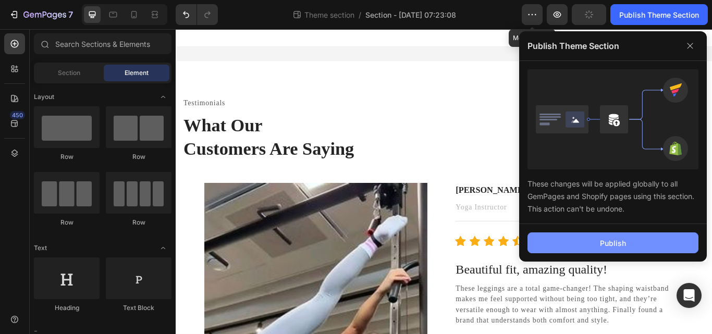
click at [593, 240] on button "Publish" at bounding box center [612, 242] width 171 height 21
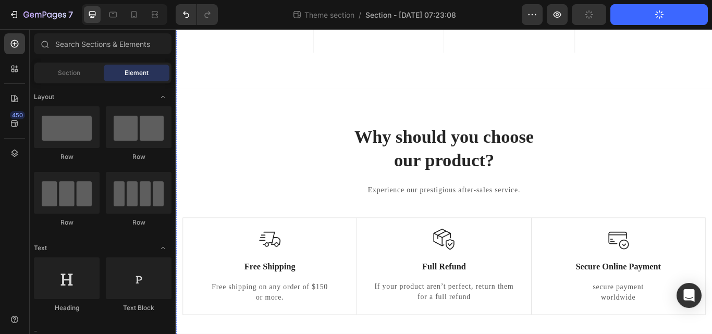
scroll to position [1389, 0]
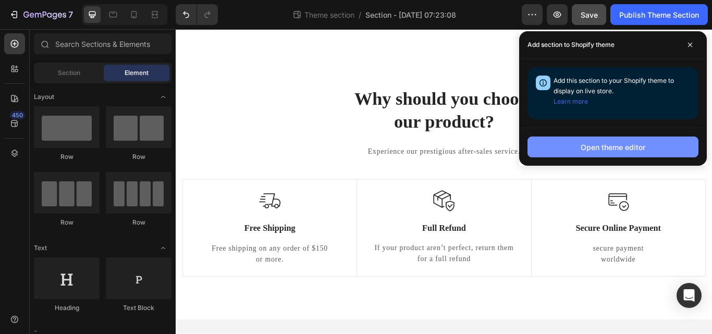
click at [611, 144] on div "Open theme editor" at bounding box center [612, 147] width 65 height 11
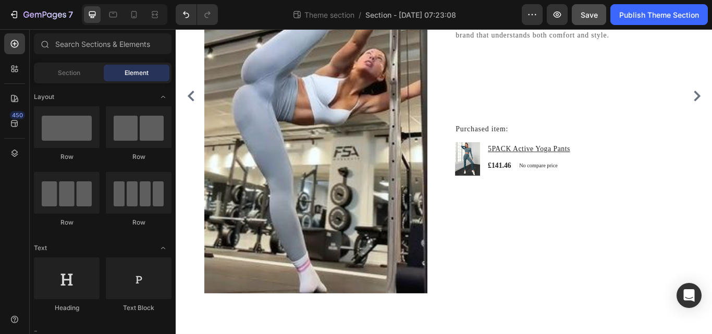
scroll to position [331, 0]
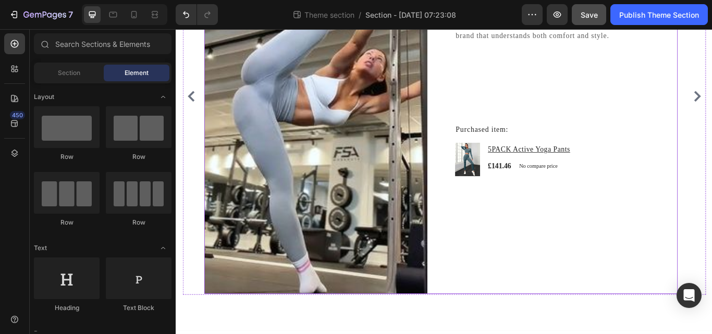
click at [517, 273] on div "Alessandra Muru Text block Yoga Instructor Text block July 20, 2025 Text block …" at bounding box center [631, 107] width 260 height 461
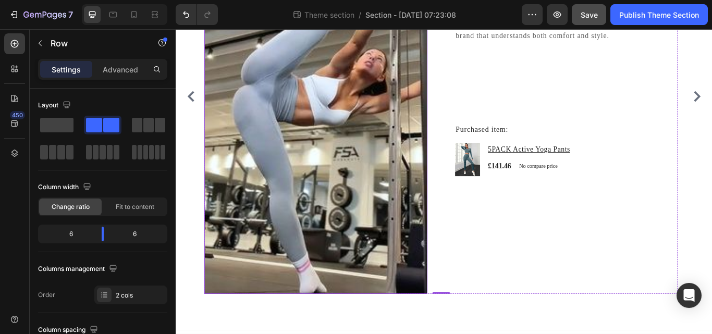
click at [346, 320] on img at bounding box center [338, 107] width 260 height 461
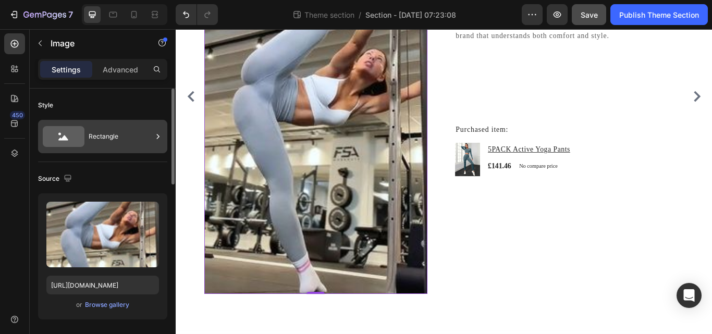
click at [112, 140] on div "Rectangle" at bounding box center [121, 137] width 64 height 24
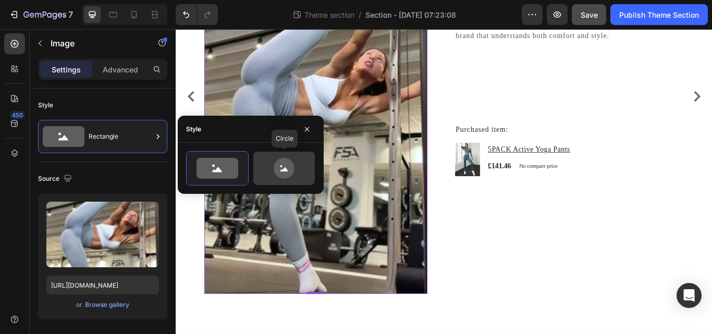
click at [294, 168] on icon at bounding box center [283, 168] width 49 height 21
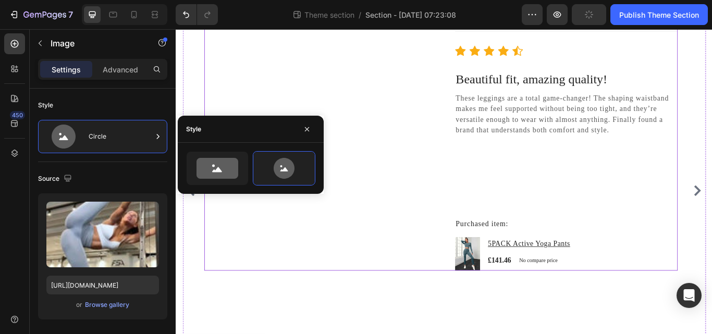
scroll to position [222, 0]
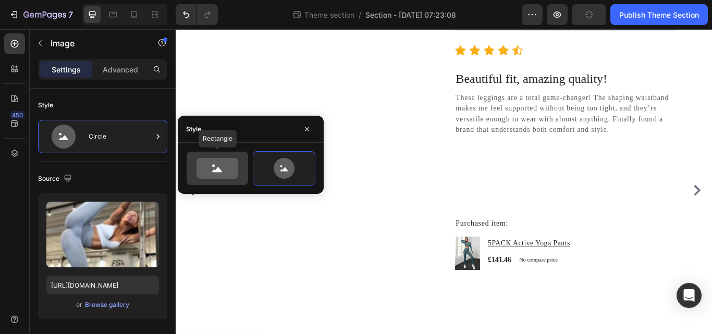
click at [225, 176] on icon at bounding box center [217, 168] width 42 height 21
type input "100"
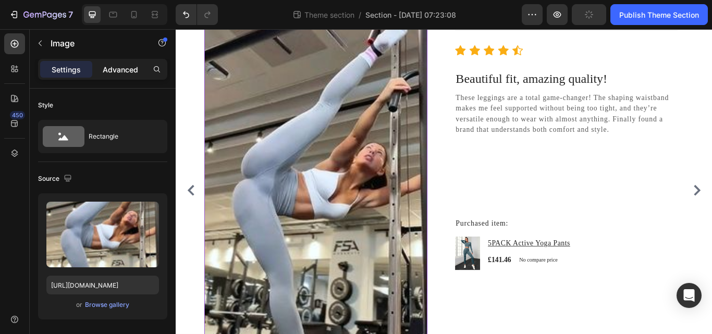
click at [119, 66] on p "Advanced" at bounding box center [120, 69] width 35 height 11
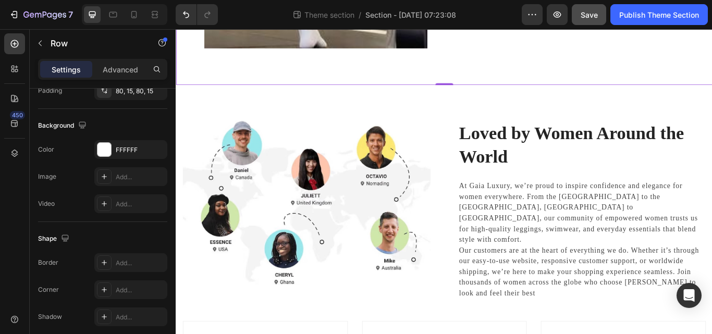
scroll to position [621, 0]
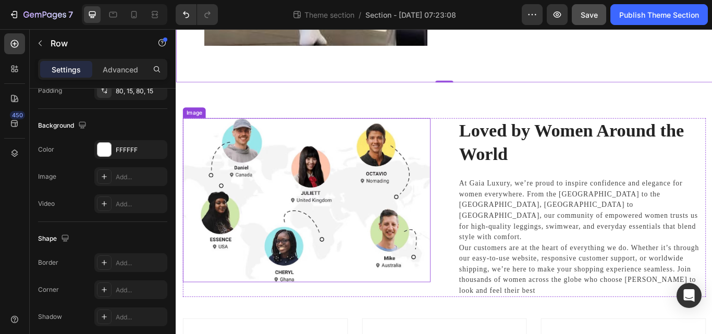
click at [336, 249] on img at bounding box center [327, 229] width 289 height 192
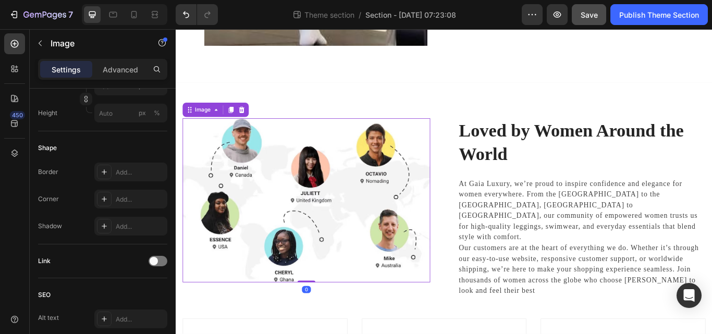
scroll to position [0, 0]
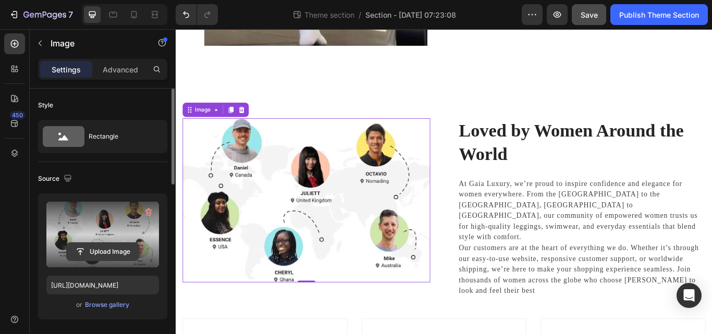
click at [109, 247] on input "file" at bounding box center [103, 252] width 72 height 18
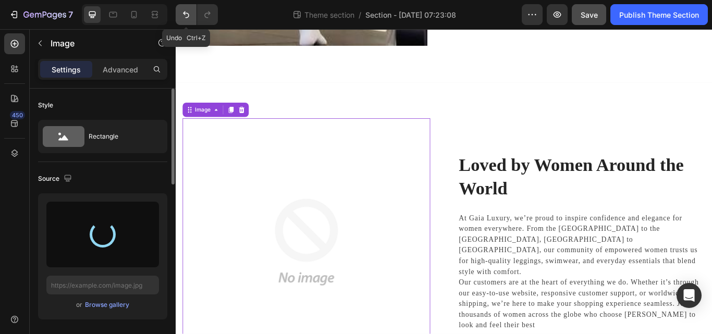
click at [186, 14] on icon "Undo/Redo" at bounding box center [186, 14] width 10 height 10
type input "https://ucarecdn.com/57d99c01-f48f-44ab-81f7-e08f8d8eb1b7/-/format/auto/-/previ…"
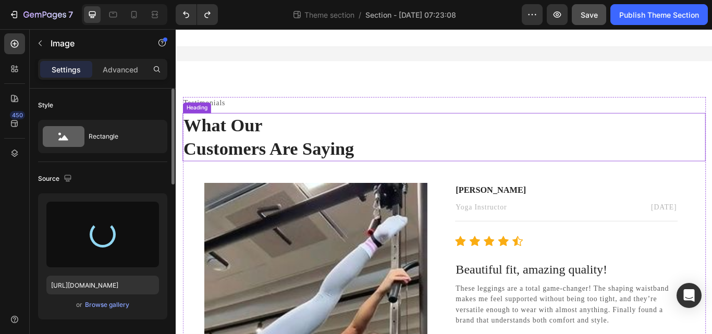
click at [290, 146] on p "What Our Customers Are Saying" at bounding box center [488, 155] width 608 height 54
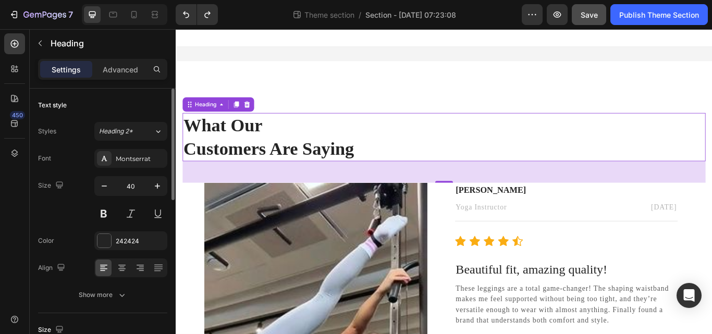
click at [186, 165] on p "What Our Customers Are Saying" at bounding box center [488, 155] width 608 height 54
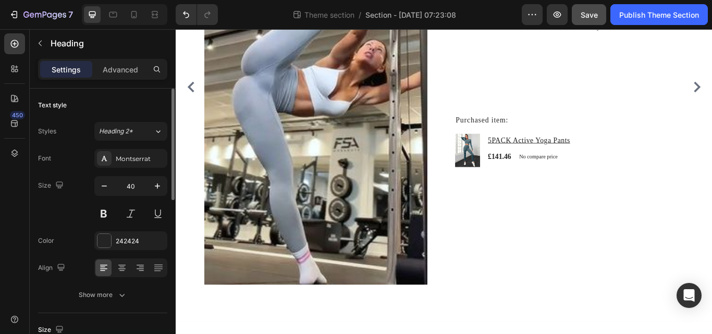
scroll to position [316, 0]
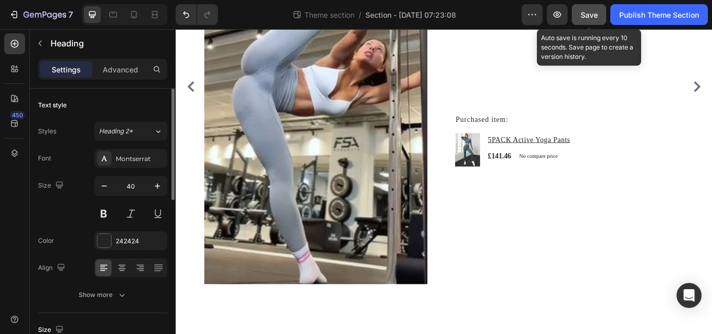
click at [590, 15] on span "Save" at bounding box center [588, 14] width 17 height 9
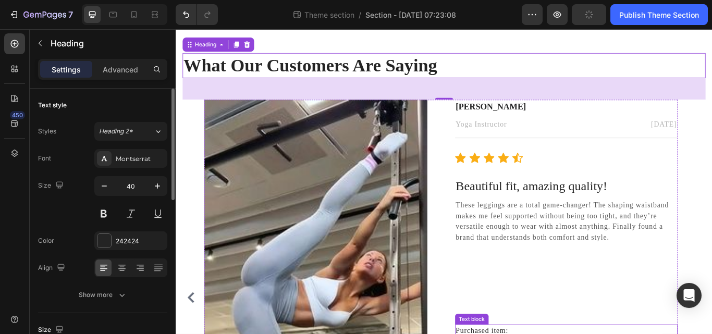
scroll to position [0, 0]
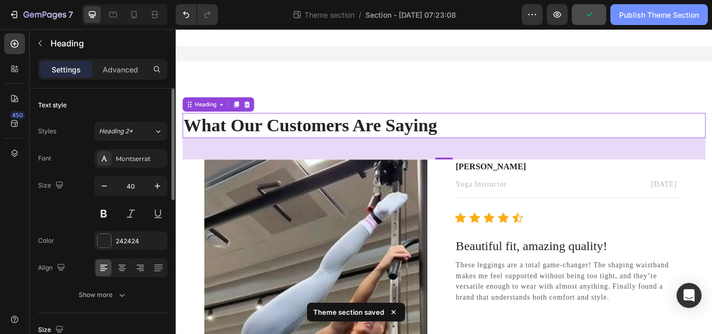
click at [658, 10] on div "Publish Theme Section" at bounding box center [659, 14] width 80 height 11
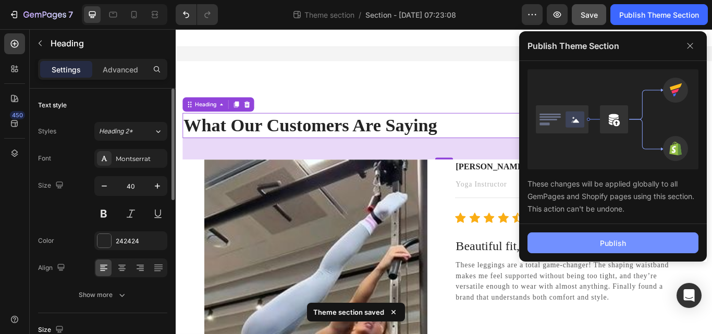
click at [583, 241] on button "Publish" at bounding box center [612, 242] width 171 height 21
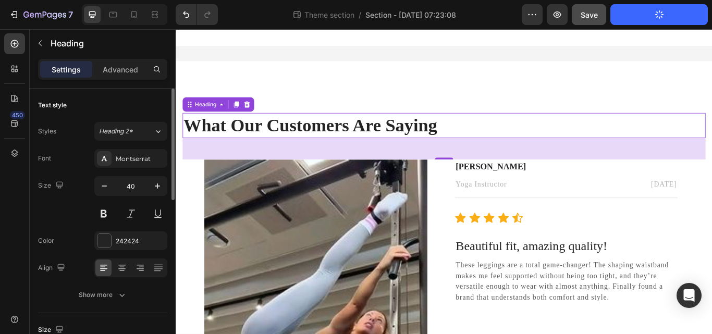
click at [479, 138] on p "What Our Customers Are Saying" at bounding box center [488, 141] width 608 height 27
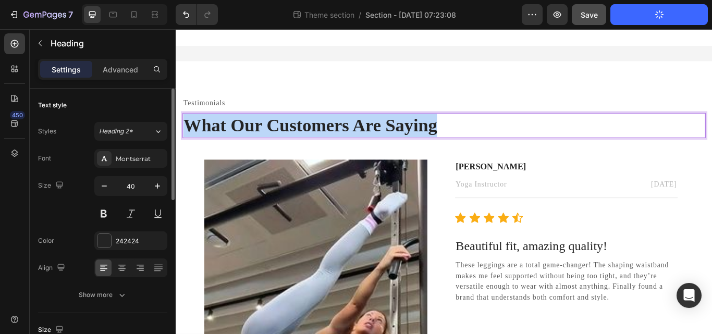
click at [479, 138] on p "What Our Customers Are Saying" at bounding box center [488, 141] width 608 height 27
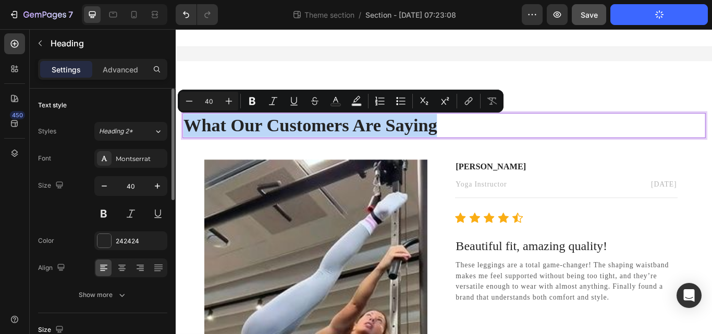
click at [479, 138] on p "What Our Customers Are Saying" at bounding box center [488, 141] width 608 height 27
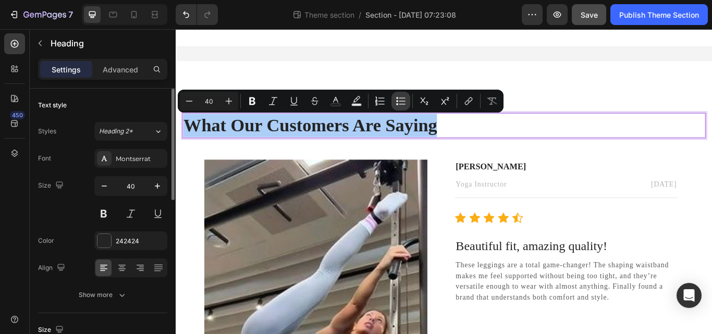
click at [399, 101] on icon "Editor contextual toolbar" at bounding box center [400, 101] width 10 height 10
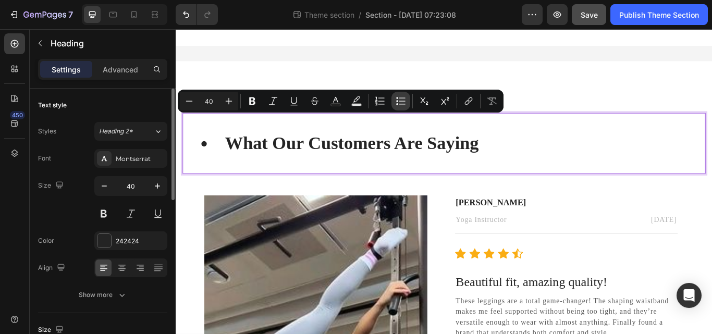
click at [400, 104] on icon "Editor contextual toolbar" at bounding box center [402, 104] width 6 height 1
type input "40"
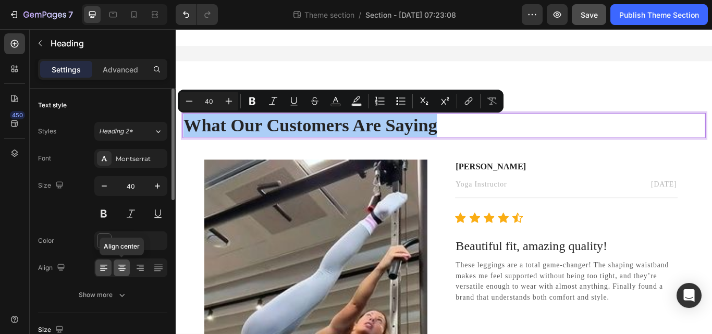
click at [121, 265] on icon at bounding box center [121, 265] width 7 height 1
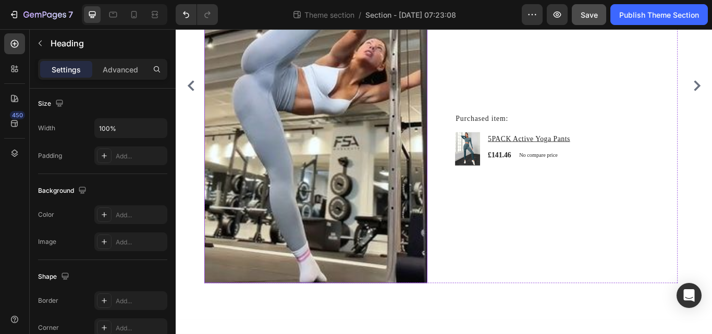
scroll to position [316, 0]
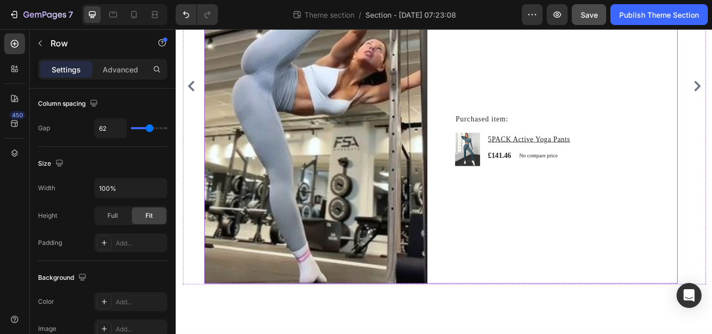
click at [575, 287] on div "Alessandra Muru Text block Yoga Instructor Text block July 20, 2025 Text block …" at bounding box center [631, 95] width 260 height 461
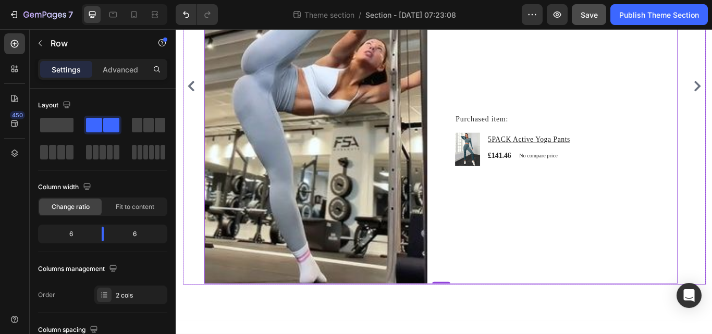
click at [711, 236] on div "Image Sarah Campbell Text block Artist Text block February 22, 2025 Text block …" at bounding box center [488, 96] width 610 height 462
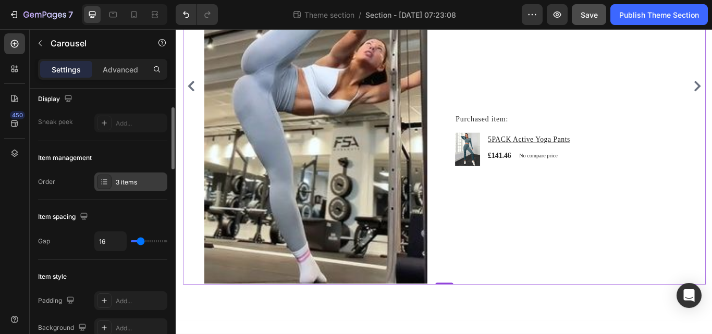
scroll to position [80, 0]
type input "0"
drag, startPoint x: 138, startPoint y: 240, endPoint x: 131, endPoint y: 240, distance: 6.8
type input "0"
click at [131, 240] on input "range" at bounding box center [149, 241] width 36 height 2
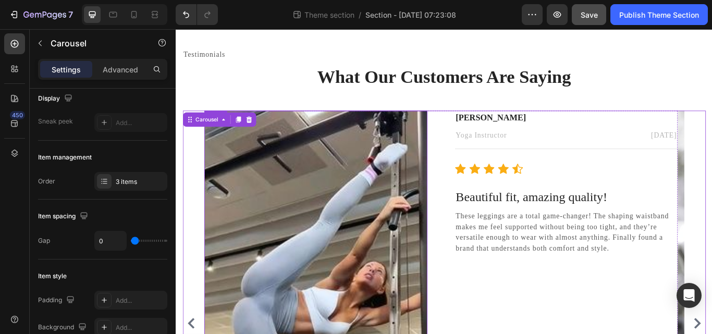
scroll to position [56, 0]
type input "16"
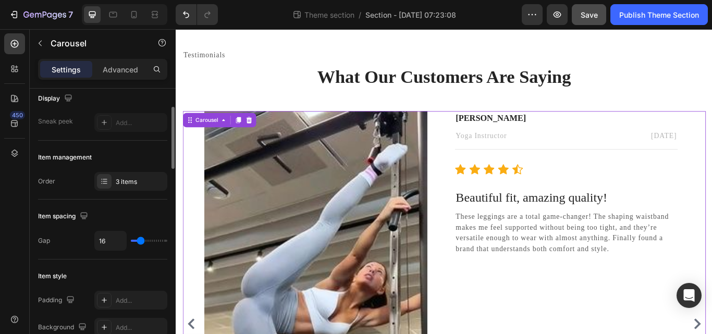
type input "22"
type input "16"
type input "13"
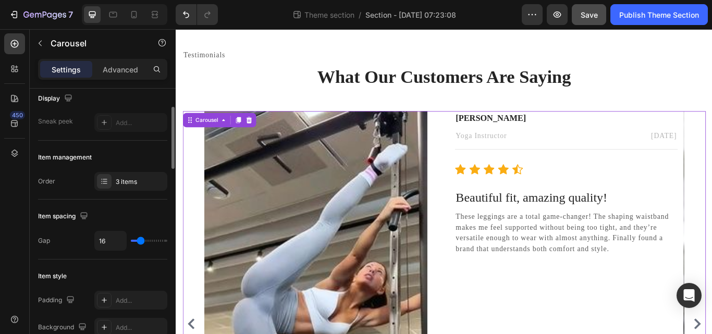
type input "13"
type input "10"
type input "7"
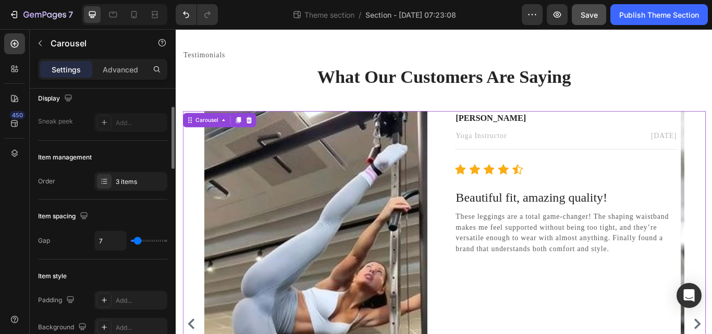
type input "6"
type input "4"
type input "3"
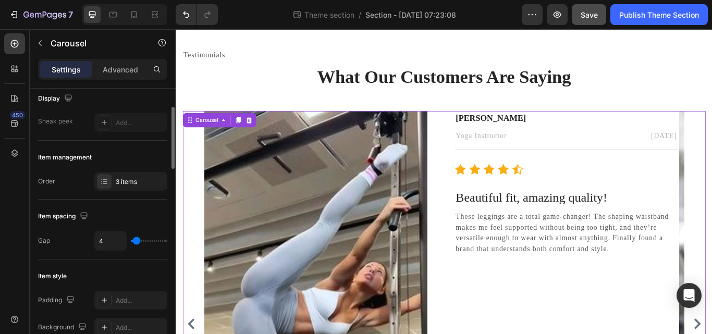
type input "3"
type input "1"
click at [135, 242] on input "range" at bounding box center [149, 241] width 36 height 2
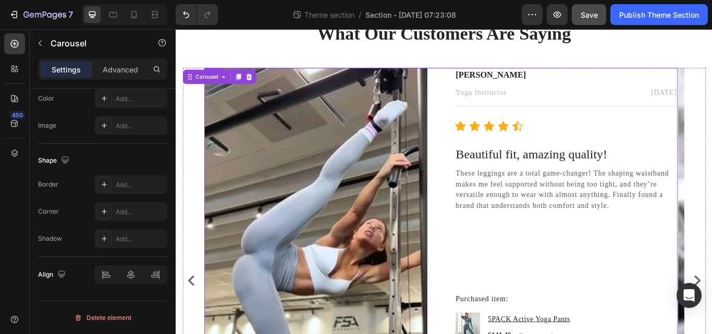
scroll to position [102, 0]
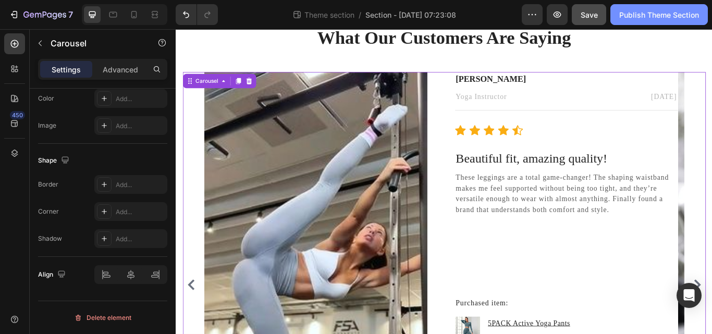
click at [647, 13] on div "Publish Theme Section" at bounding box center [659, 14] width 80 height 11
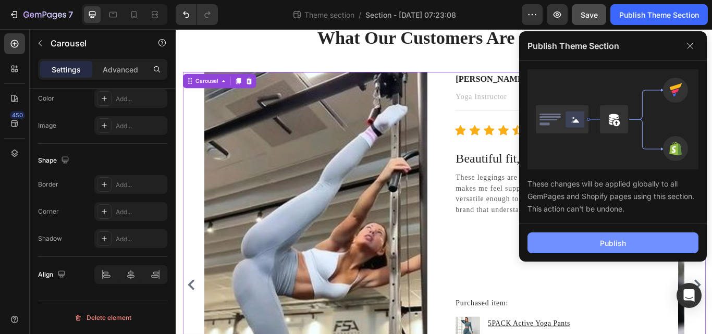
click at [593, 235] on button "Publish" at bounding box center [612, 242] width 171 height 21
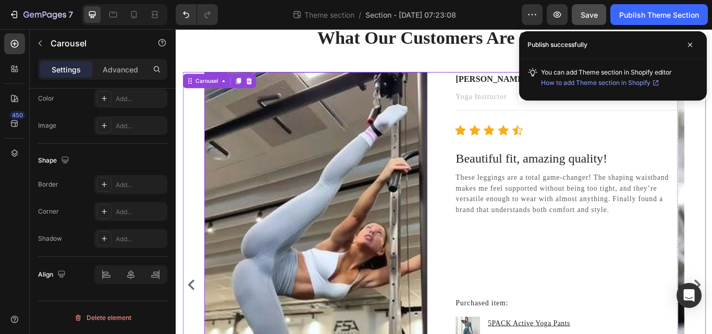
scroll to position [0, 0]
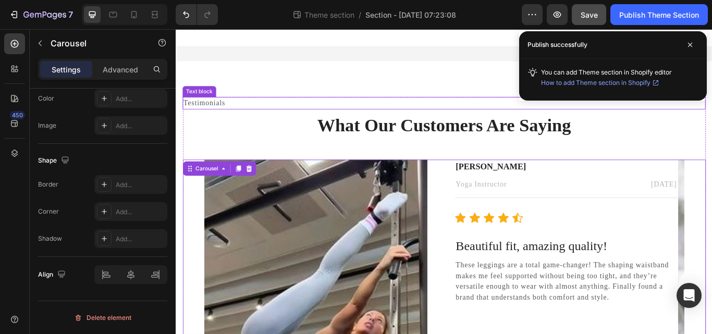
click at [196, 114] on p "Testimonials" at bounding box center [488, 115] width 608 height 13
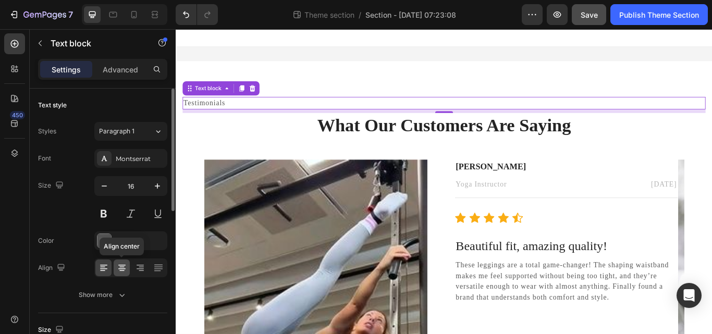
click at [120, 271] on icon at bounding box center [121, 270] width 5 height 1
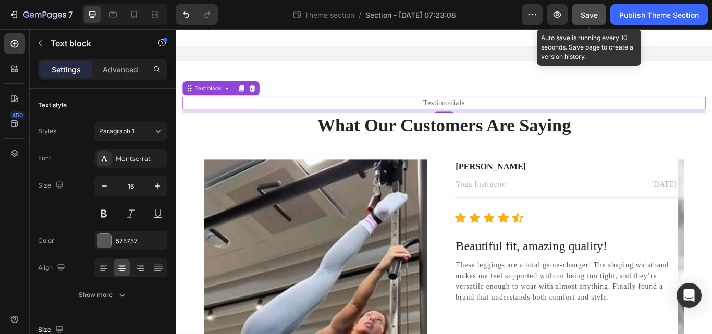
click at [592, 13] on span "Save" at bounding box center [588, 14] width 17 height 9
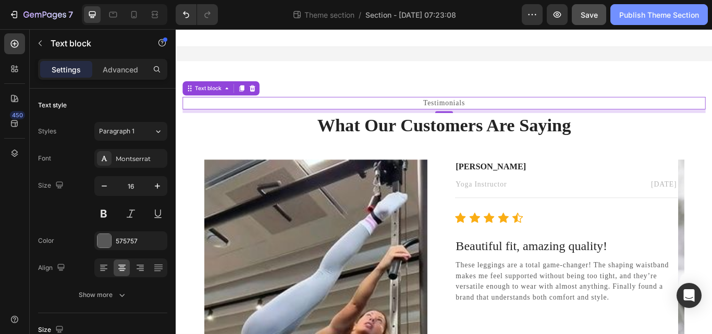
click at [650, 18] on div "Publish Theme Section" at bounding box center [659, 14] width 80 height 11
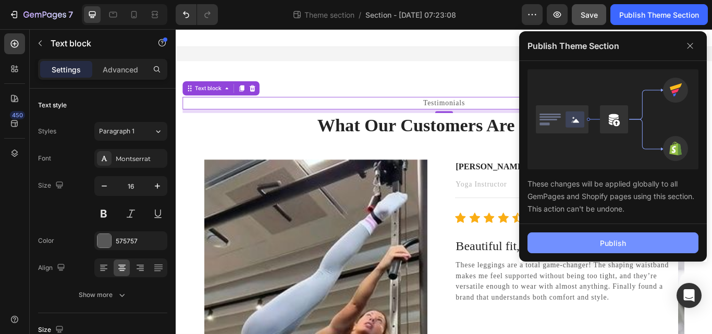
click at [610, 242] on div "Publish" at bounding box center [613, 243] width 26 height 11
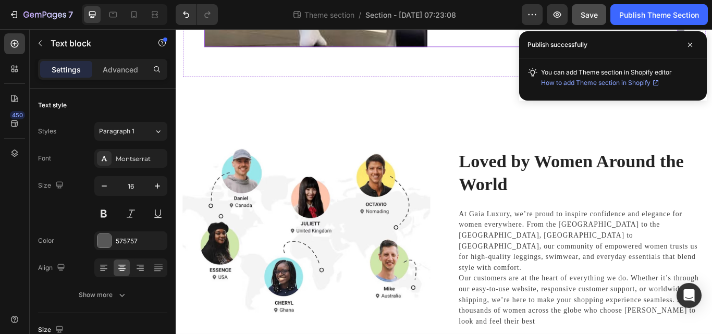
scroll to position [592, 0]
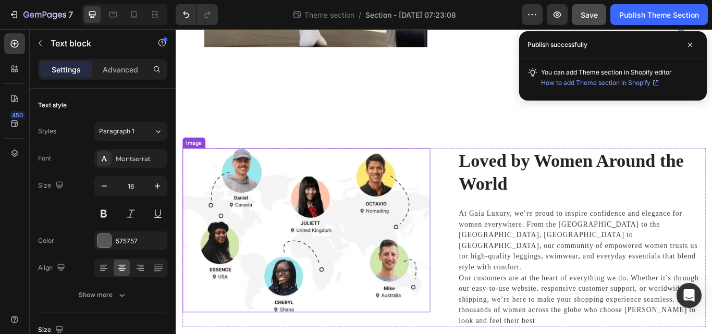
click at [326, 298] on img at bounding box center [327, 264] width 289 height 192
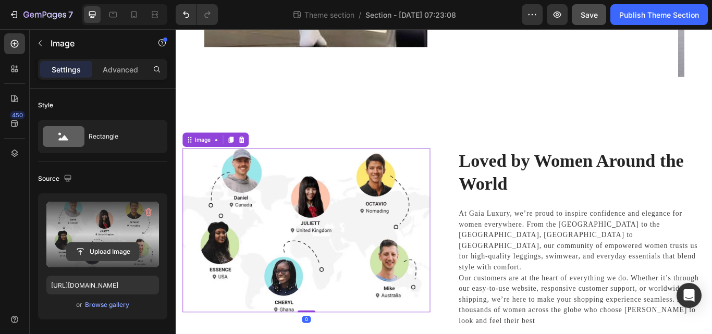
click at [108, 251] on input "file" at bounding box center [103, 252] width 72 height 18
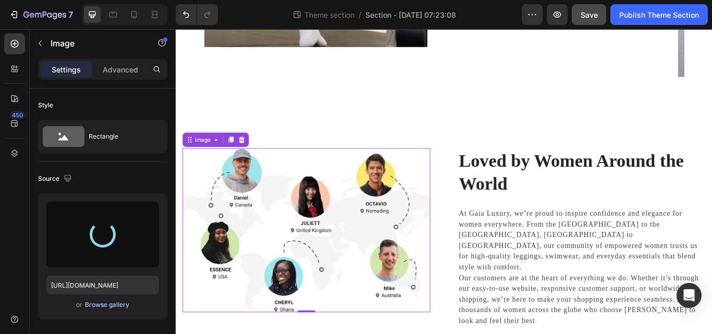
click at [94, 305] on div "Browse gallery" at bounding box center [107, 304] width 44 height 9
click at [93, 304] on div "Browse gallery" at bounding box center [107, 304] width 44 height 9
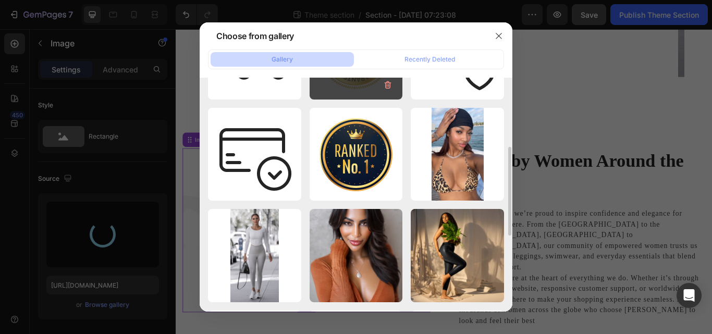
scroll to position [182, 0]
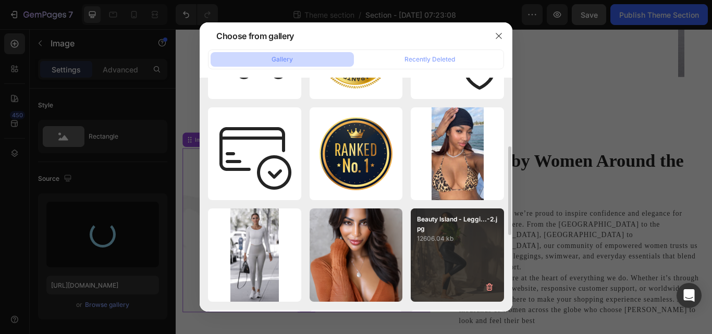
click at [452, 258] on div "Beauty Island - Leggi...-2.jpg 12606.04 kb" at bounding box center [457, 254] width 93 height 93
type input "https://cdn.shopify.com/s/files/1/0840/9327/2407/files/gempages_579489945056445…"
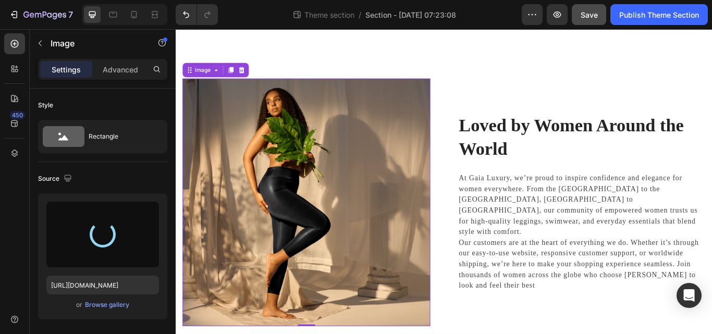
scroll to position [681, 0]
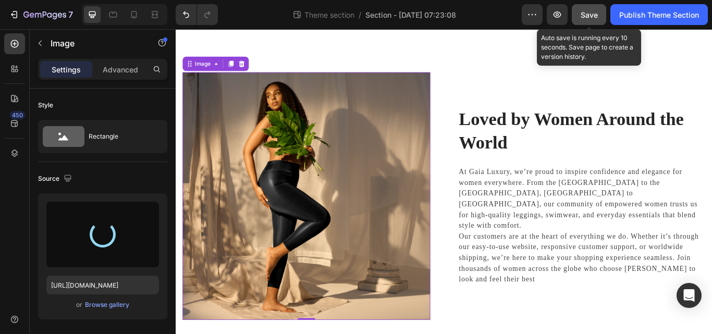
click at [587, 19] on span "Save" at bounding box center [588, 14] width 17 height 9
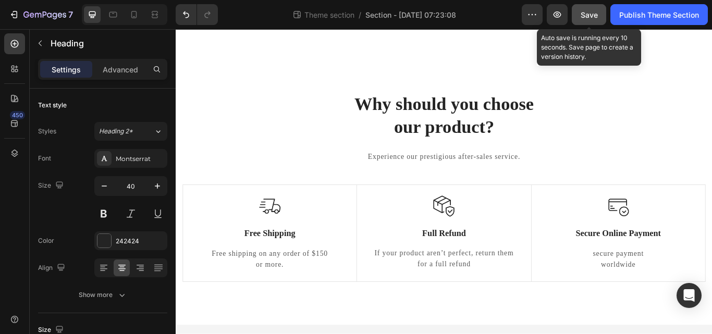
scroll to position [876, 0]
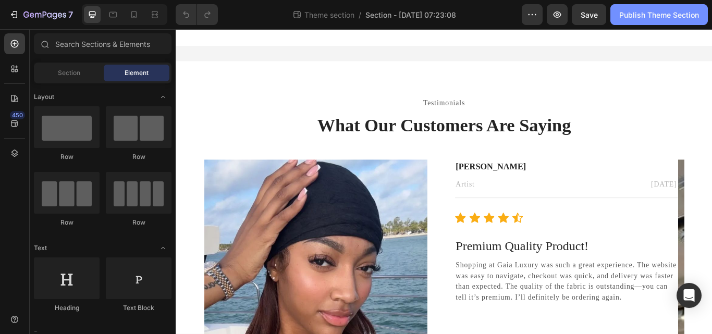
click at [664, 16] on div "Publish Theme Section" at bounding box center [659, 14] width 80 height 11
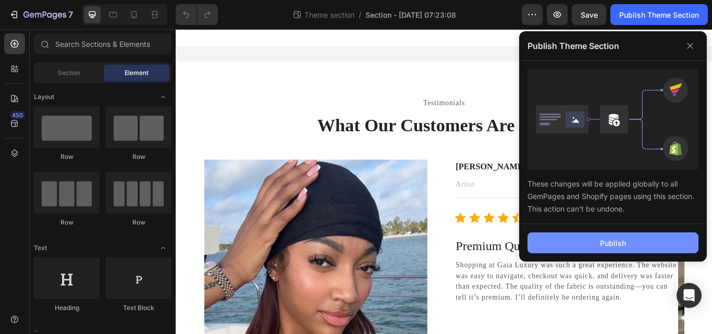
click at [606, 243] on div "Publish" at bounding box center [613, 243] width 26 height 11
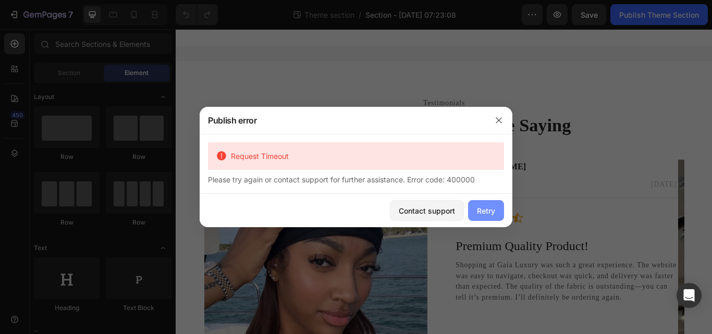
click at [490, 208] on div "Retry" at bounding box center [486, 210] width 18 height 11
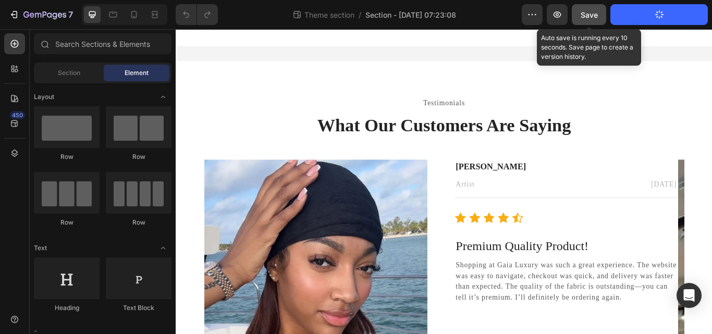
click at [582, 21] on button "Save" at bounding box center [589, 14] width 34 height 21
click at [599, 16] on button "Save" at bounding box center [589, 14] width 34 height 21
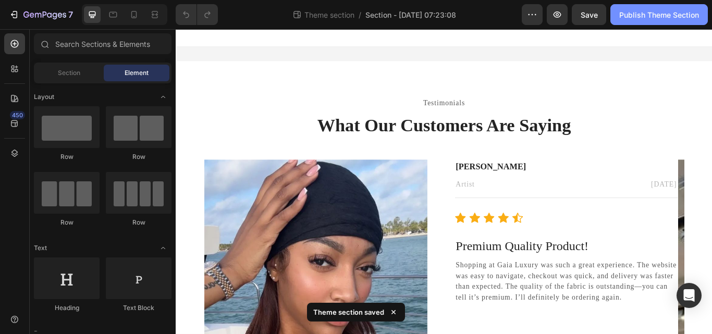
click at [651, 21] on button "Publish Theme Section" at bounding box center [658, 14] width 97 height 21
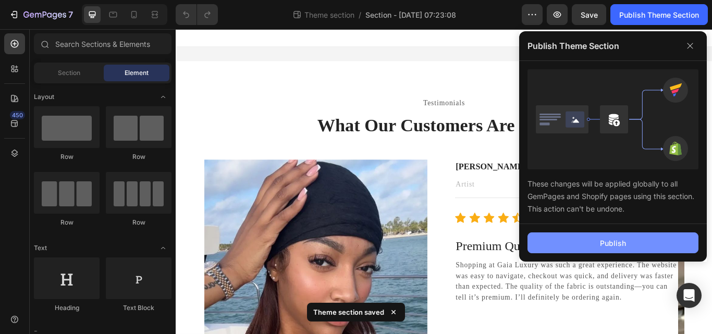
click at [627, 244] on button "Publish" at bounding box center [612, 242] width 171 height 21
